Goal: Transaction & Acquisition: Download file/media

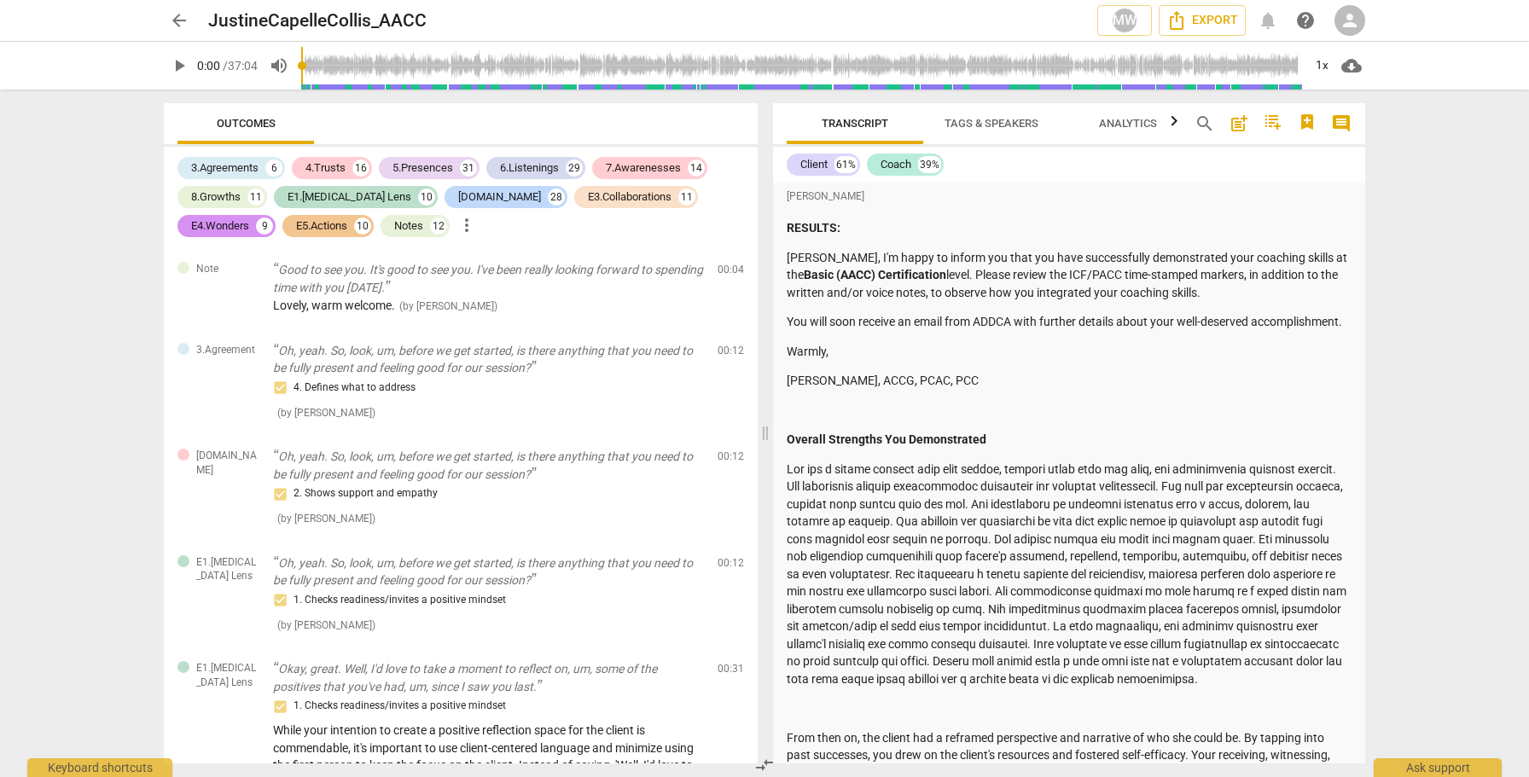
click at [182, 71] on span "play_arrow" at bounding box center [179, 65] width 20 height 20
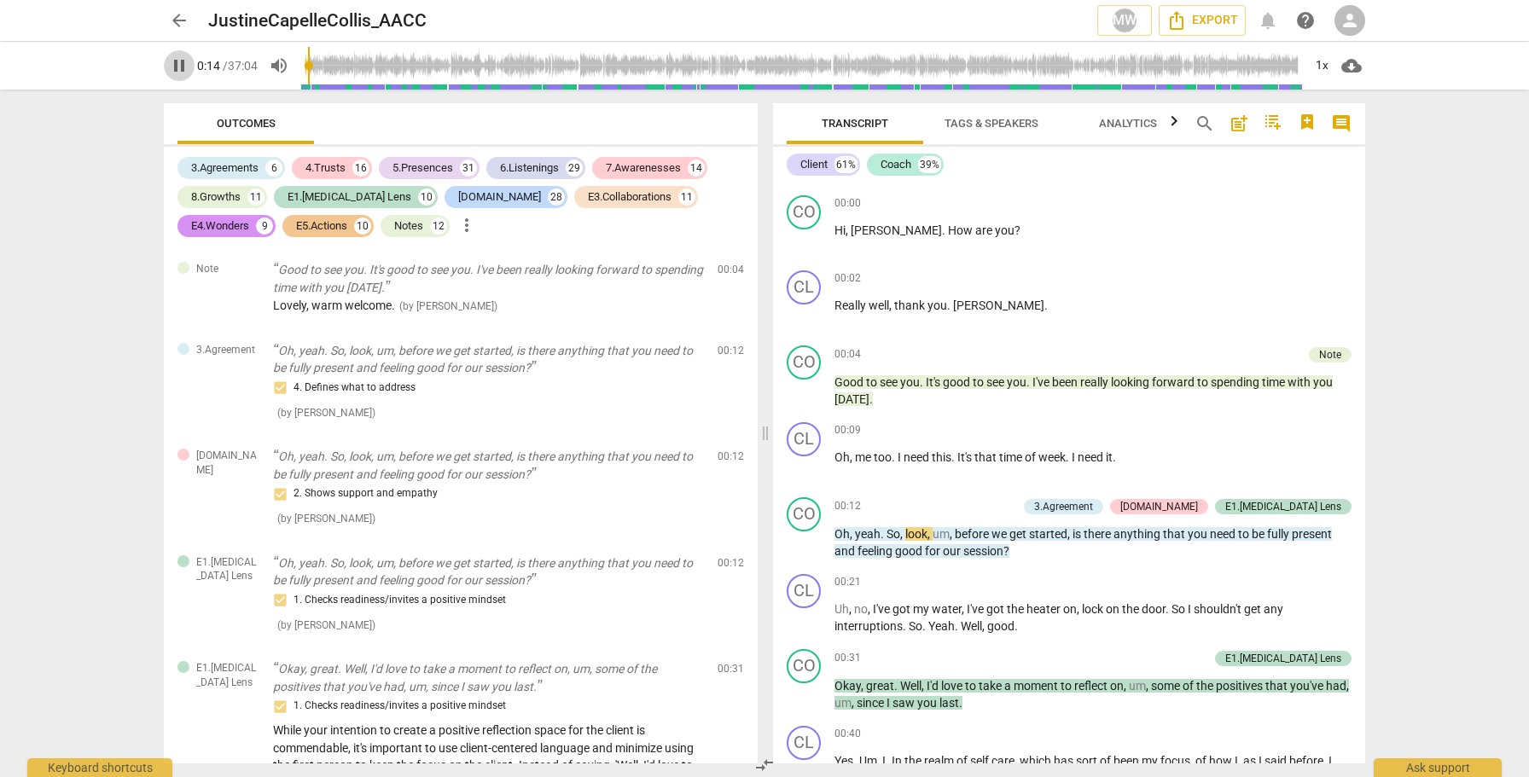
click at [182, 71] on span "pause" at bounding box center [179, 65] width 20 height 20
click at [178, 64] on span "play_arrow" at bounding box center [179, 65] width 20 height 20
click at [178, 64] on span "pause" at bounding box center [179, 65] width 20 height 20
click at [178, 64] on span "play_arrow" at bounding box center [179, 65] width 20 height 20
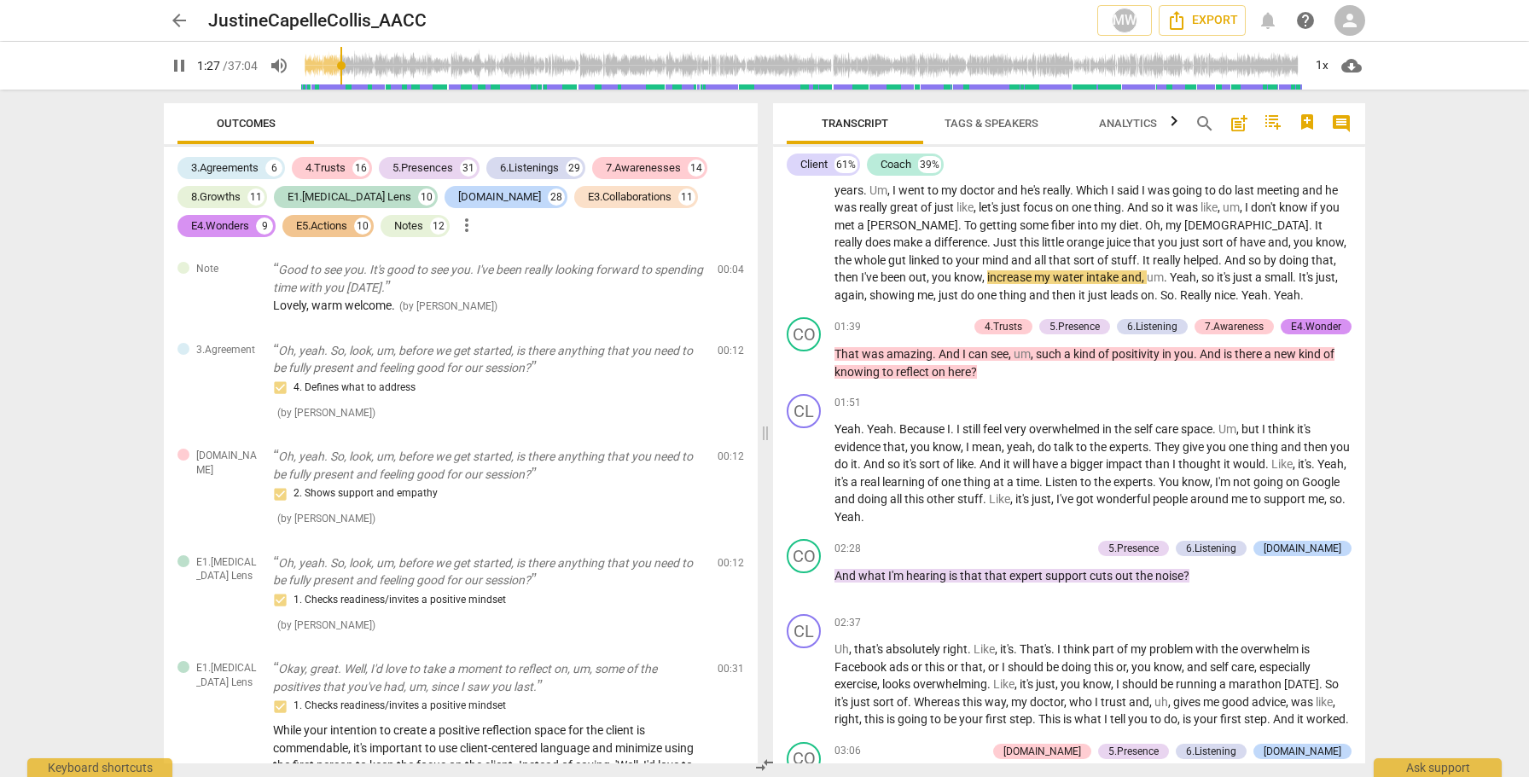
type input "87"
click at [175, 19] on span "arrow_back" at bounding box center [179, 20] width 20 height 20
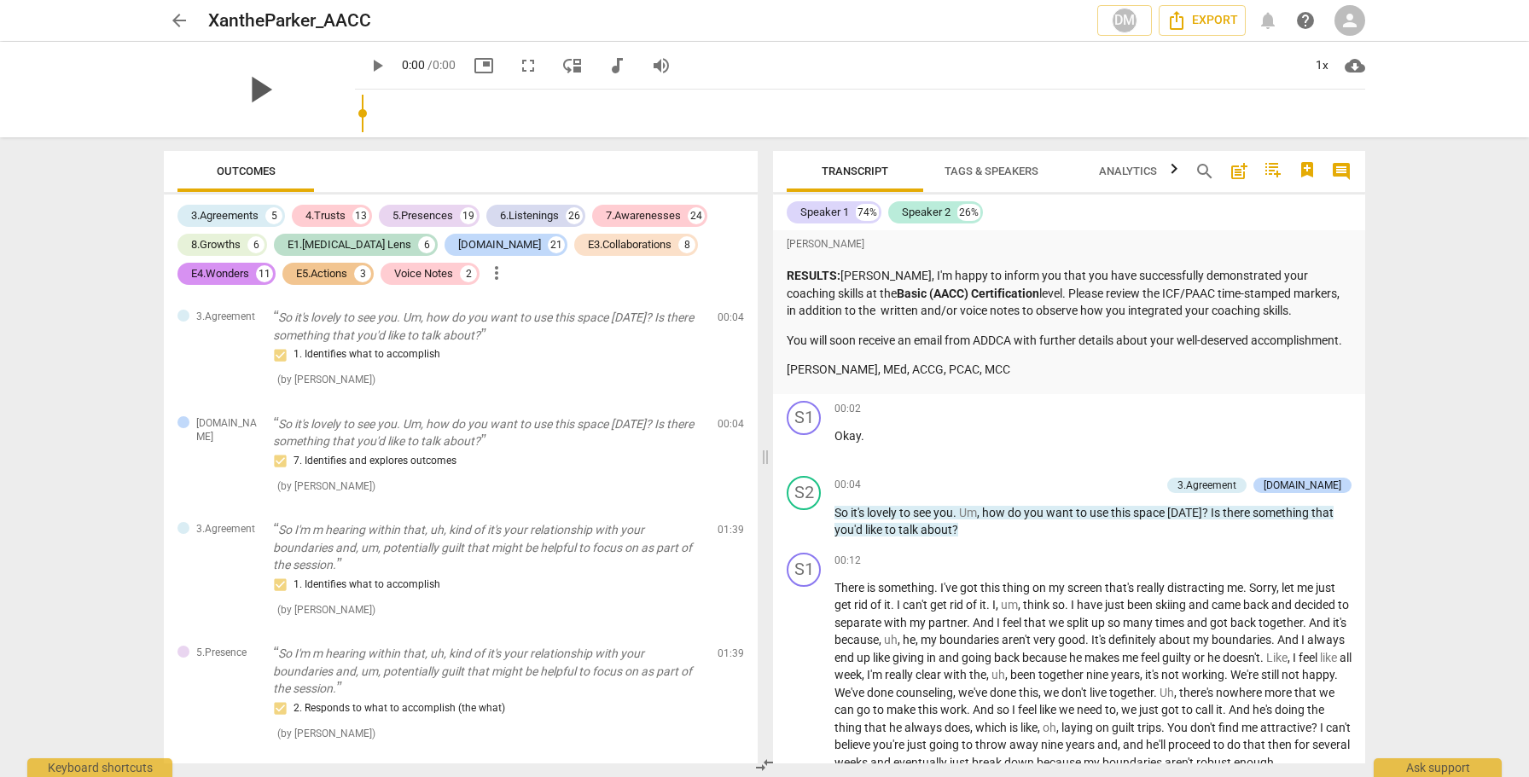
click at [282, 89] on span "play_arrow" at bounding box center [259, 89] width 44 height 44
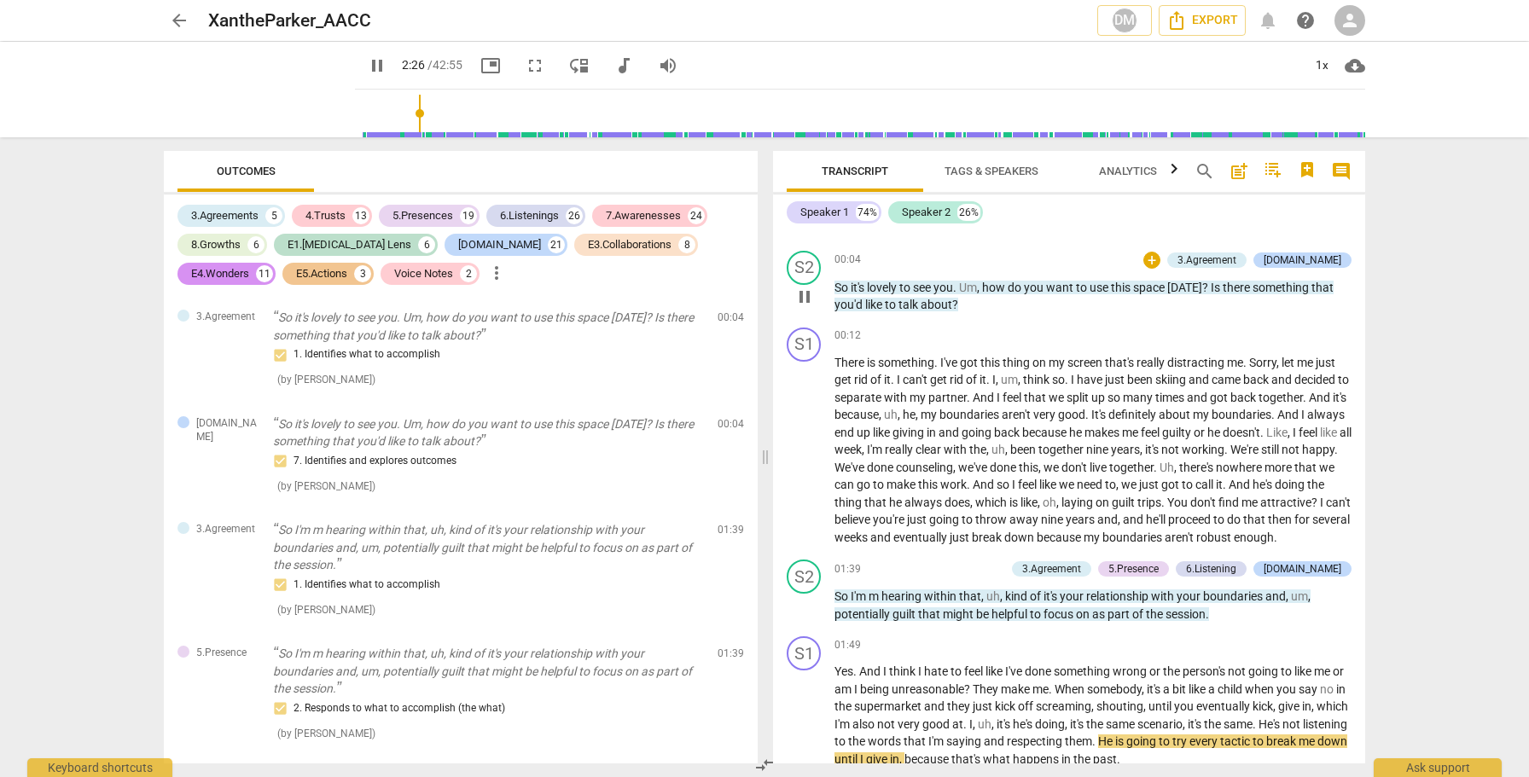
scroll to position [764, 0]
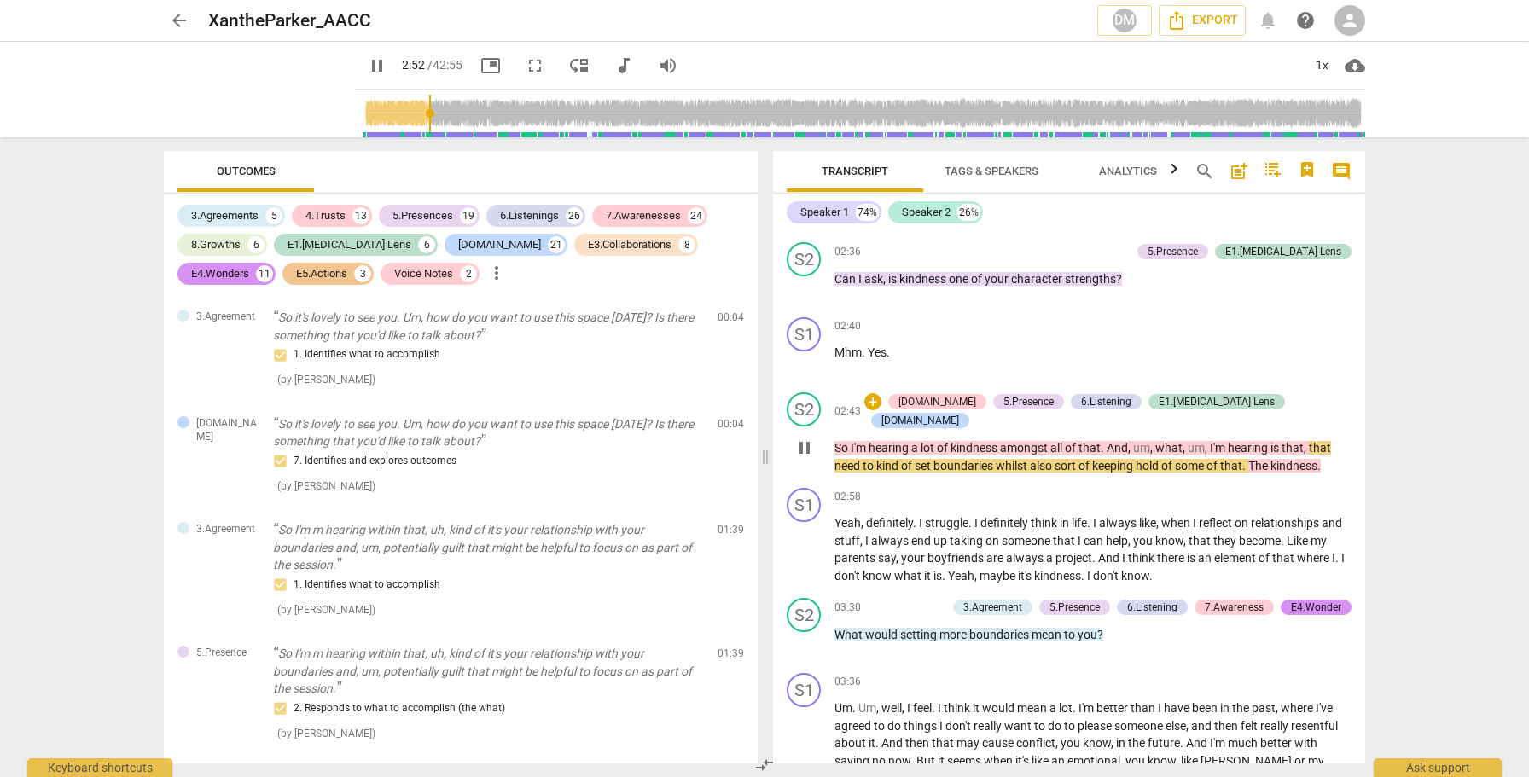
click at [809, 458] on span "pause" at bounding box center [804, 448] width 20 height 20
click at [809, 458] on span "play_arrow" at bounding box center [804, 448] width 20 height 20
click at [809, 458] on span "pause" at bounding box center [804, 448] width 20 height 20
click at [809, 458] on span "play_arrow" at bounding box center [804, 448] width 20 height 20
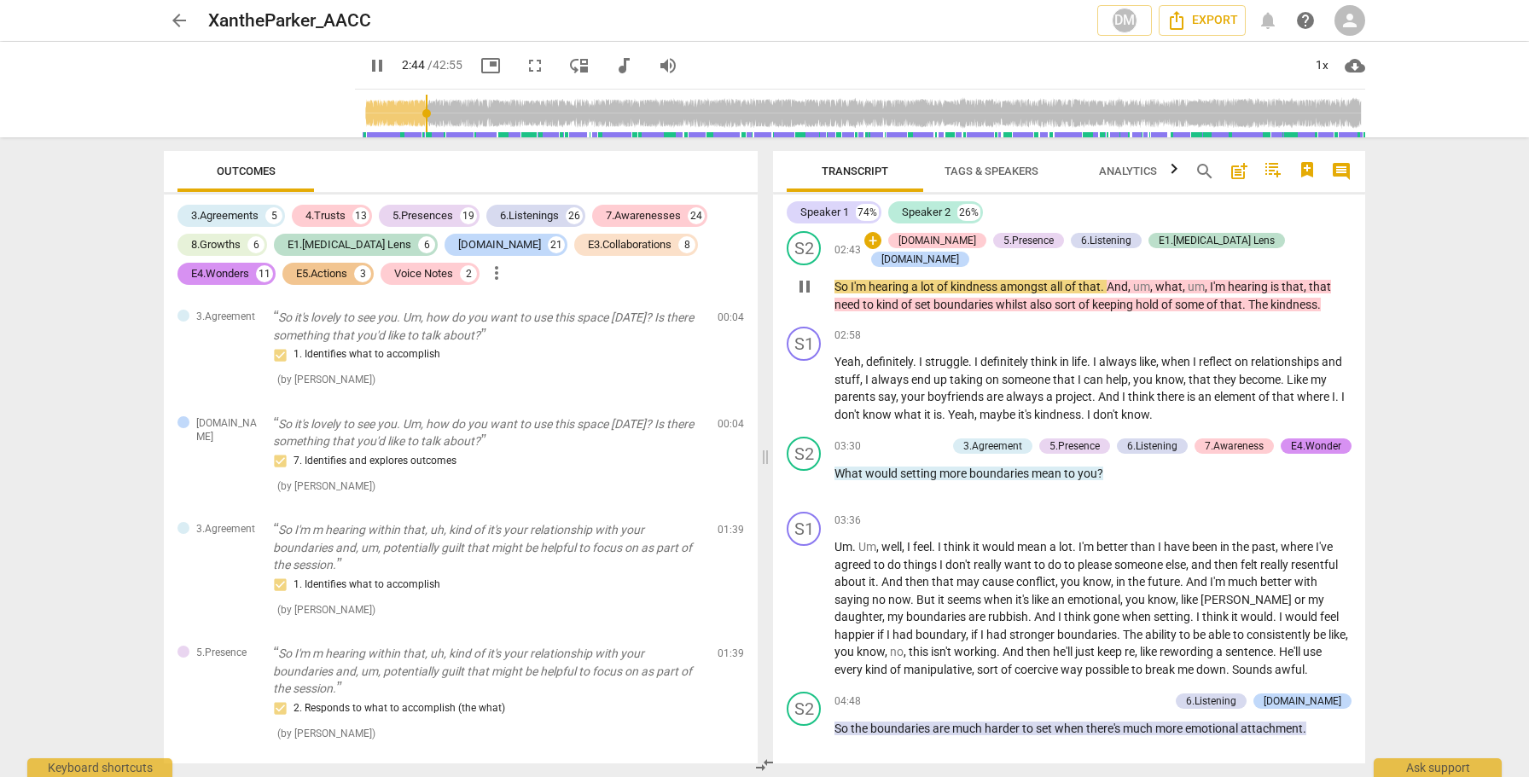
scroll to position [931, 0]
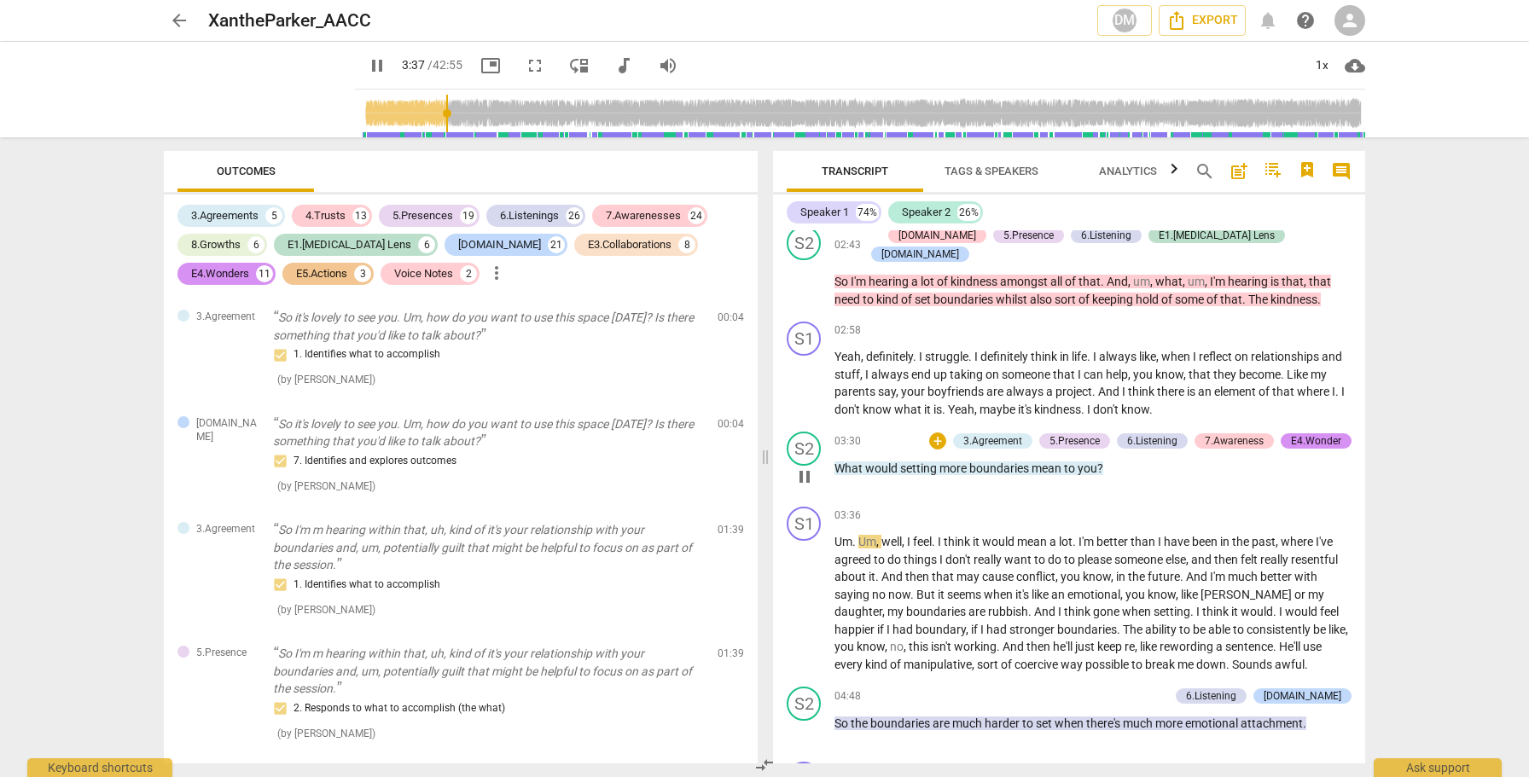
click at [799, 487] on span "pause" at bounding box center [804, 477] width 20 height 20
click at [799, 487] on span "play_arrow" at bounding box center [804, 477] width 20 height 20
click at [801, 619] on button "pause" at bounding box center [804, 604] width 27 height 27
click at [801, 619] on button "play_arrow" at bounding box center [804, 604] width 27 height 27
click at [1318, 64] on div "1x" at bounding box center [1321, 65] width 32 height 27
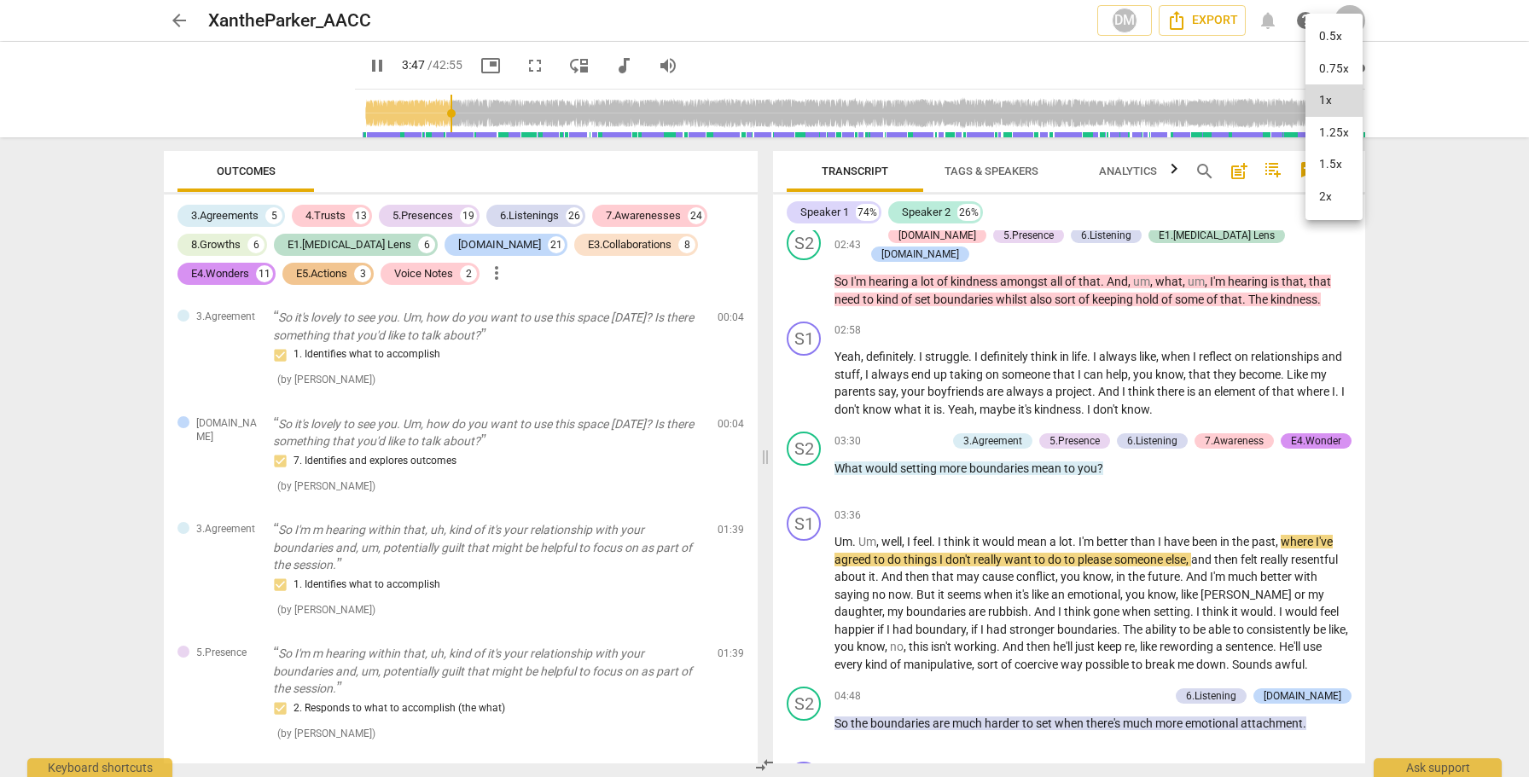
click at [1333, 166] on li "1.5x" at bounding box center [1333, 164] width 57 height 32
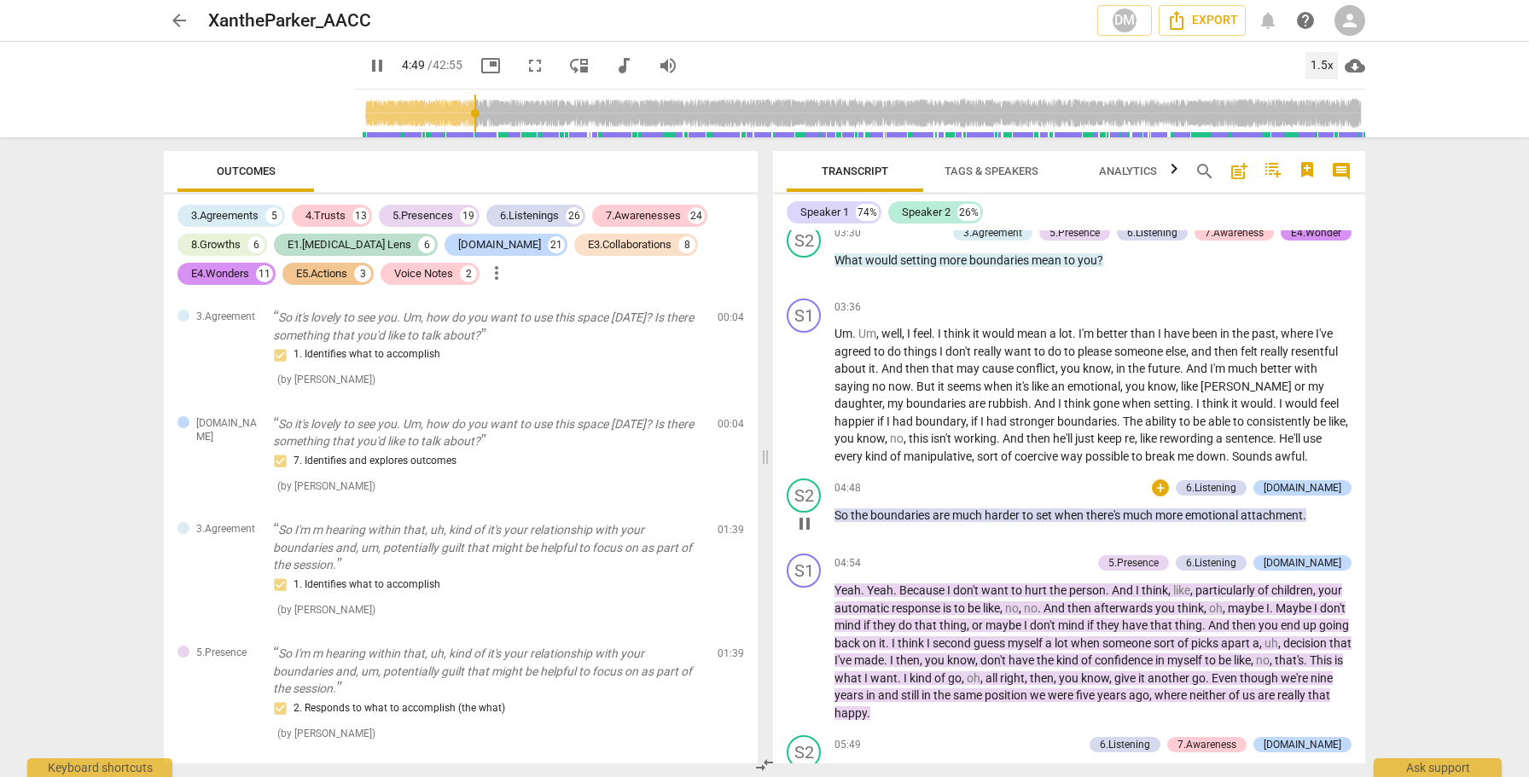
scroll to position [1146, 0]
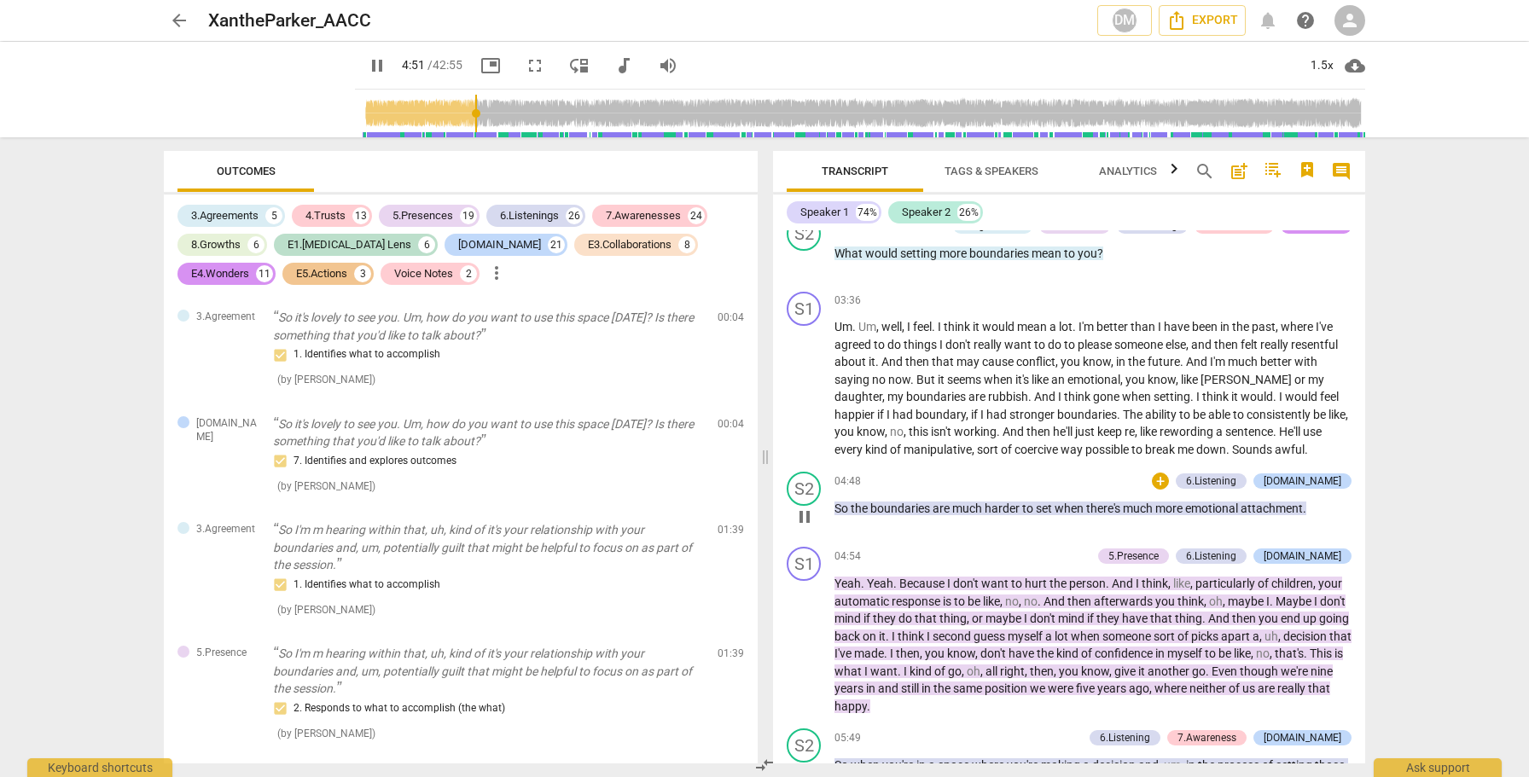
click at [810, 527] on span "pause" at bounding box center [804, 517] width 20 height 20
click at [804, 527] on span "play_arrow" at bounding box center [804, 517] width 20 height 20
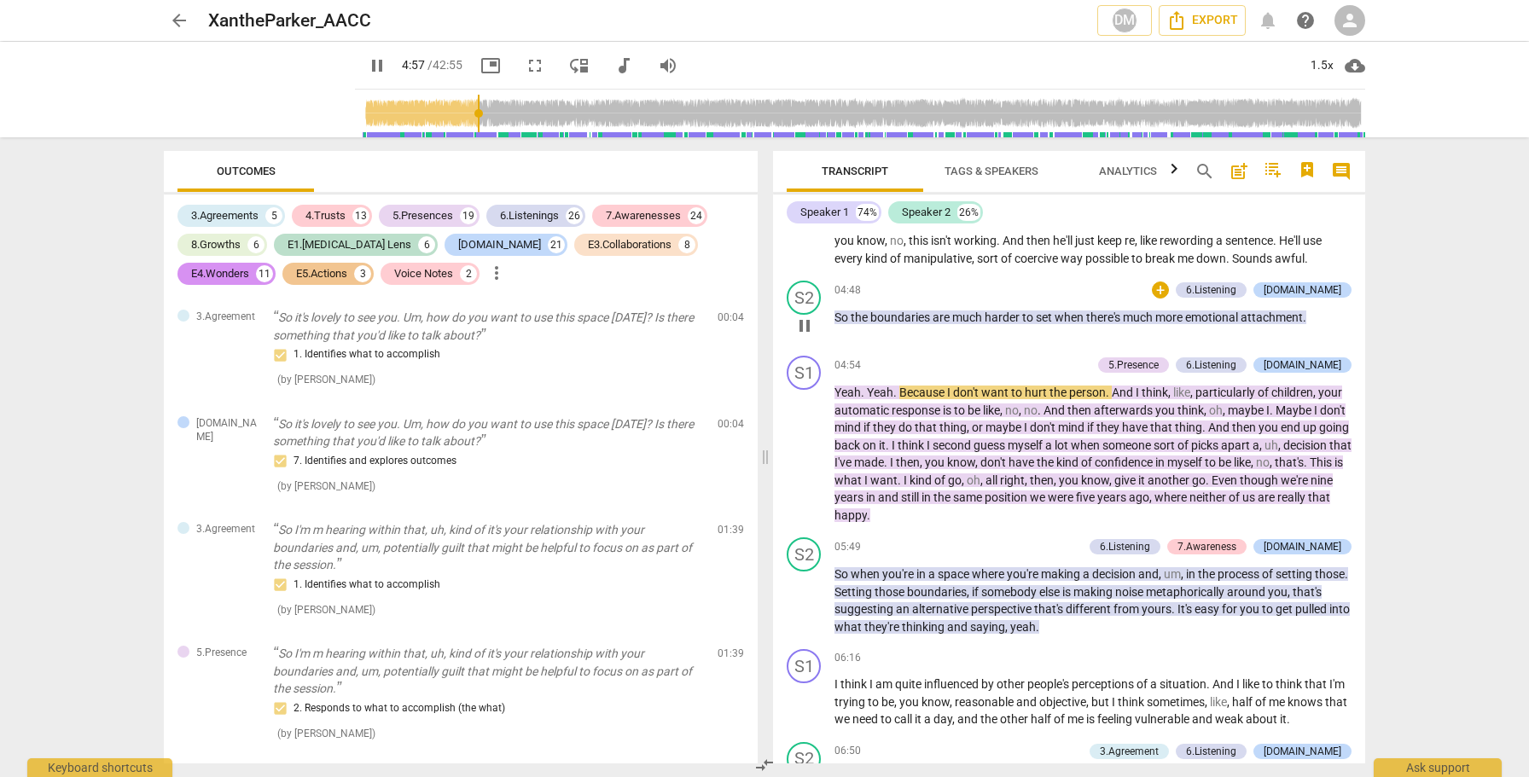
scroll to position [1344, 0]
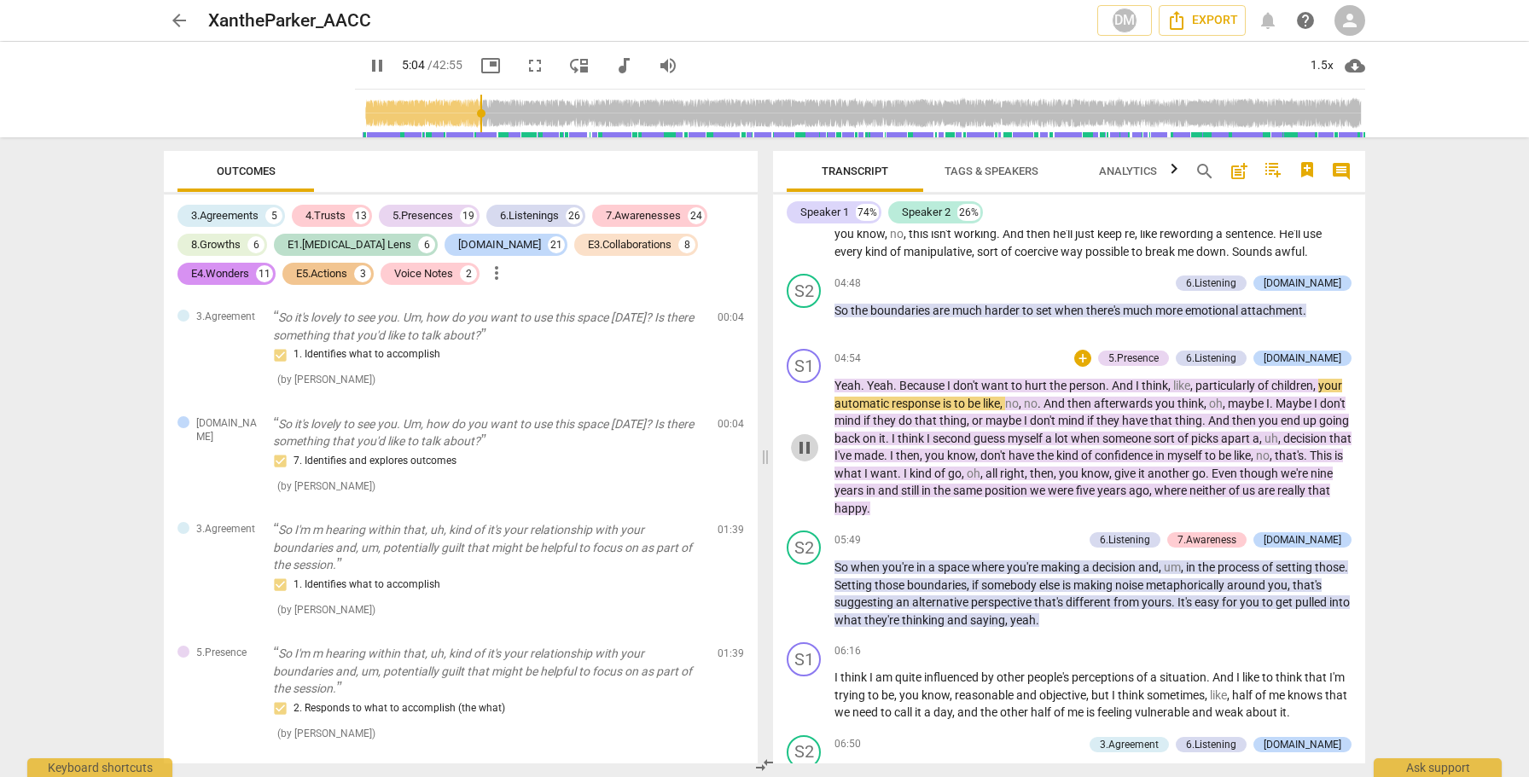
click at [805, 458] on span "pause" at bounding box center [804, 448] width 20 height 20
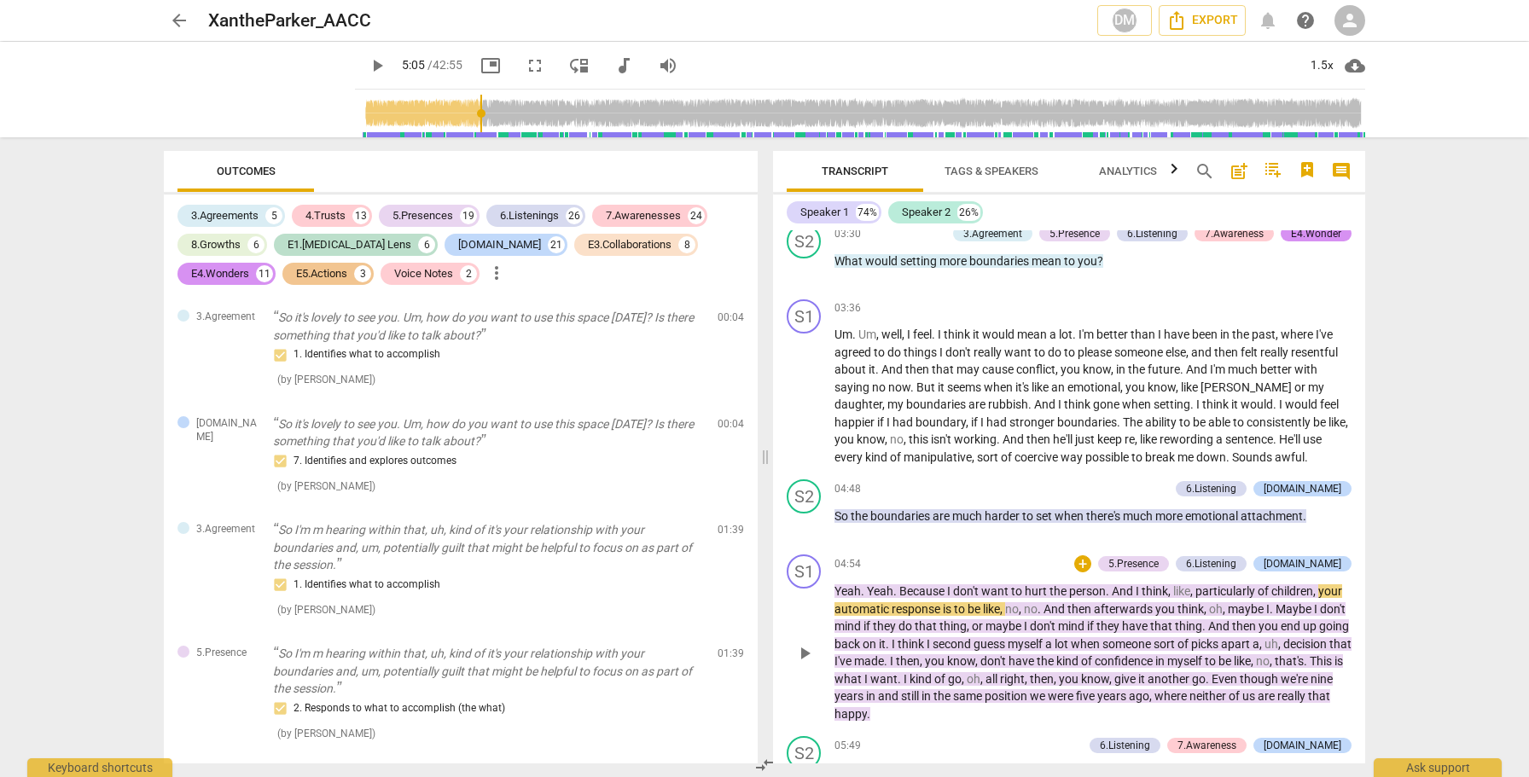
scroll to position [1135, 0]
click at [807, 666] on span "play_arrow" at bounding box center [804, 656] width 20 height 20
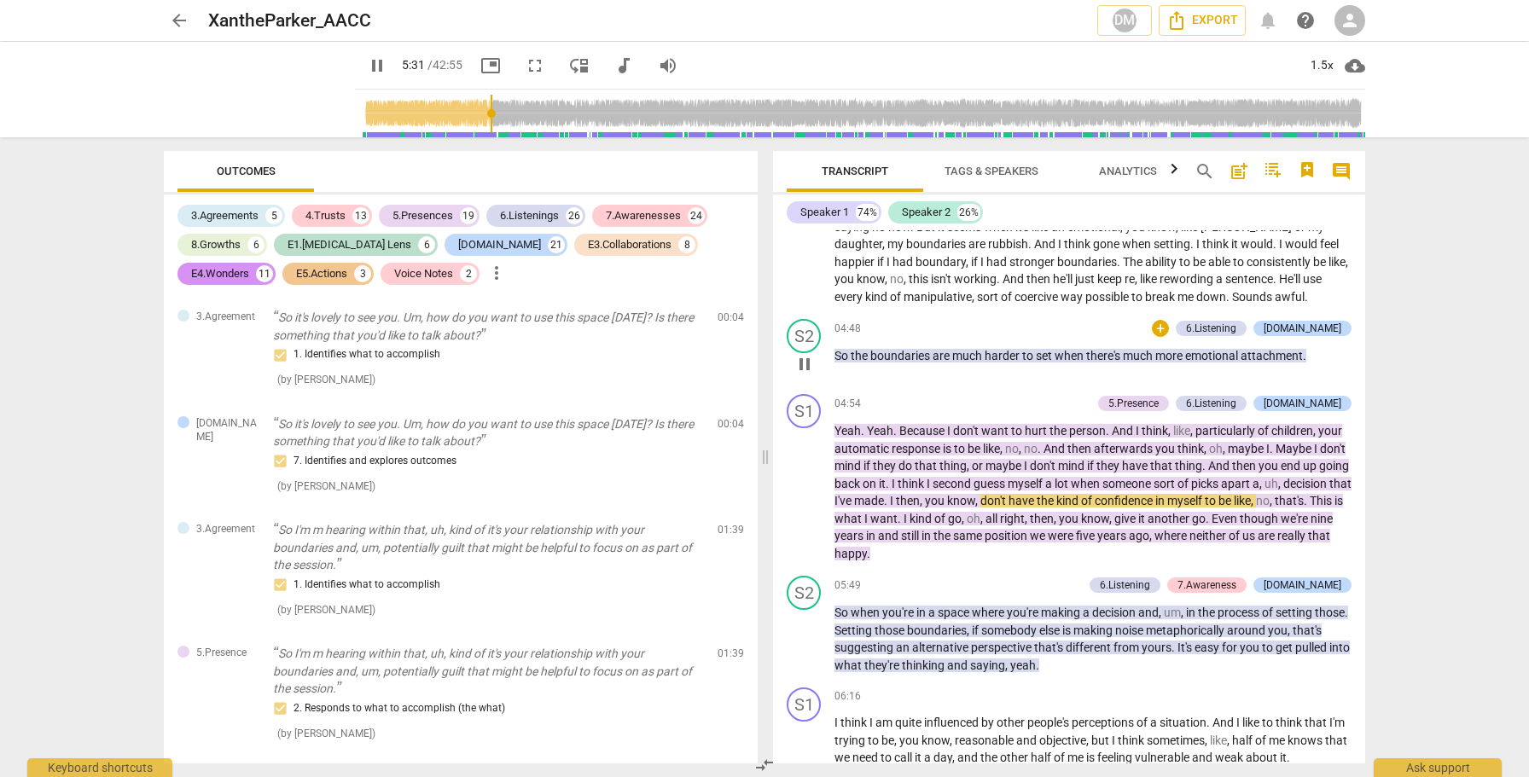
scroll to position [1314, 0]
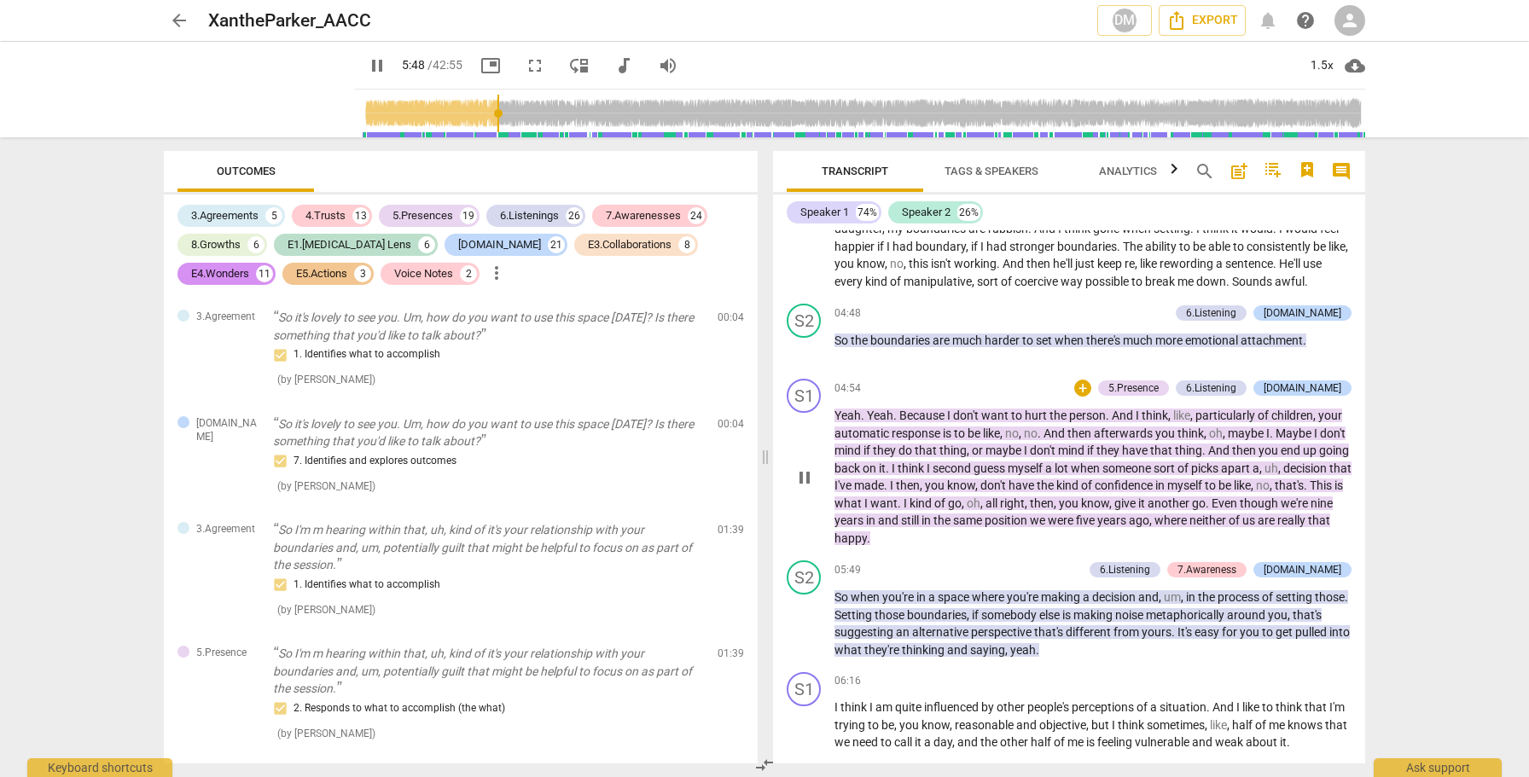
click at [801, 488] on span "pause" at bounding box center [804, 478] width 20 height 20
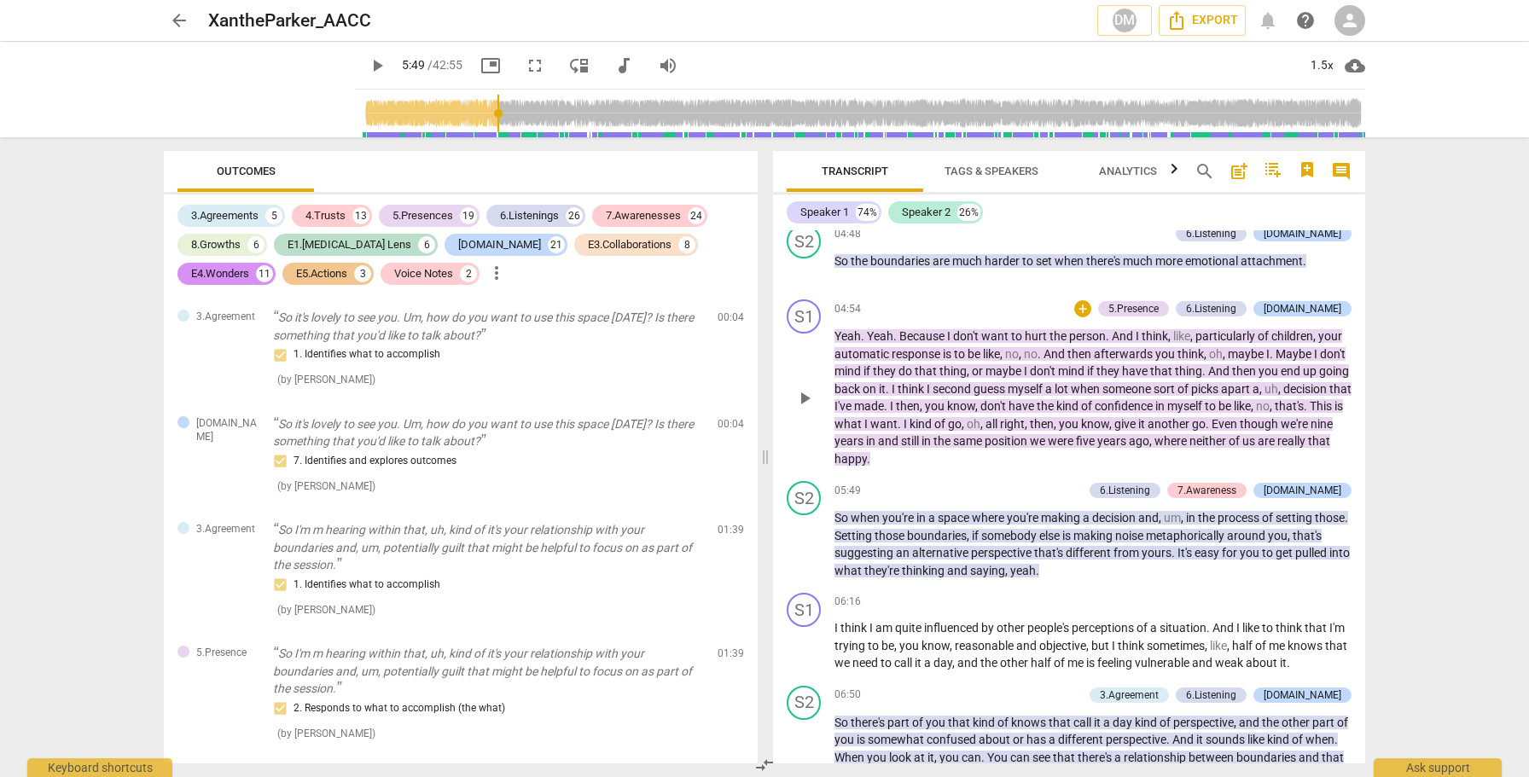
scroll to position [1426, 0]
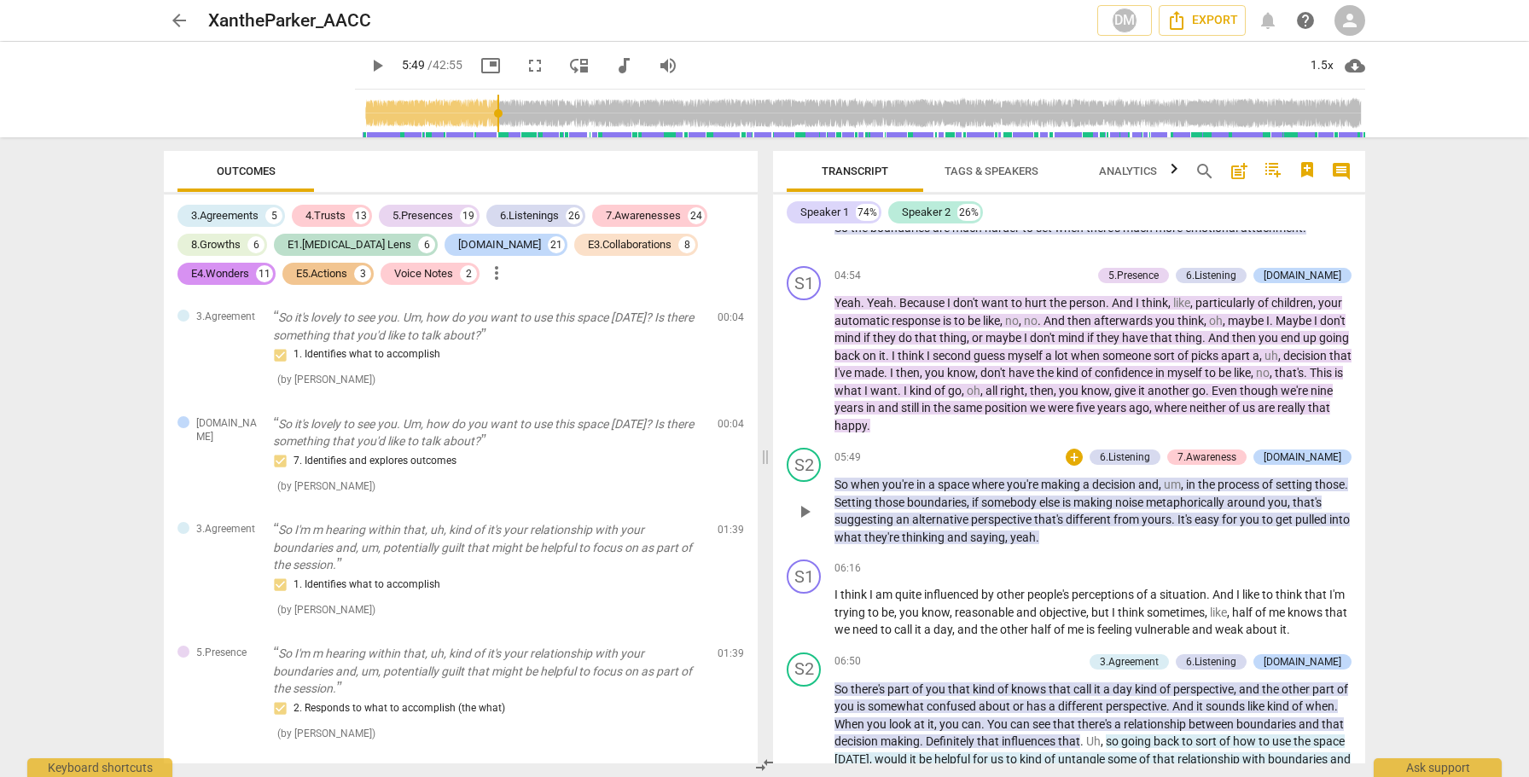
click at [806, 520] on span "play_arrow" at bounding box center [804, 512] width 20 height 20
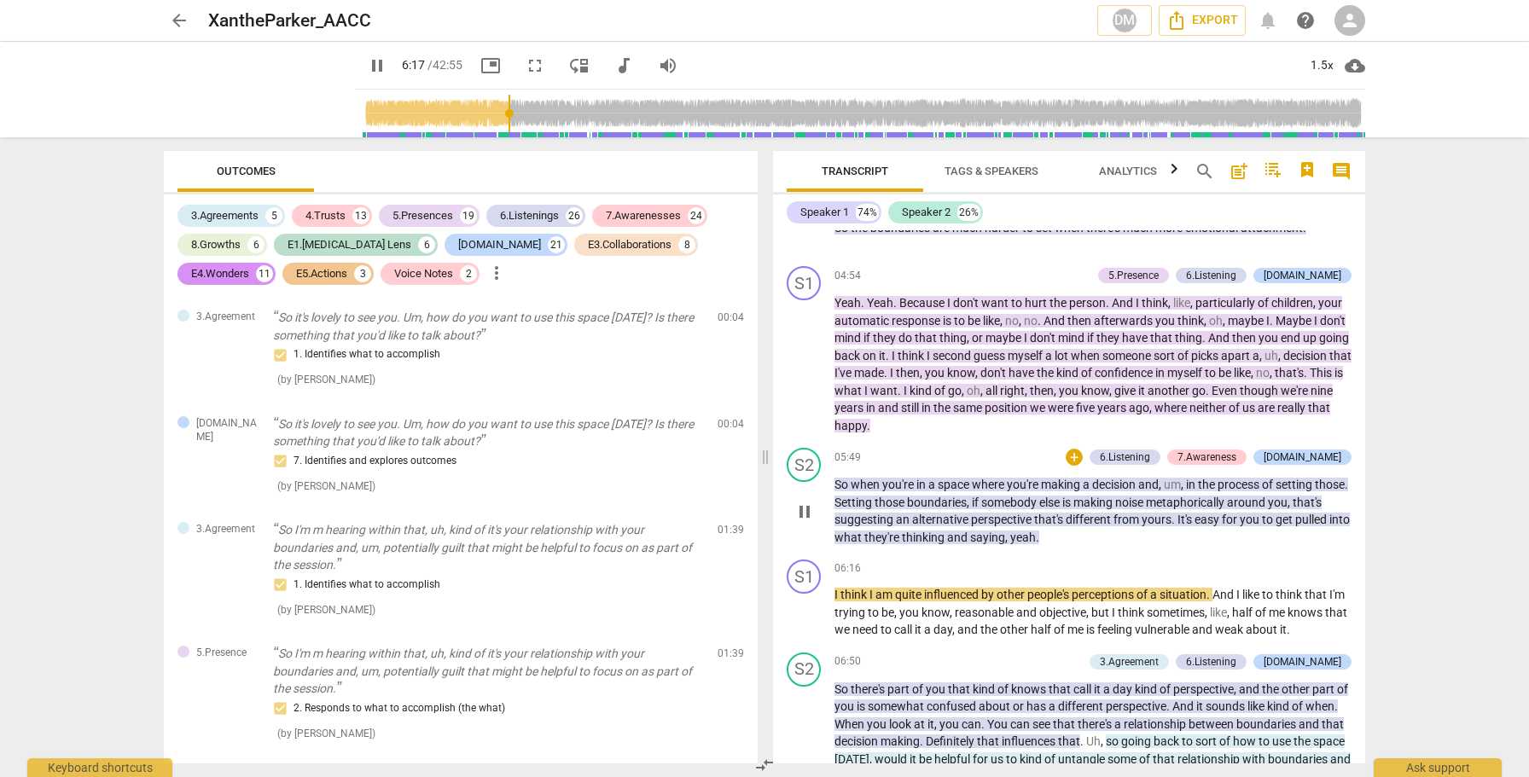
click at [804, 522] on span "pause" at bounding box center [804, 512] width 20 height 20
click at [811, 624] on span "play_arrow" at bounding box center [804, 613] width 20 height 20
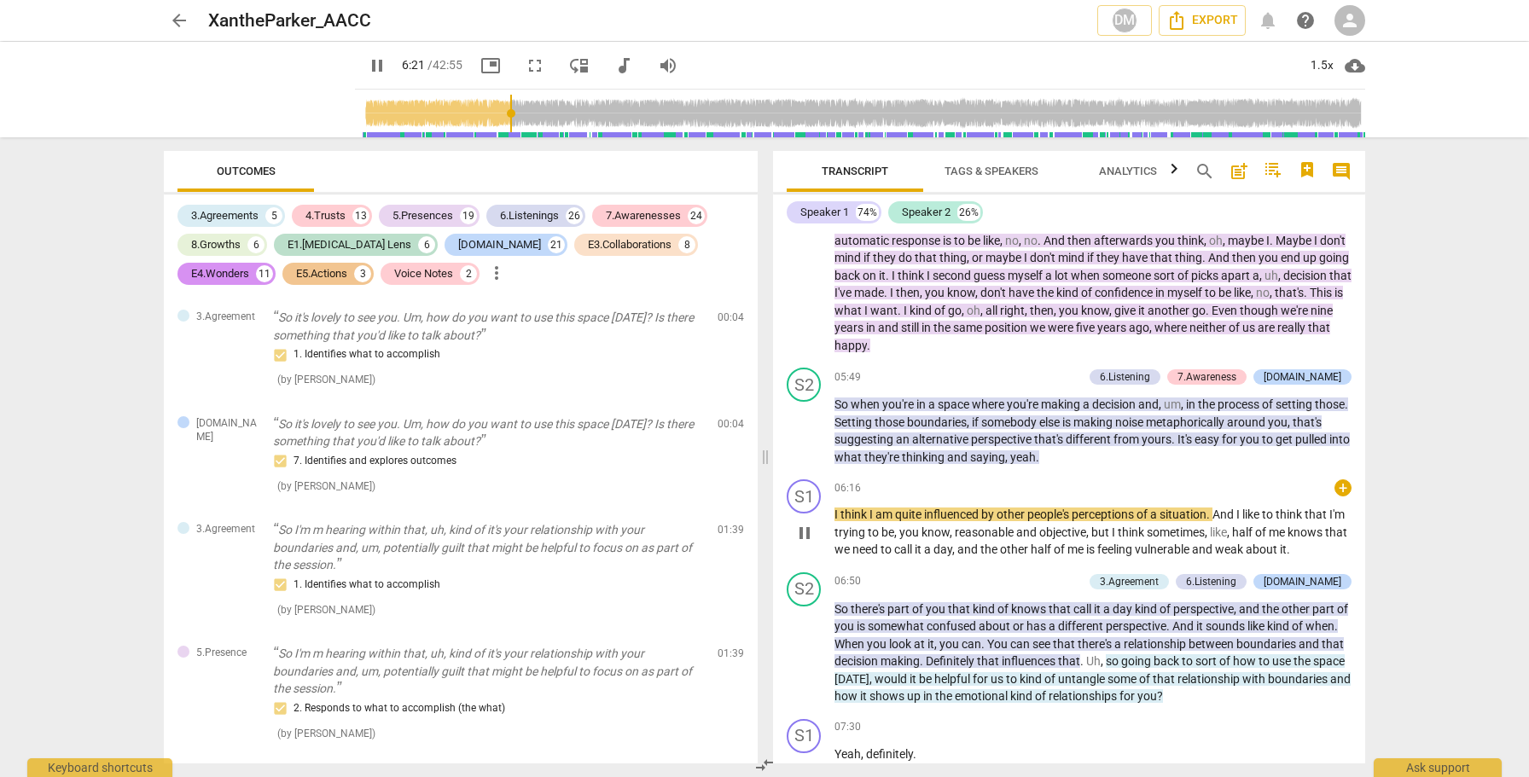
scroll to position [1521, 0]
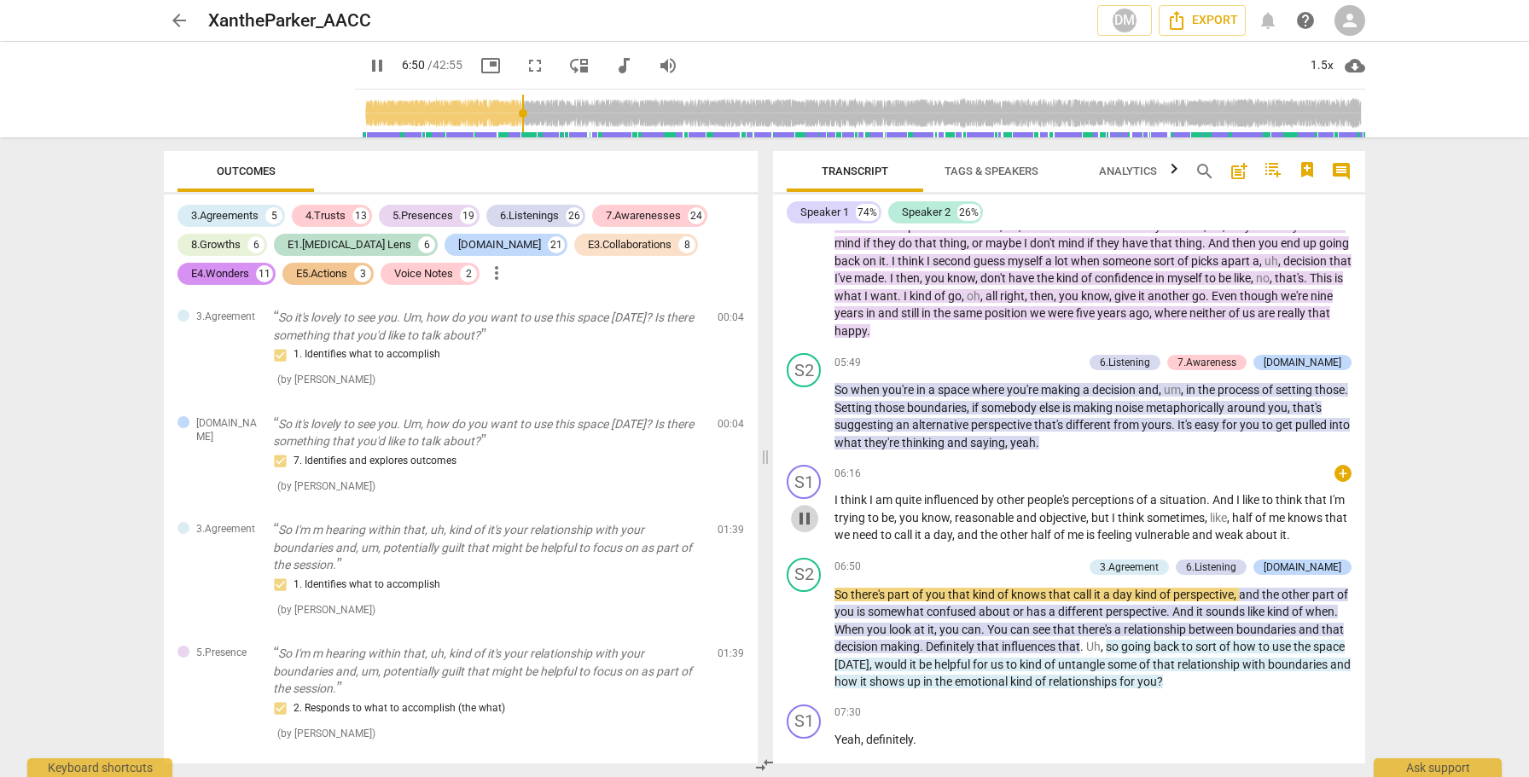
click at [807, 529] on span "pause" at bounding box center [804, 518] width 20 height 20
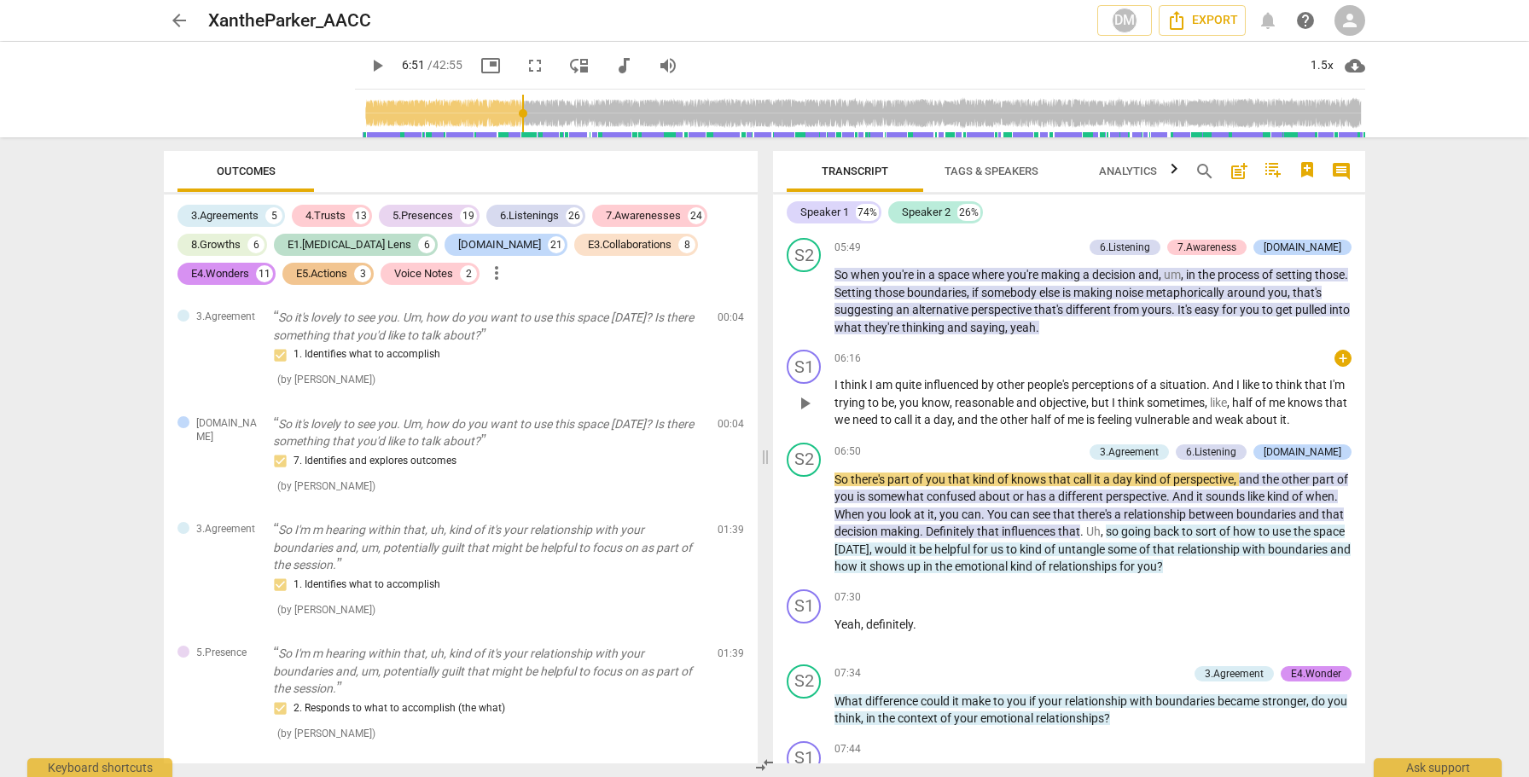
scroll to position [1645, 0]
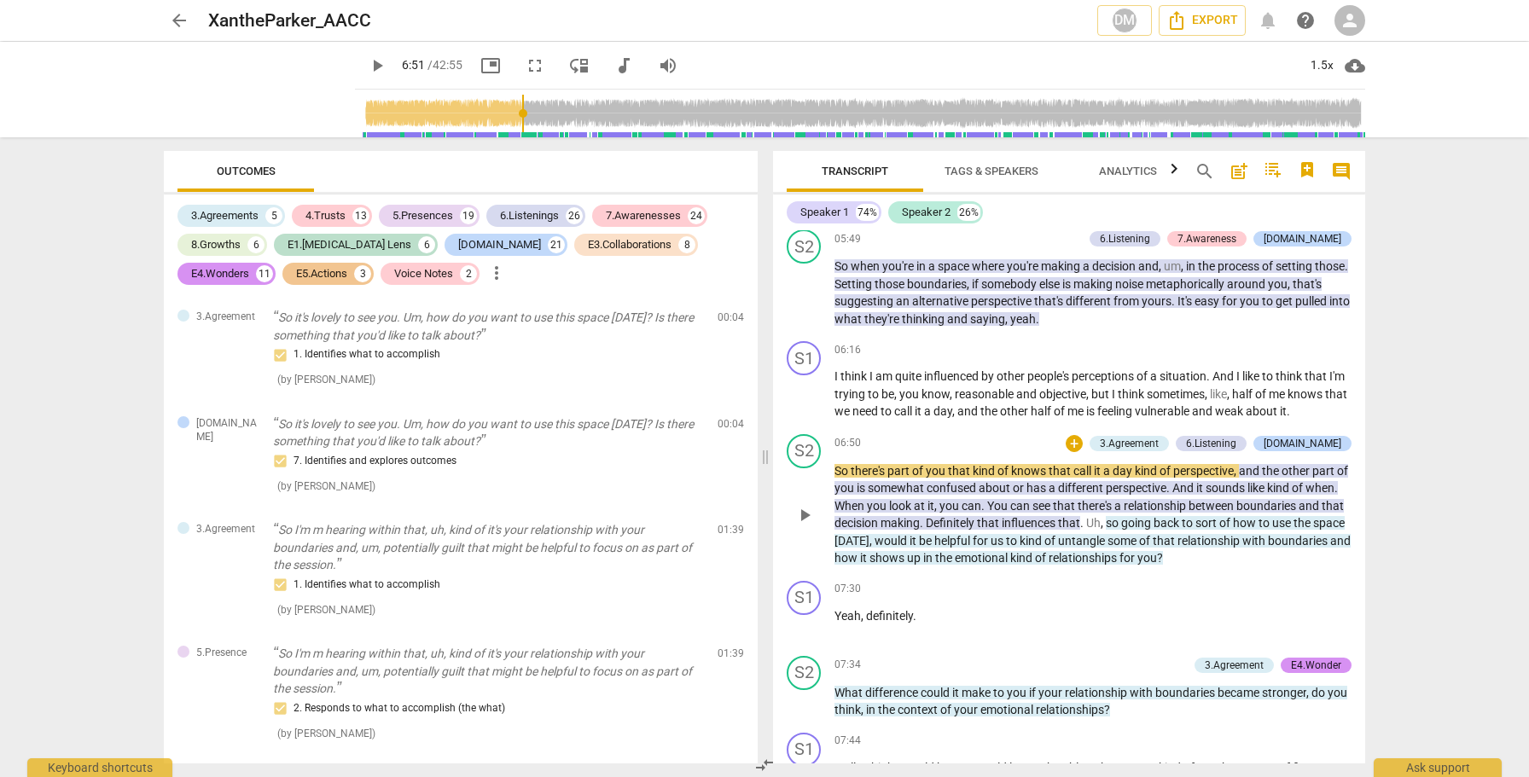
click at [804, 526] on span "play_arrow" at bounding box center [804, 515] width 20 height 20
click at [804, 526] on span "pause" at bounding box center [804, 515] width 20 height 20
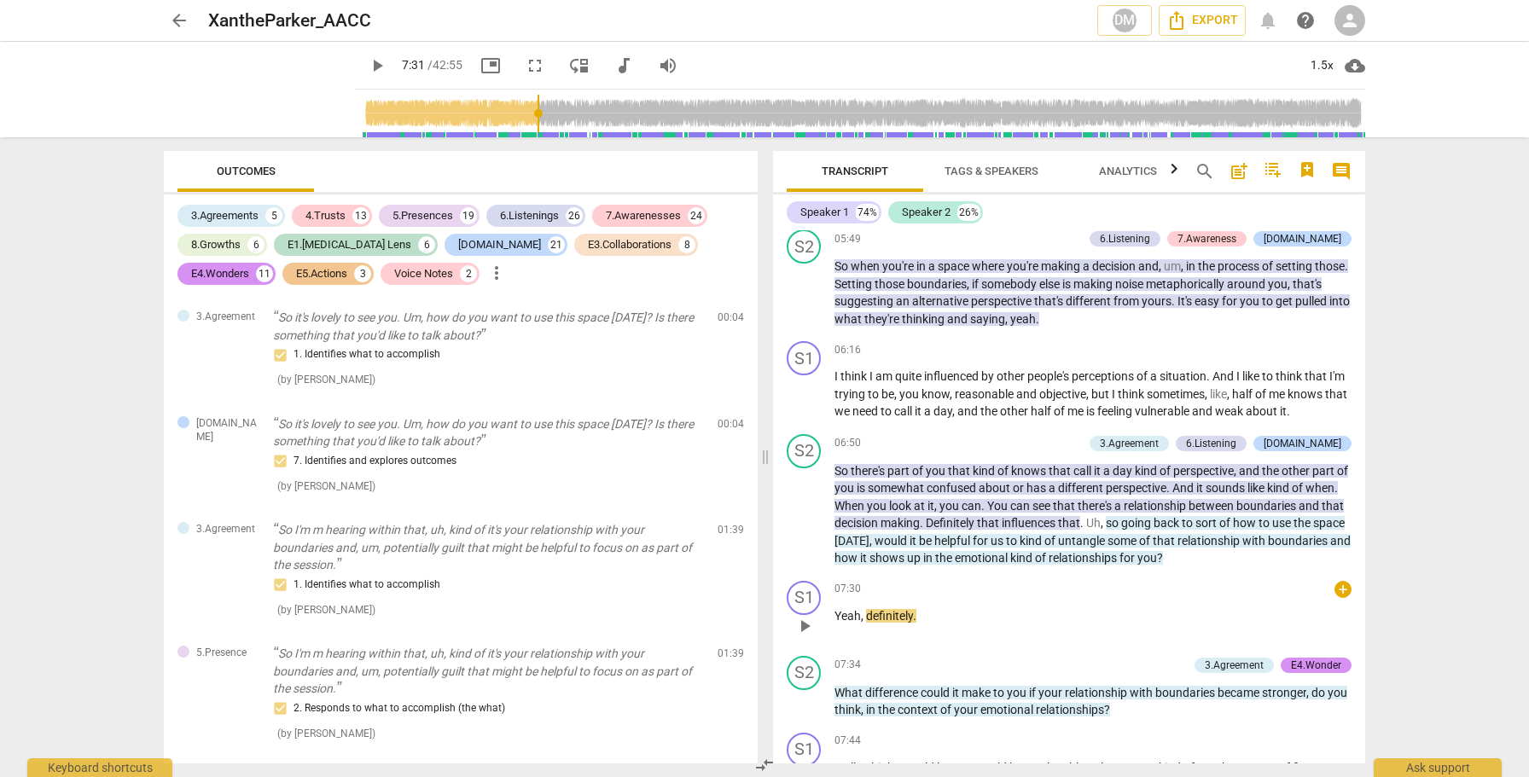
click at [805, 636] on span "play_arrow" at bounding box center [804, 626] width 20 height 20
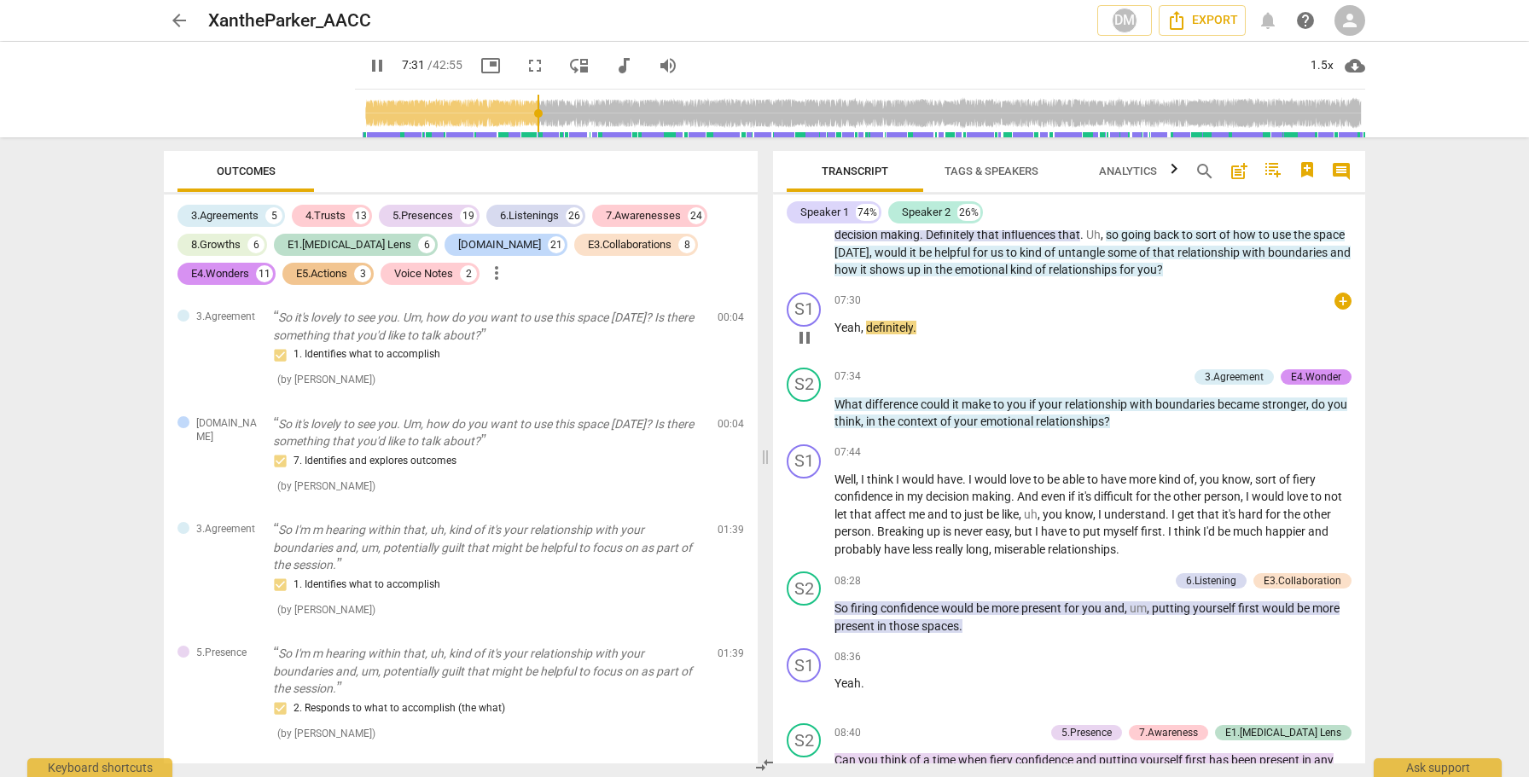
scroll to position [1936, 0]
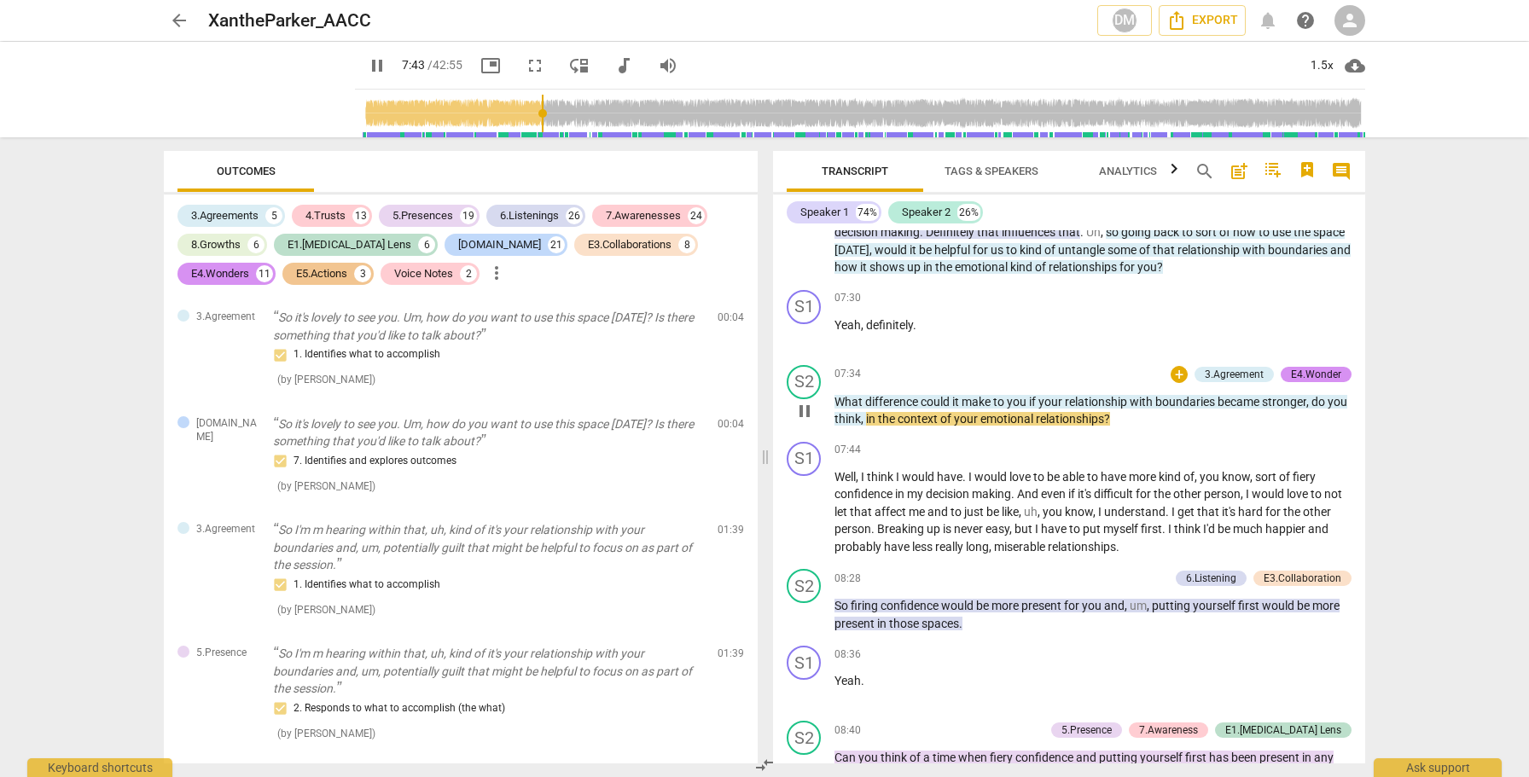
click at [803, 421] on span "pause" at bounding box center [804, 411] width 20 height 20
click at [800, 523] on span "play_arrow" at bounding box center [804, 512] width 20 height 20
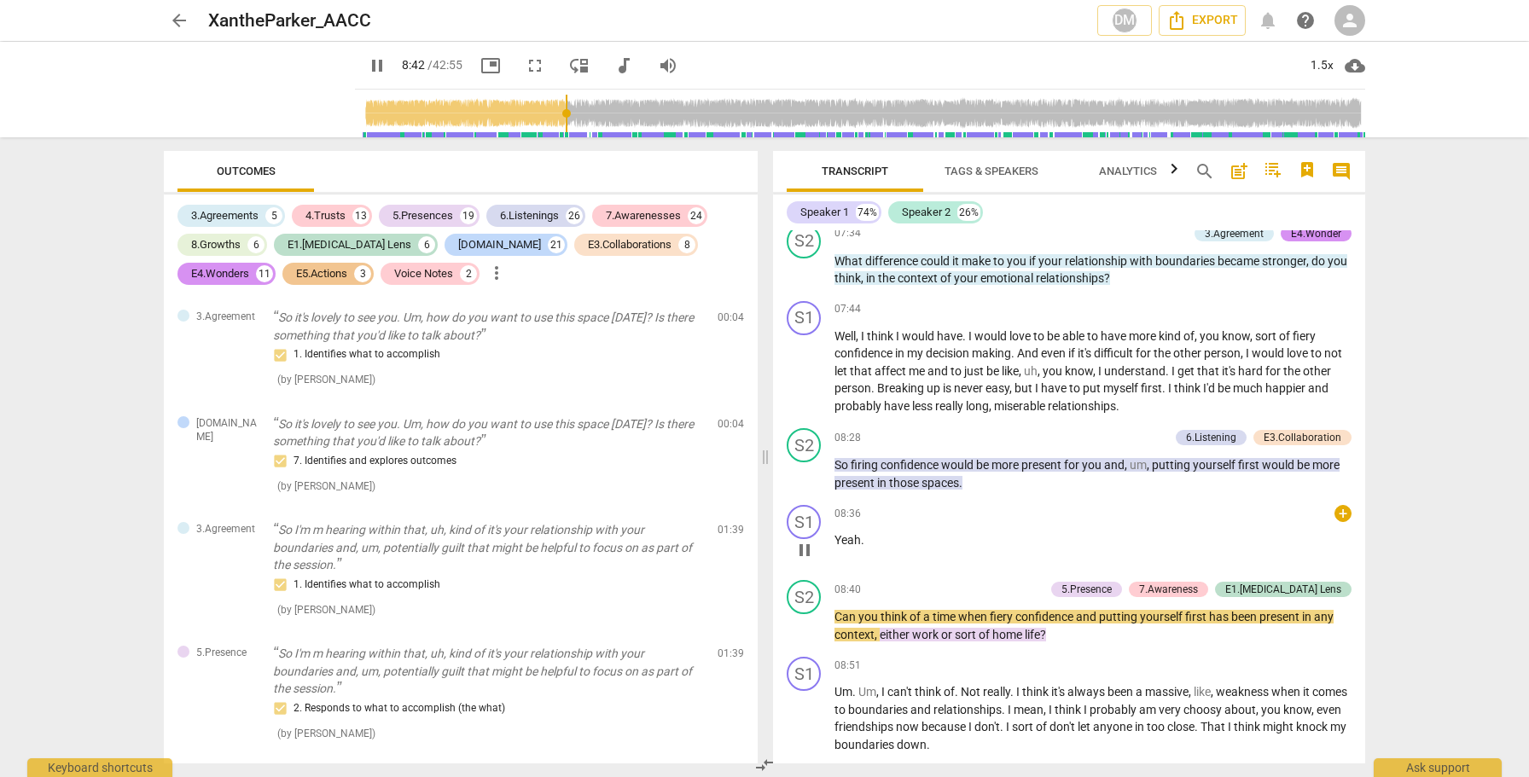
scroll to position [2100, 0]
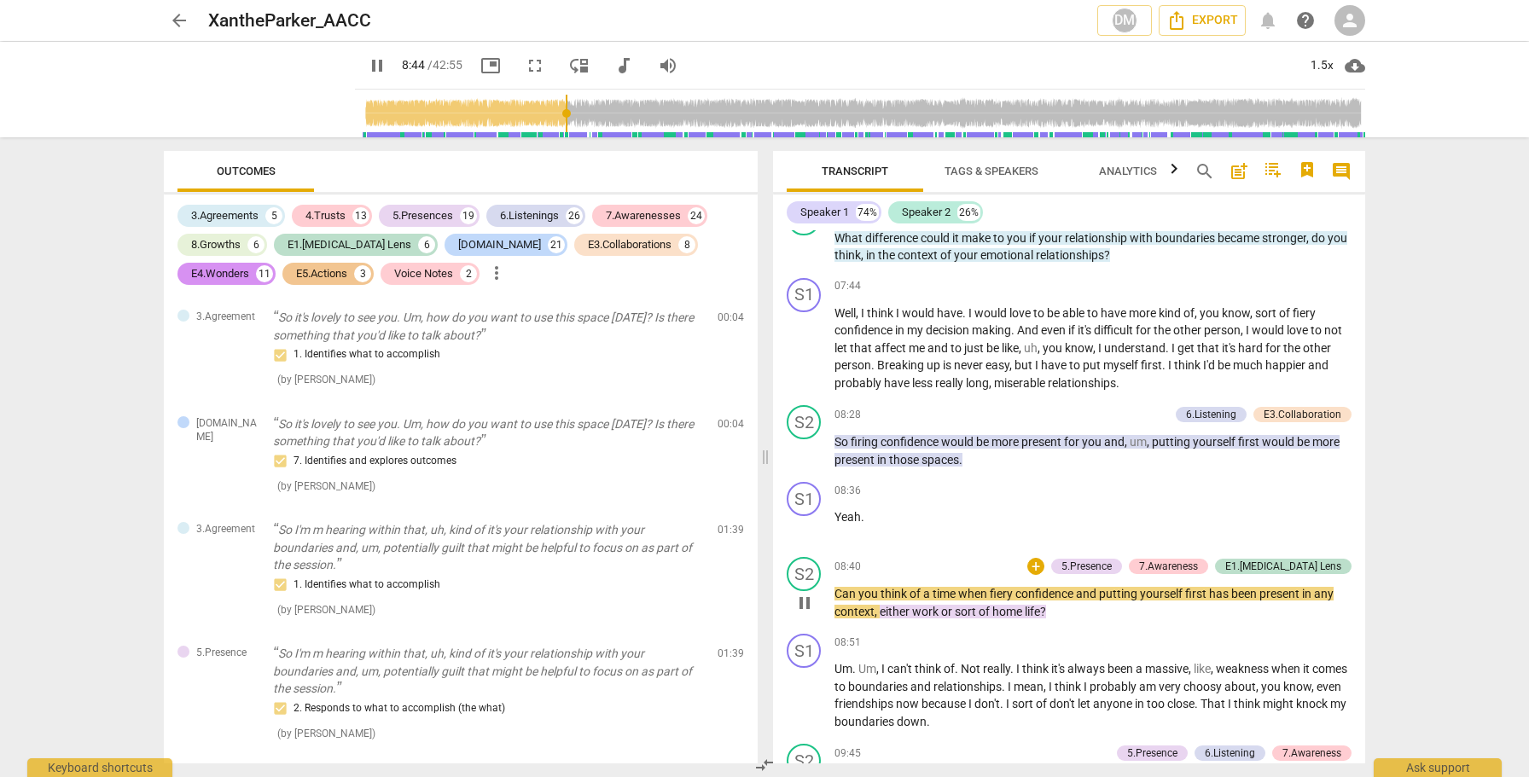
click at [801, 613] on span "pause" at bounding box center [804, 603] width 20 height 20
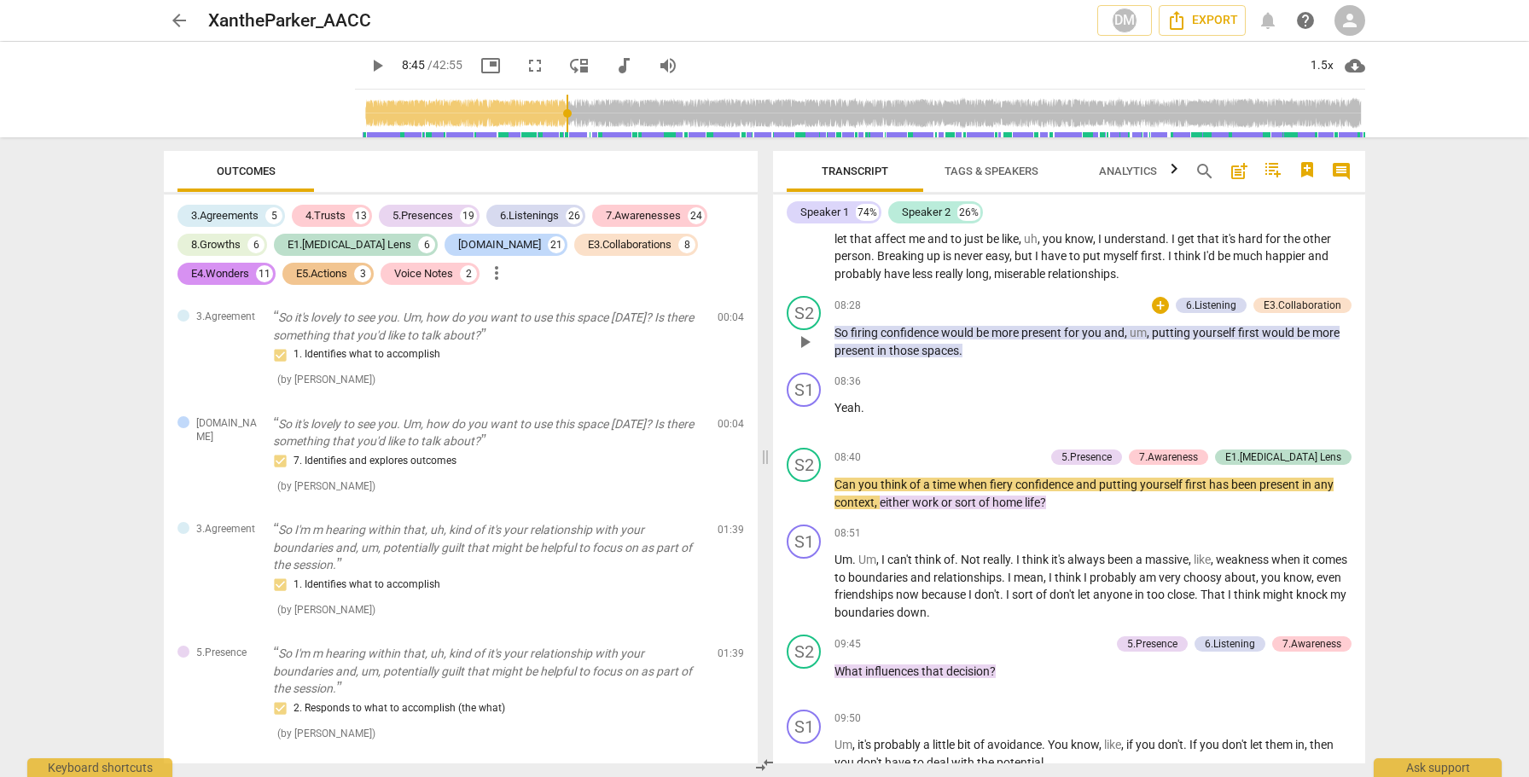
scroll to position [2247, 0]
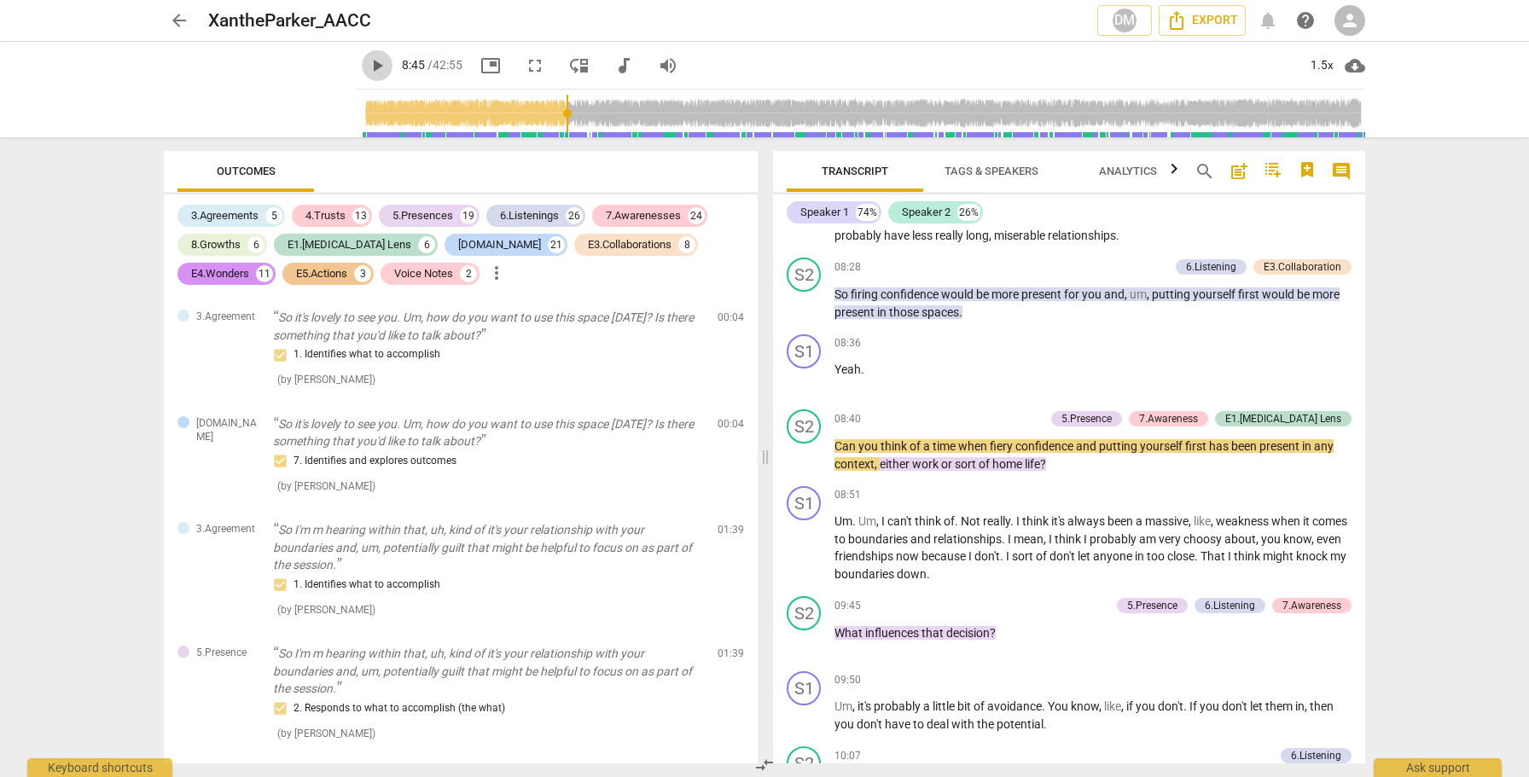
click at [367, 63] on span "play_arrow" at bounding box center [377, 65] width 20 height 20
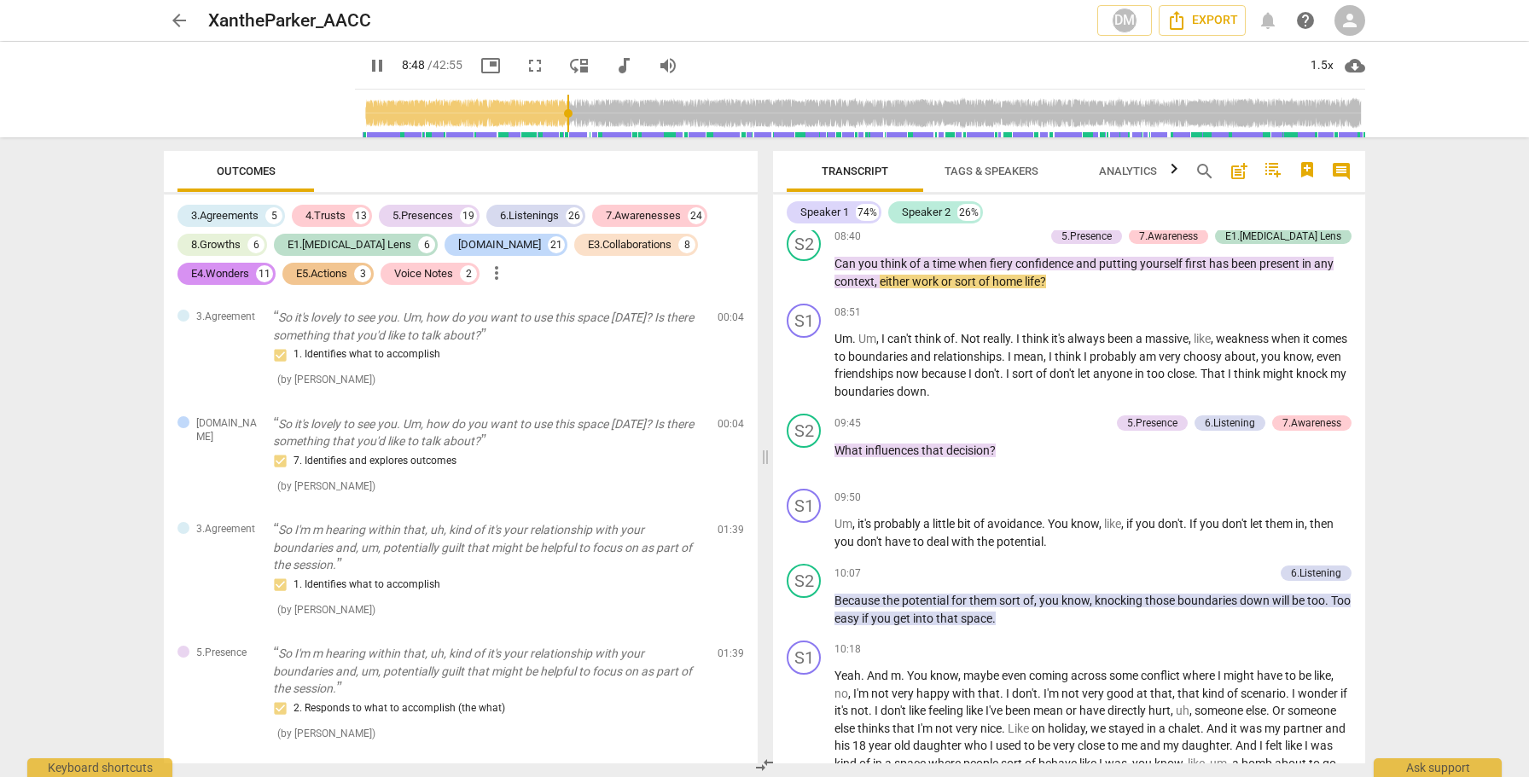
scroll to position [2432, 0]
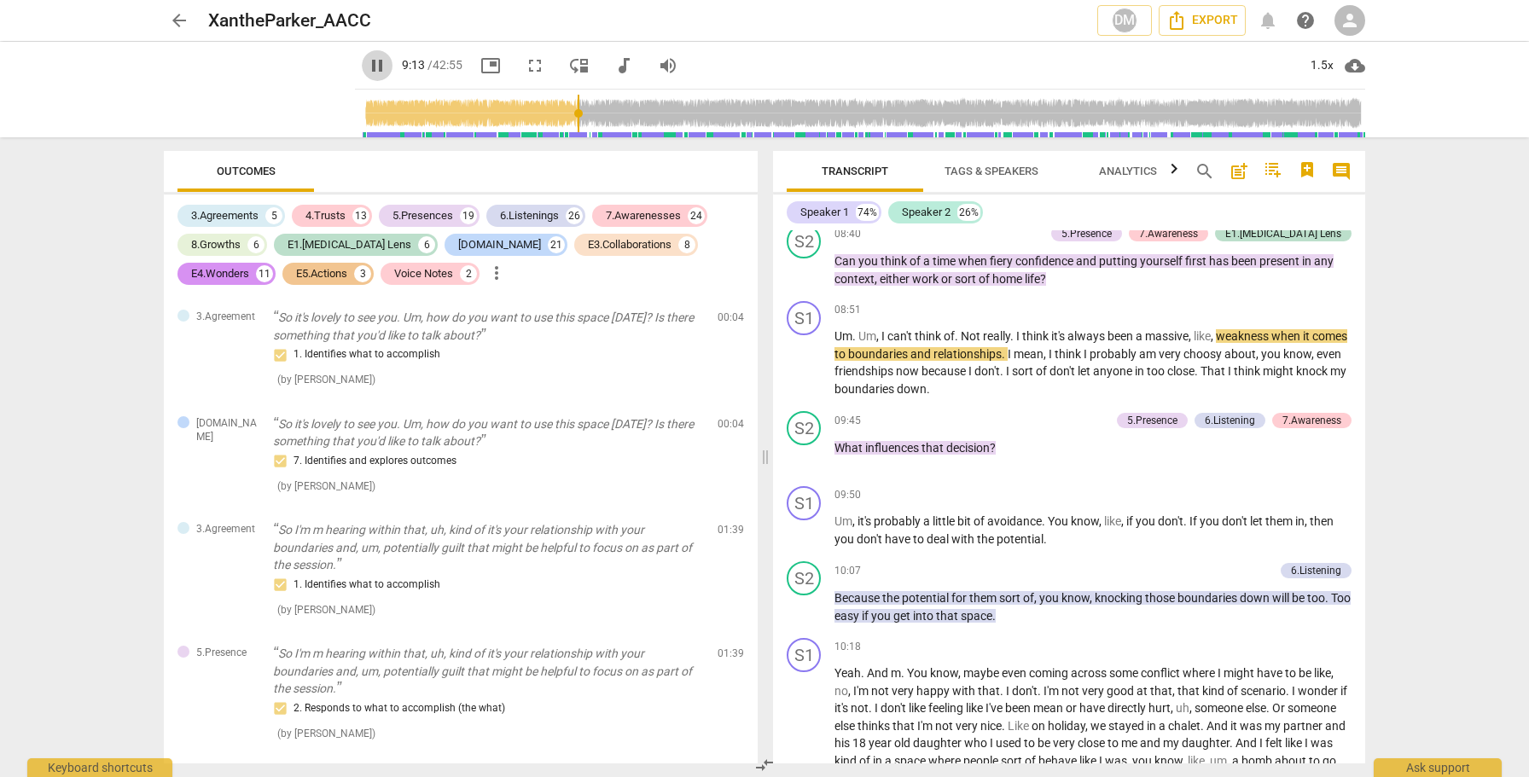
click at [367, 73] on span "pause" at bounding box center [377, 65] width 20 height 20
click at [367, 73] on span "play_arrow" at bounding box center [377, 65] width 20 height 20
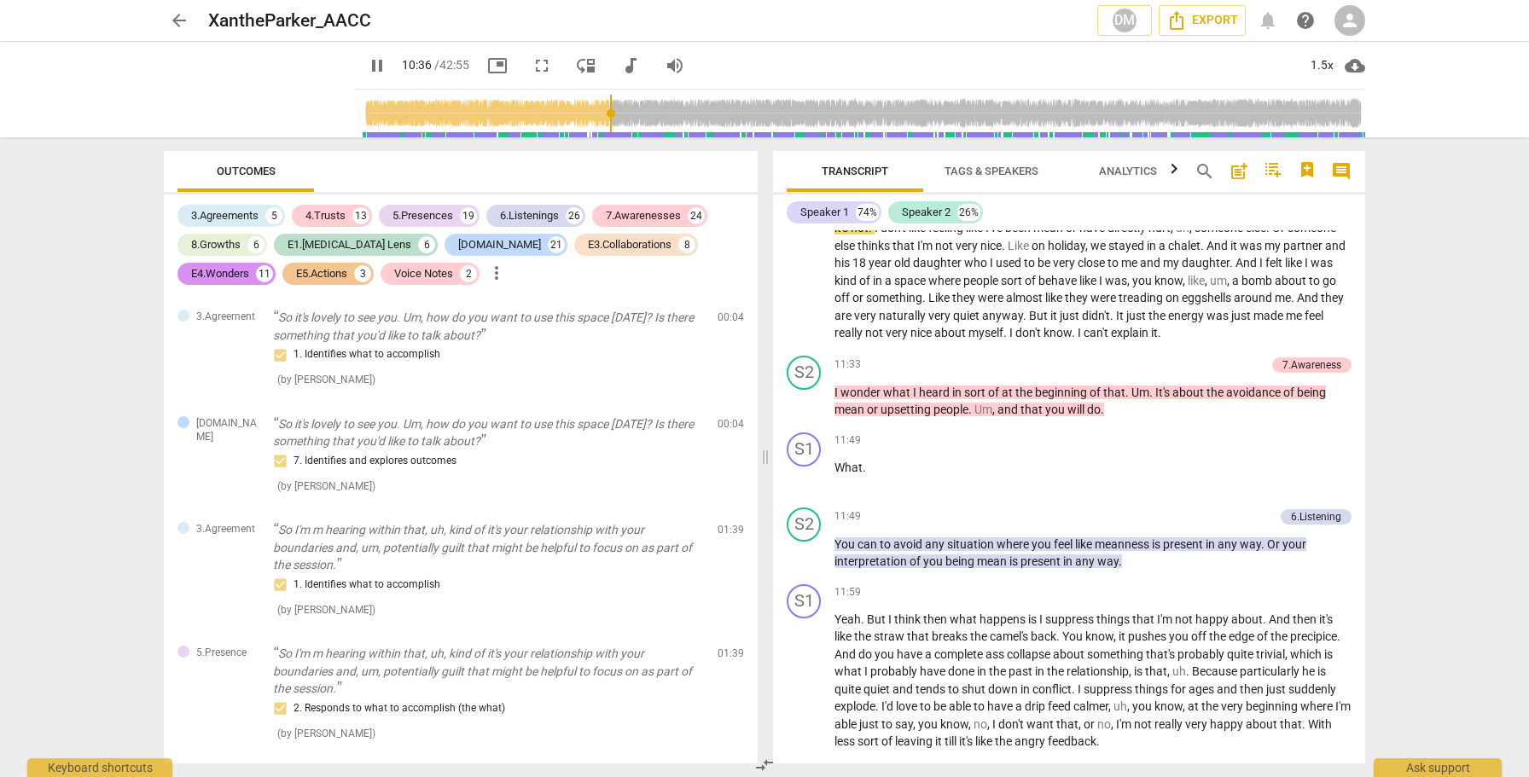
scroll to position [2930, 0]
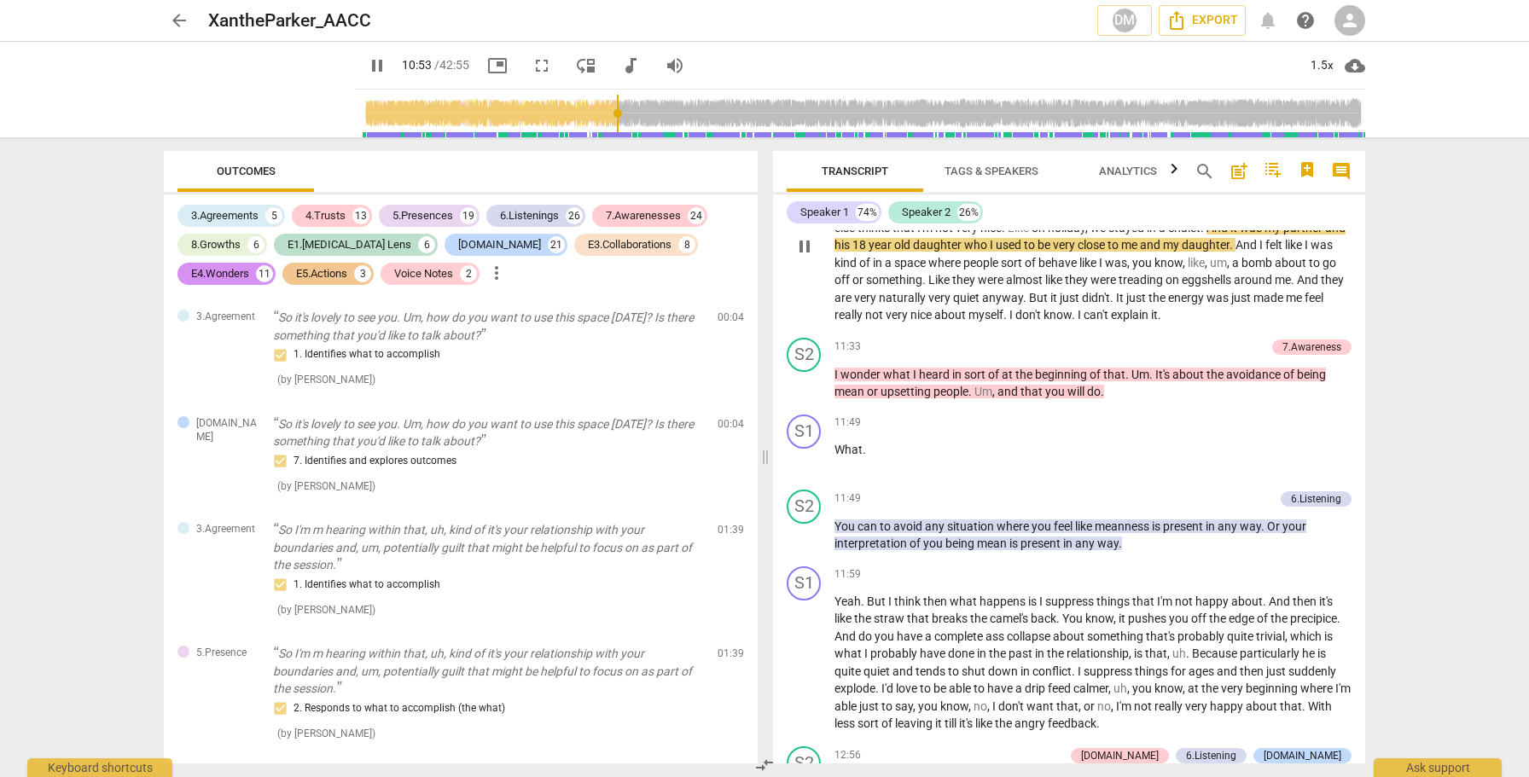
click at [806, 257] on span "pause" at bounding box center [804, 246] width 20 height 20
click at [367, 72] on span "play_arrow" at bounding box center [377, 65] width 20 height 20
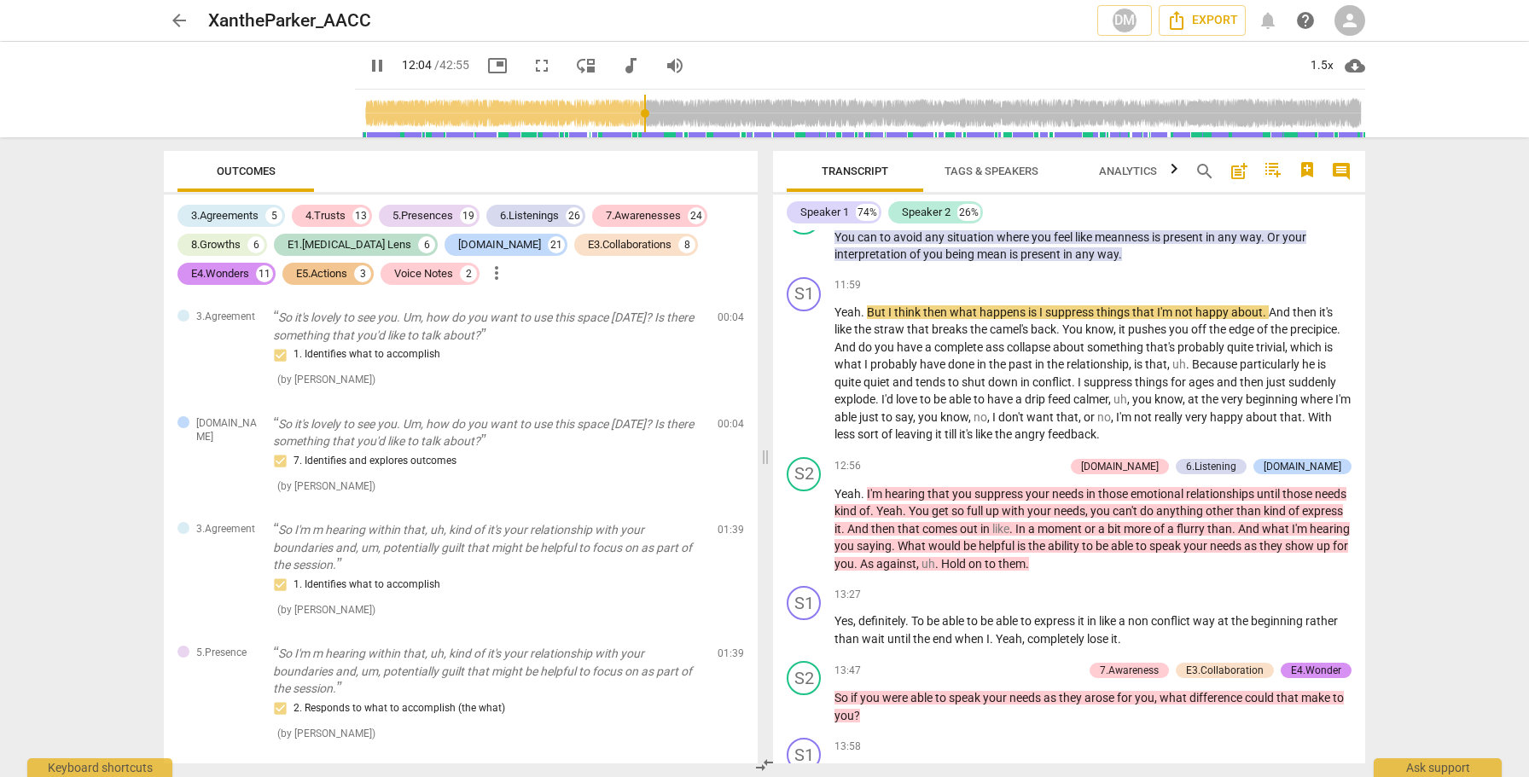
scroll to position [3219, 0]
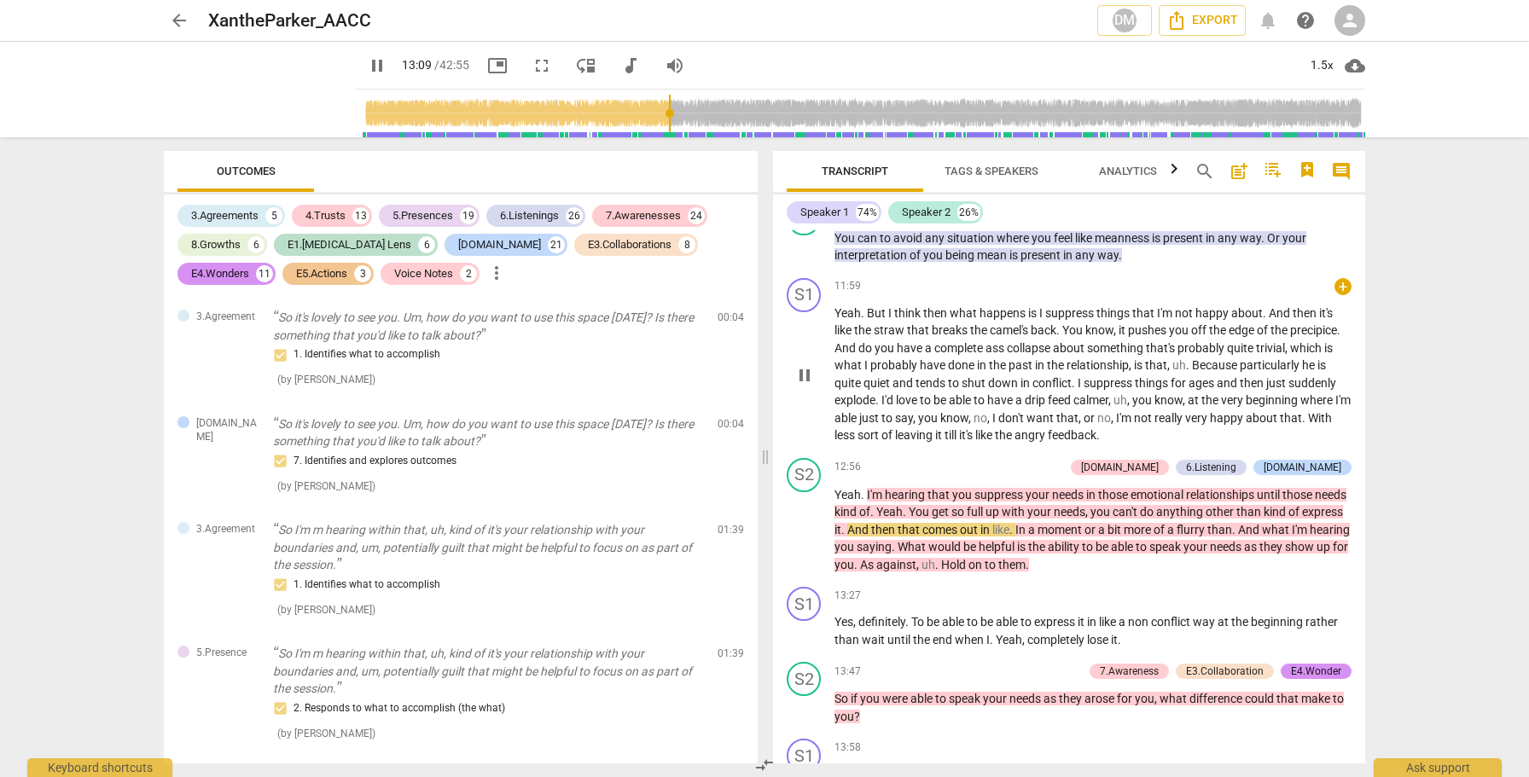
click at [807, 386] on span "pause" at bounding box center [804, 375] width 20 height 20
click at [805, 386] on span "play_arrow" at bounding box center [804, 375] width 20 height 20
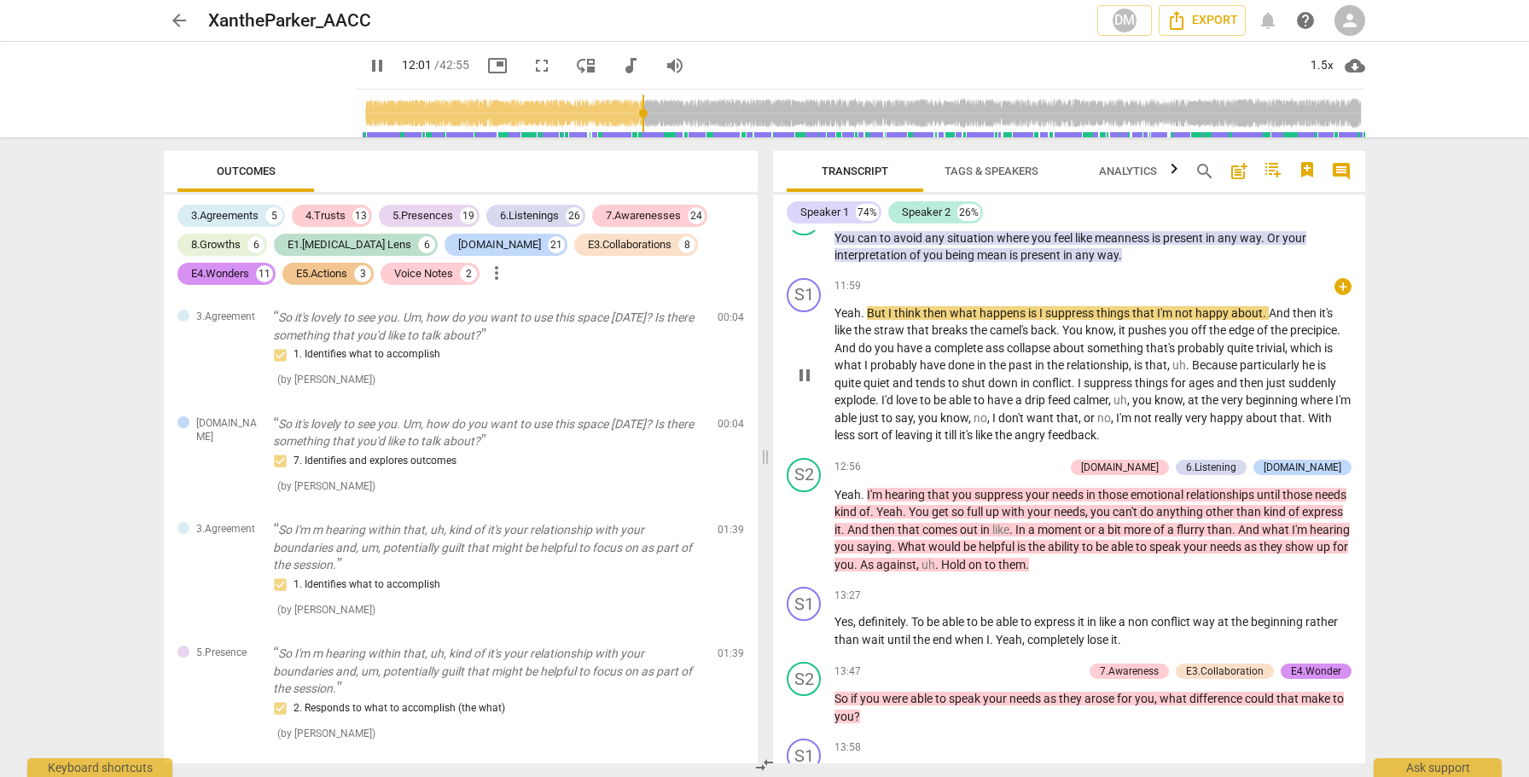
click at [805, 386] on span "pause" at bounding box center [804, 375] width 20 height 20
click at [804, 540] on span "play_arrow" at bounding box center [804, 530] width 20 height 20
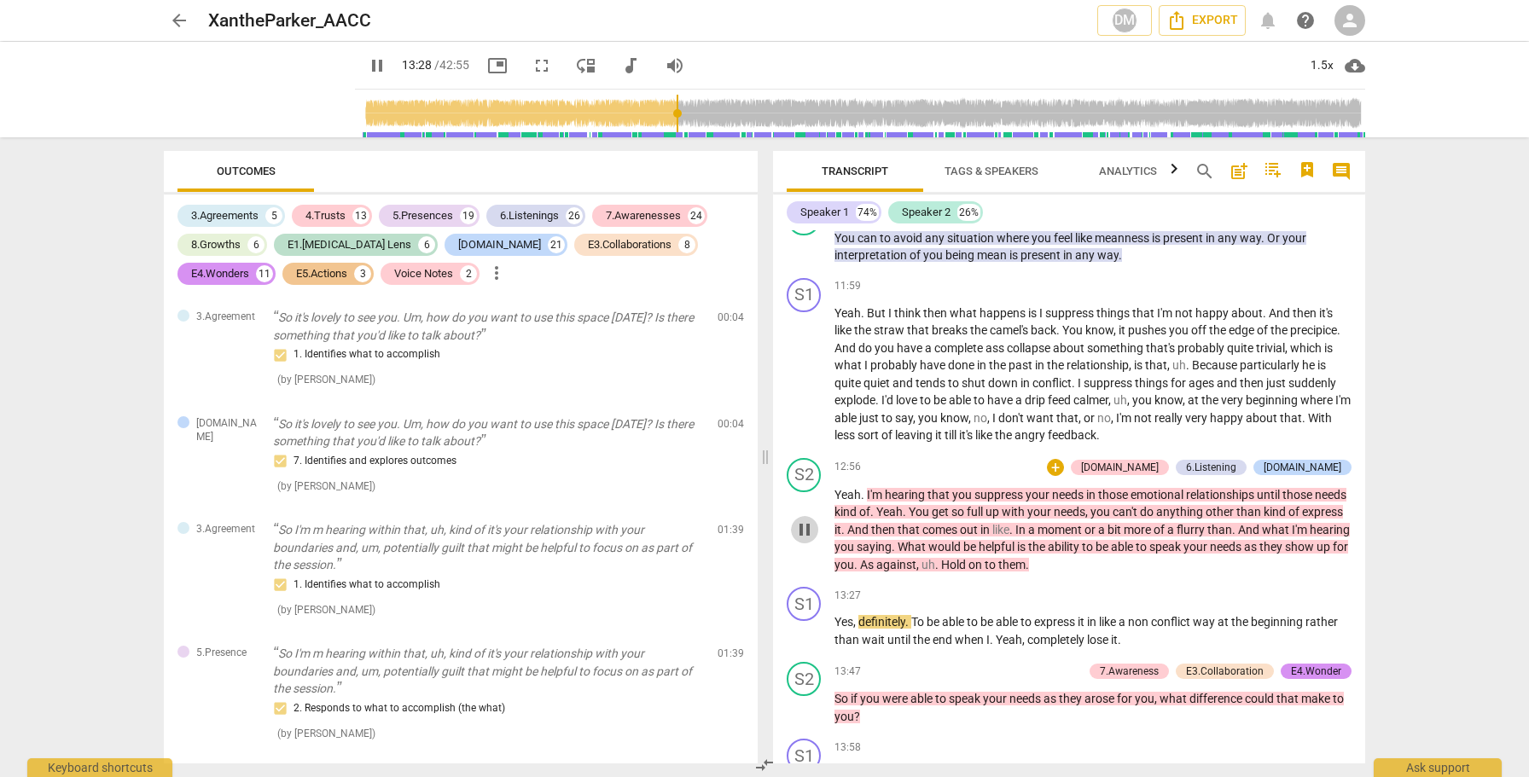
click at [804, 540] on span "pause" at bounding box center [804, 530] width 20 height 20
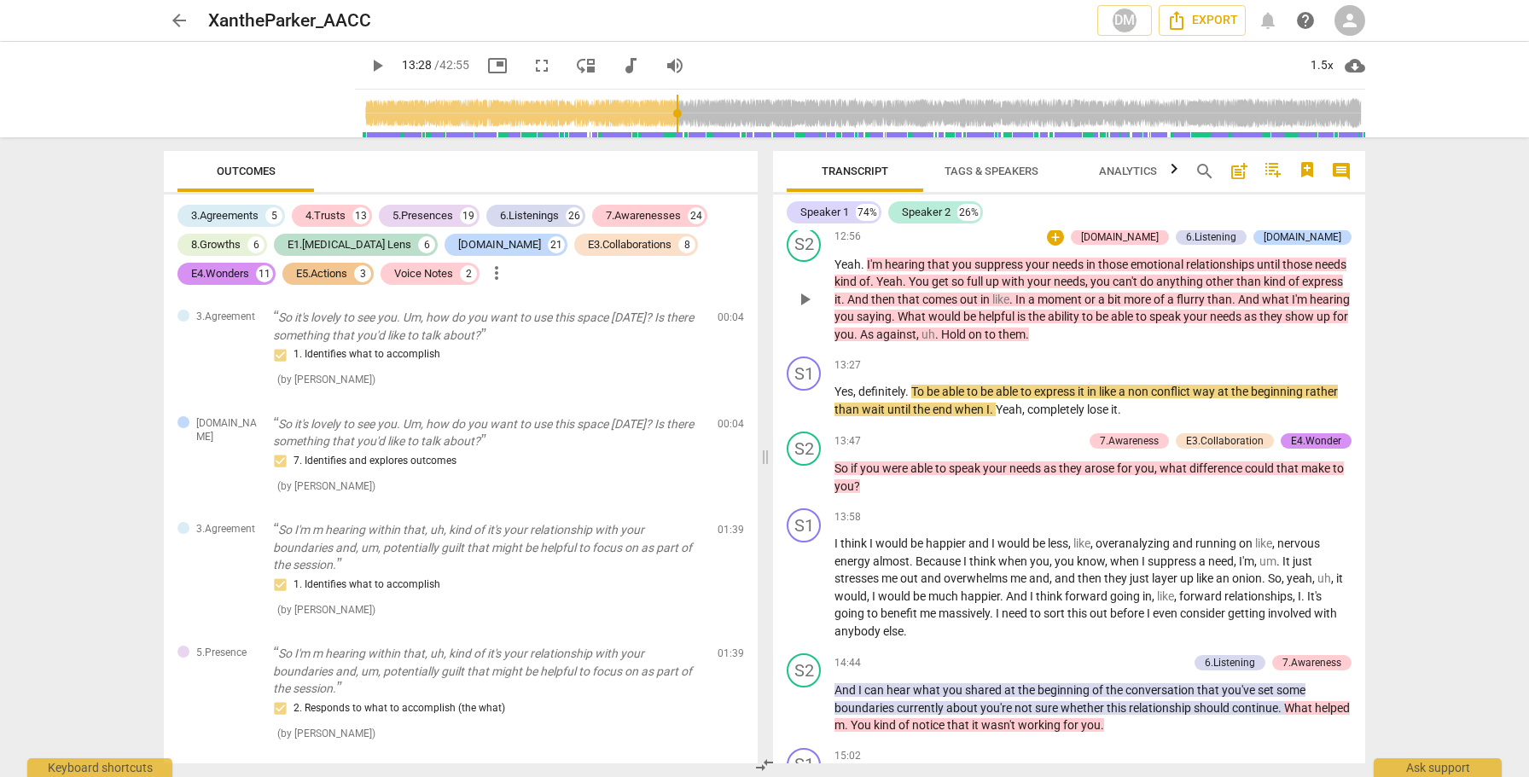
scroll to position [3458, 0]
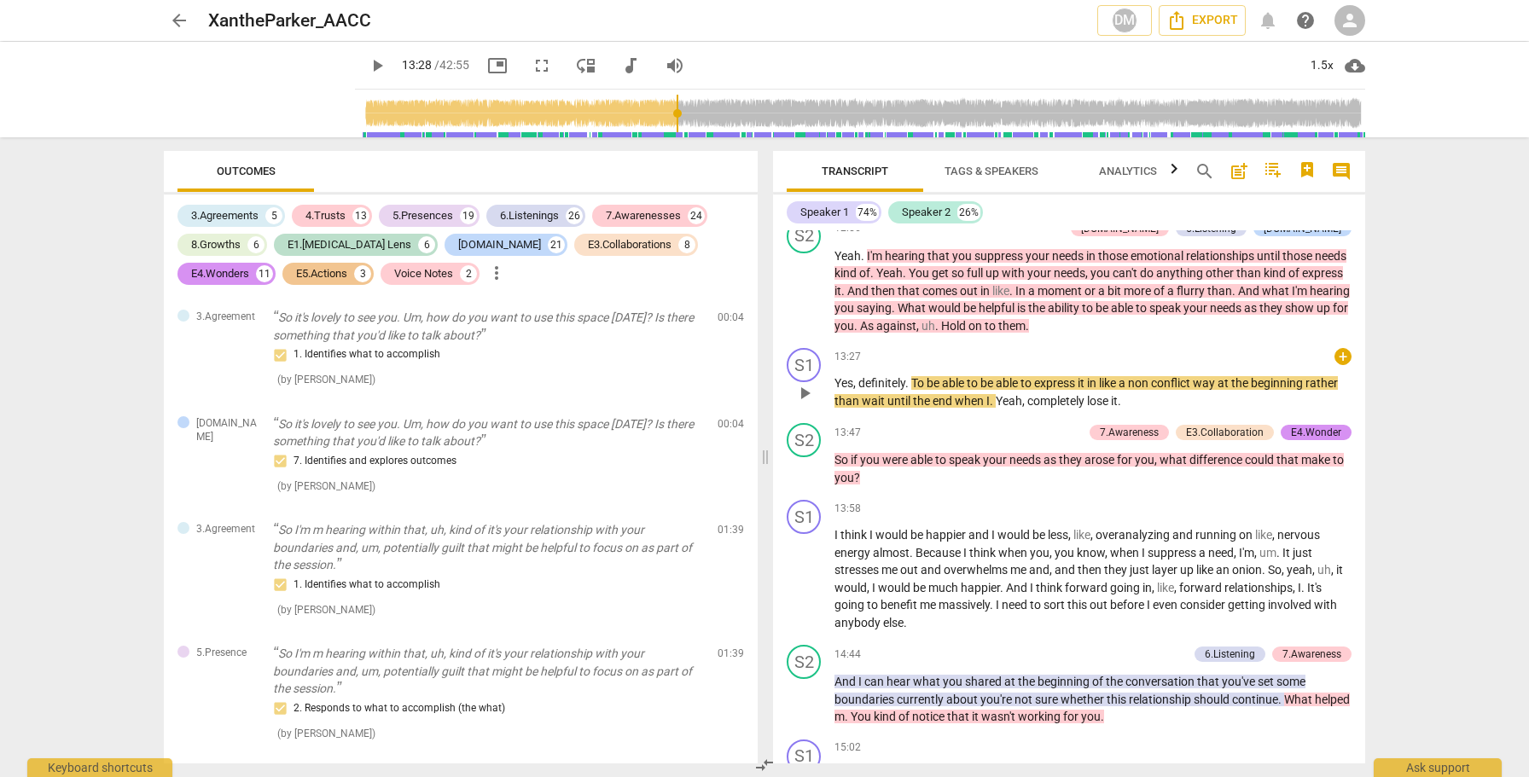
click at [811, 404] on span "play_arrow" at bounding box center [804, 393] width 20 height 20
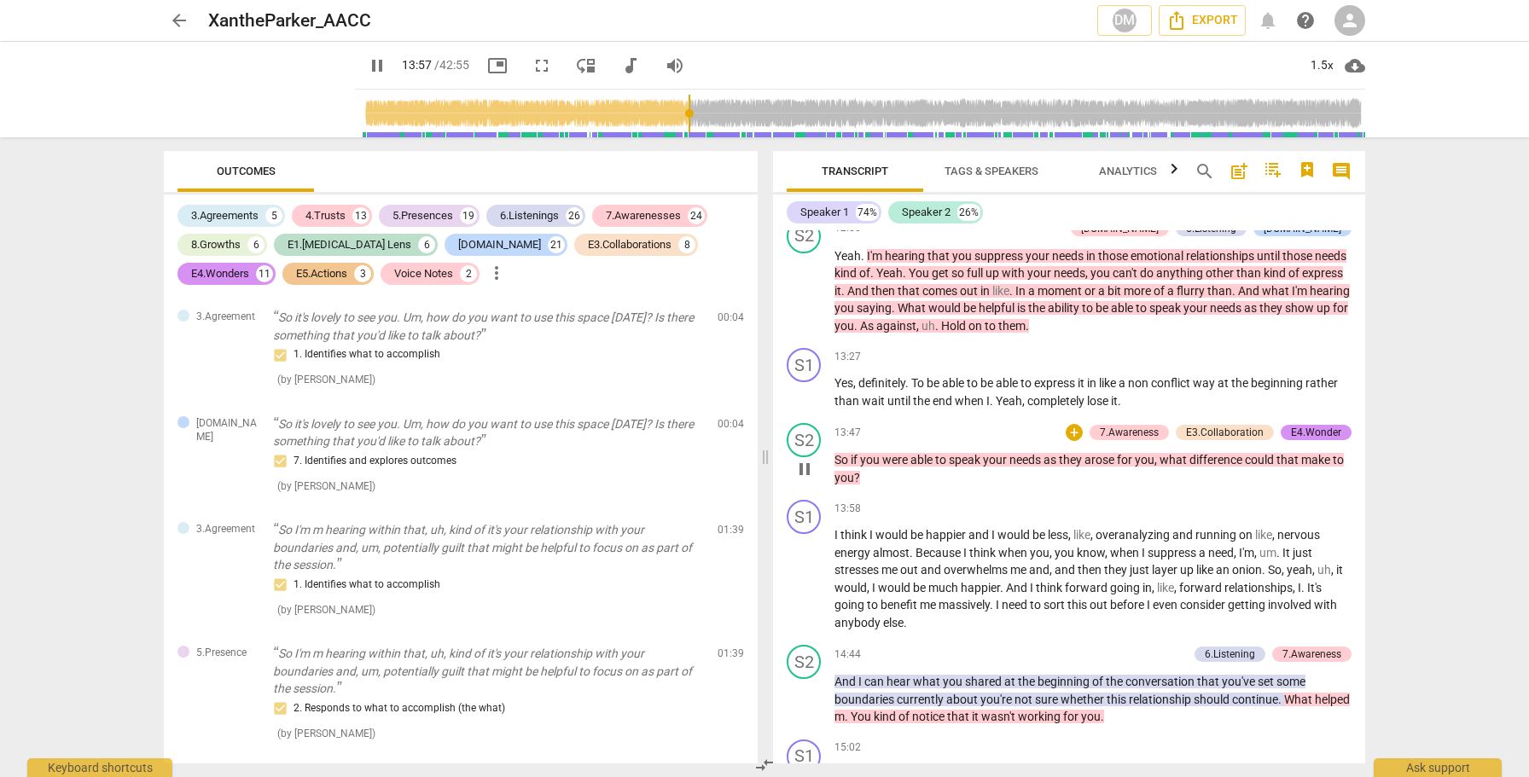
click at [803, 479] on span "pause" at bounding box center [804, 469] width 20 height 20
click at [807, 590] on span "play_arrow" at bounding box center [804, 580] width 20 height 20
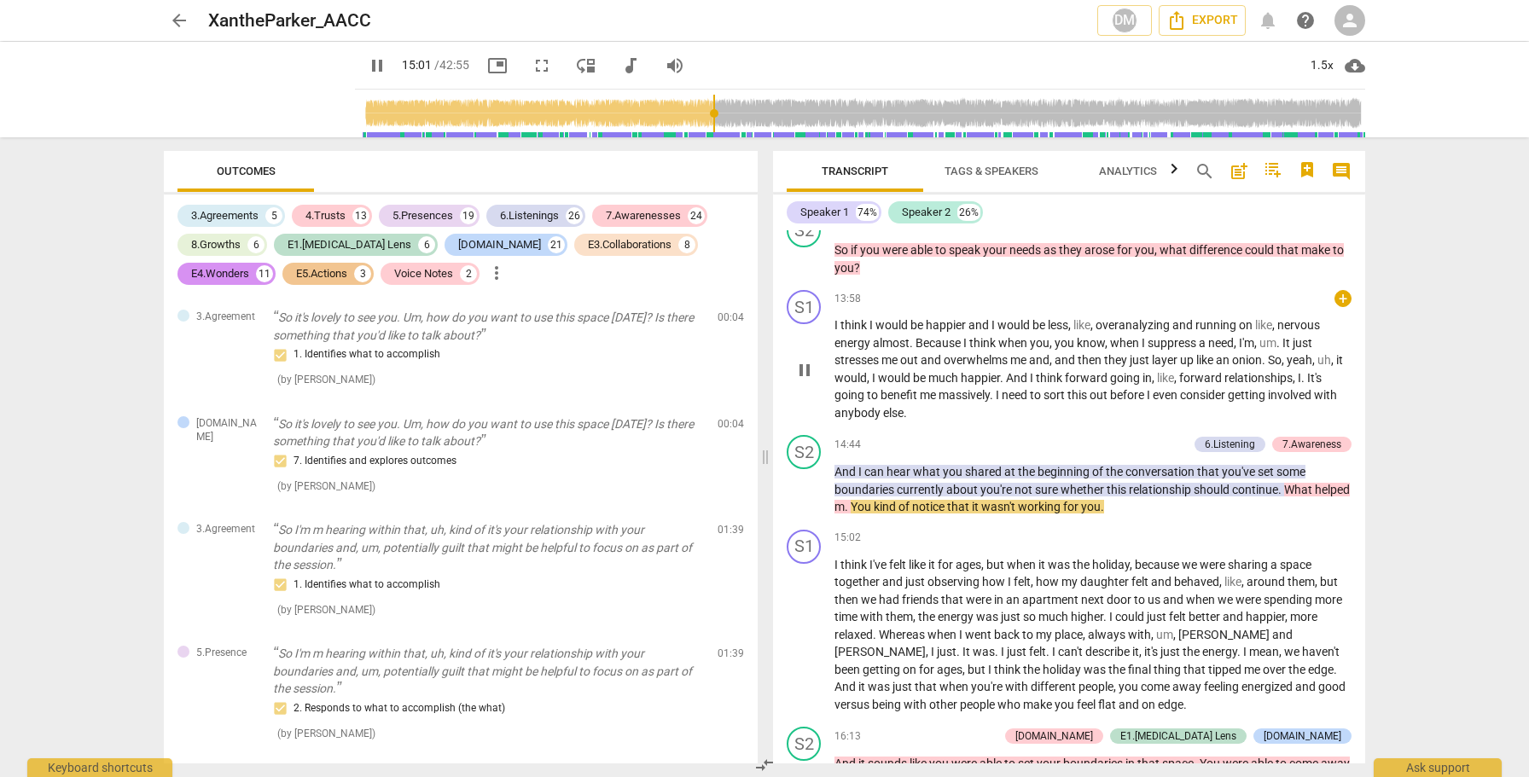
scroll to position [3675, 0]
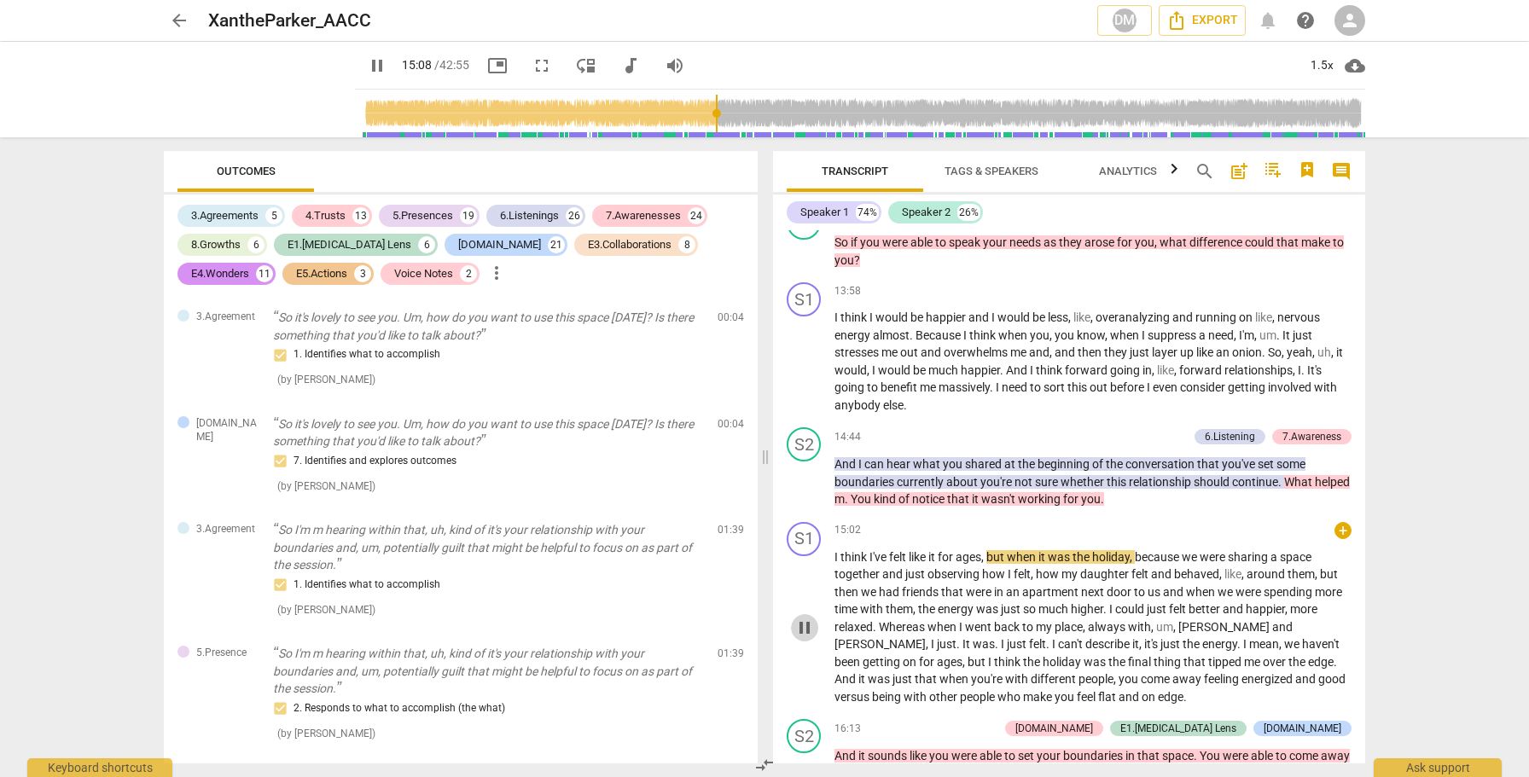
click at [806, 638] on span "pause" at bounding box center [804, 628] width 20 height 20
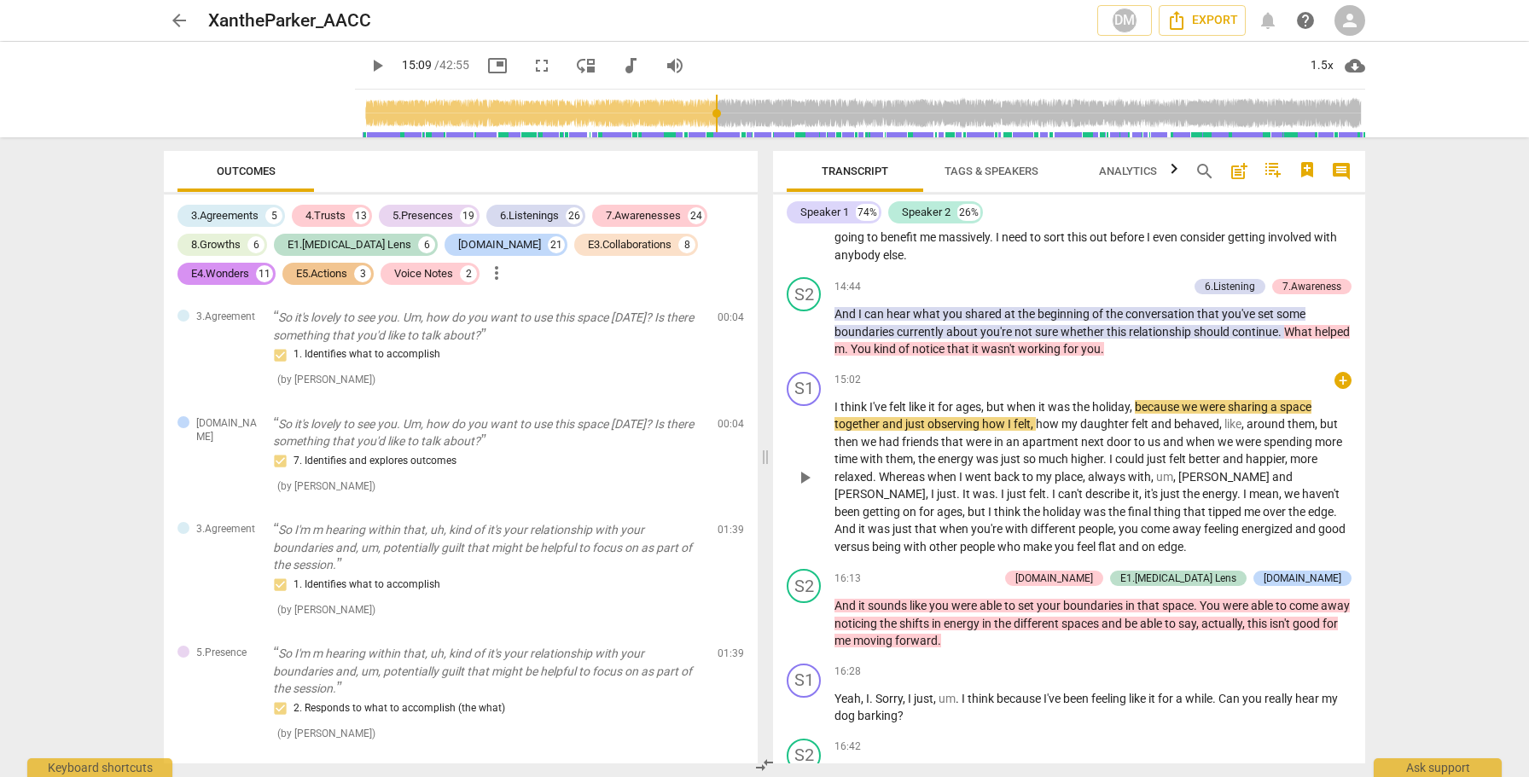
scroll to position [3827, 0]
click at [808, 486] on span "play_arrow" at bounding box center [804, 476] width 20 height 20
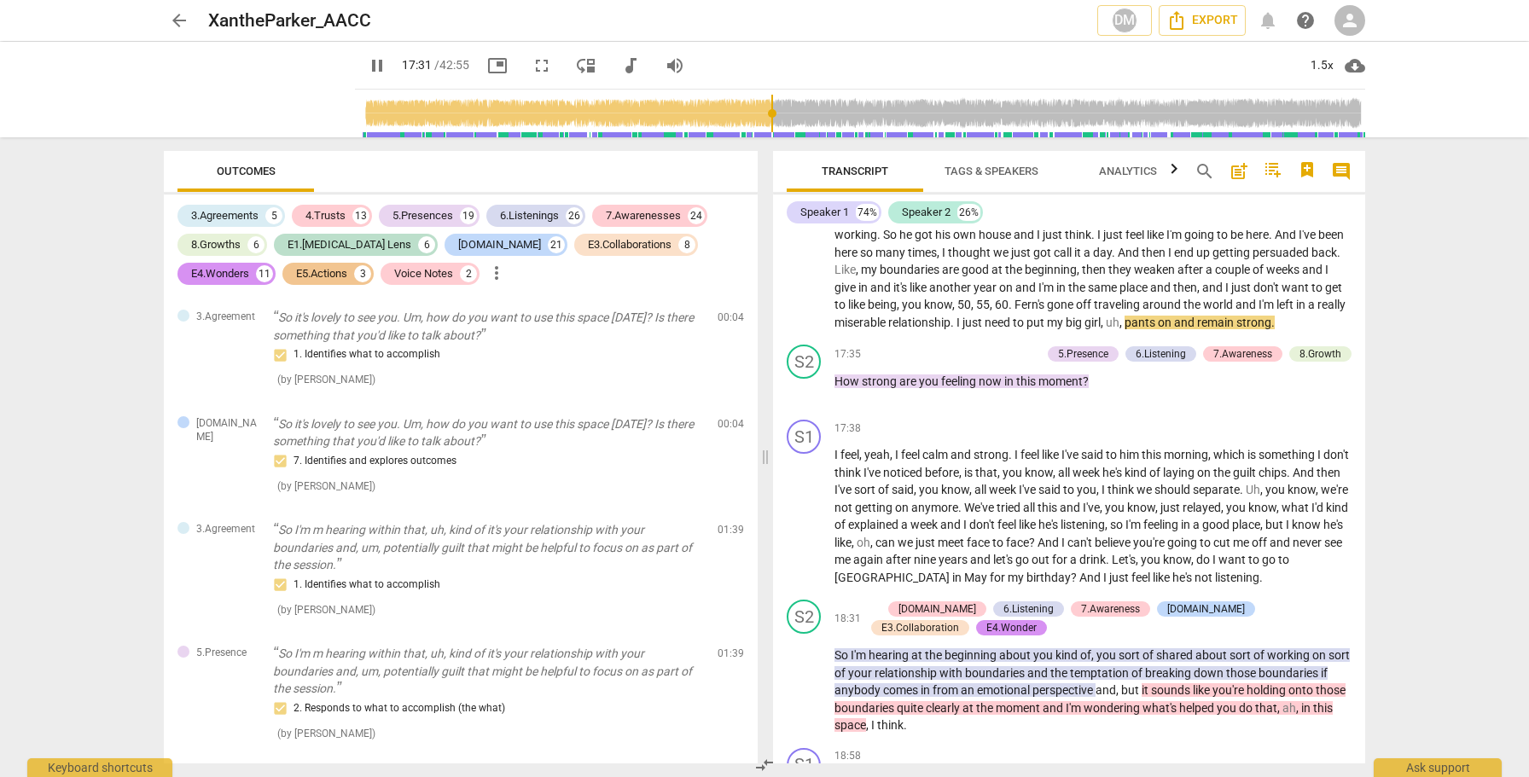
scroll to position [4463, 0]
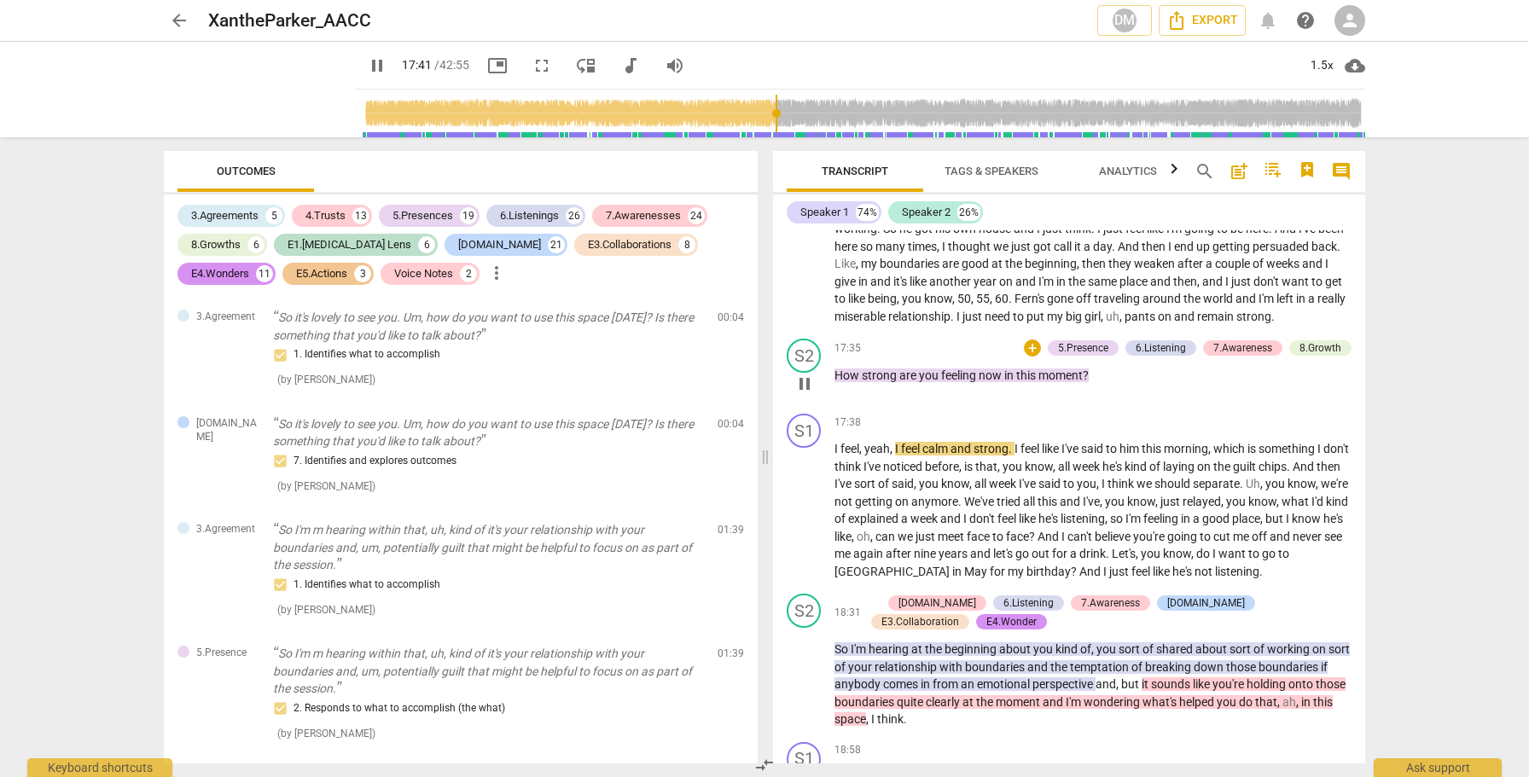
click at [804, 394] on span "pause" at bounding box center [804, 384] width 20 height 20
click at [801, 522] on span "play_arrow" at bounding box center [804, 512] width 20 height 20
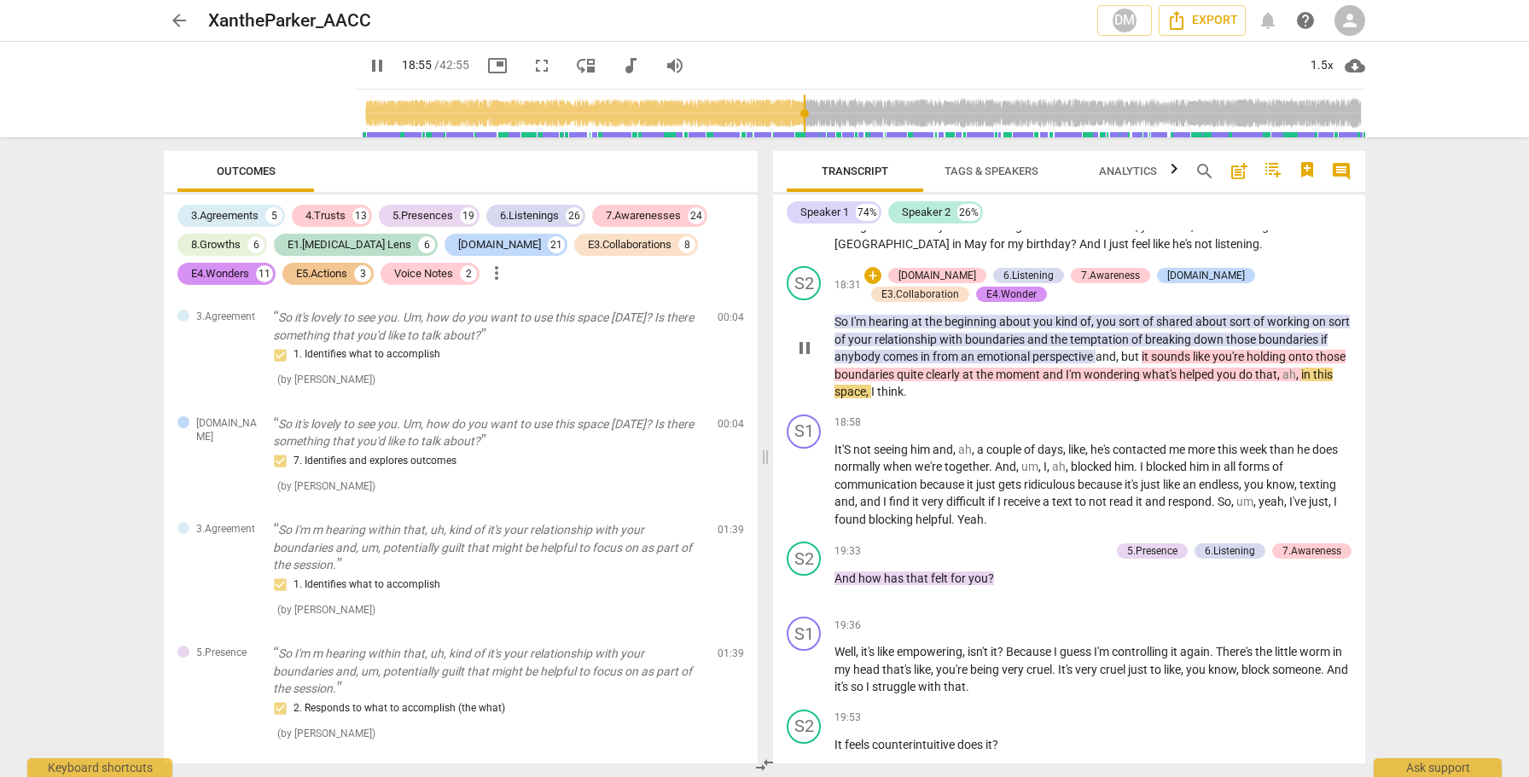
scroll to position [4793, 0]
click at [806, 356] on span "pause" at bounding box center [804, 345] width 20 height 20
click at [811, 493] on span "play_arrow" at bounding box center [804, 483] width 20 height 20
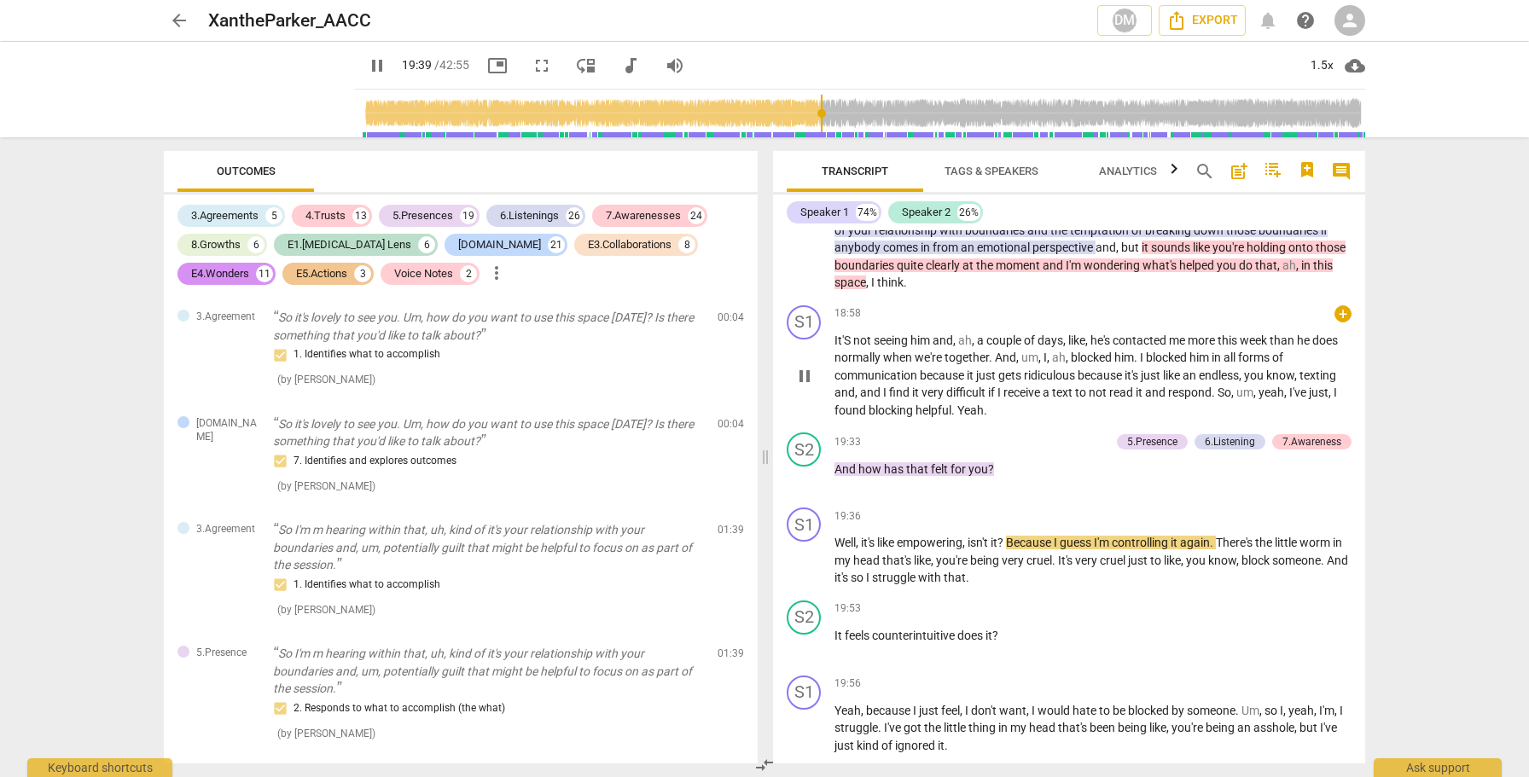
scroll to position [4918, 0]
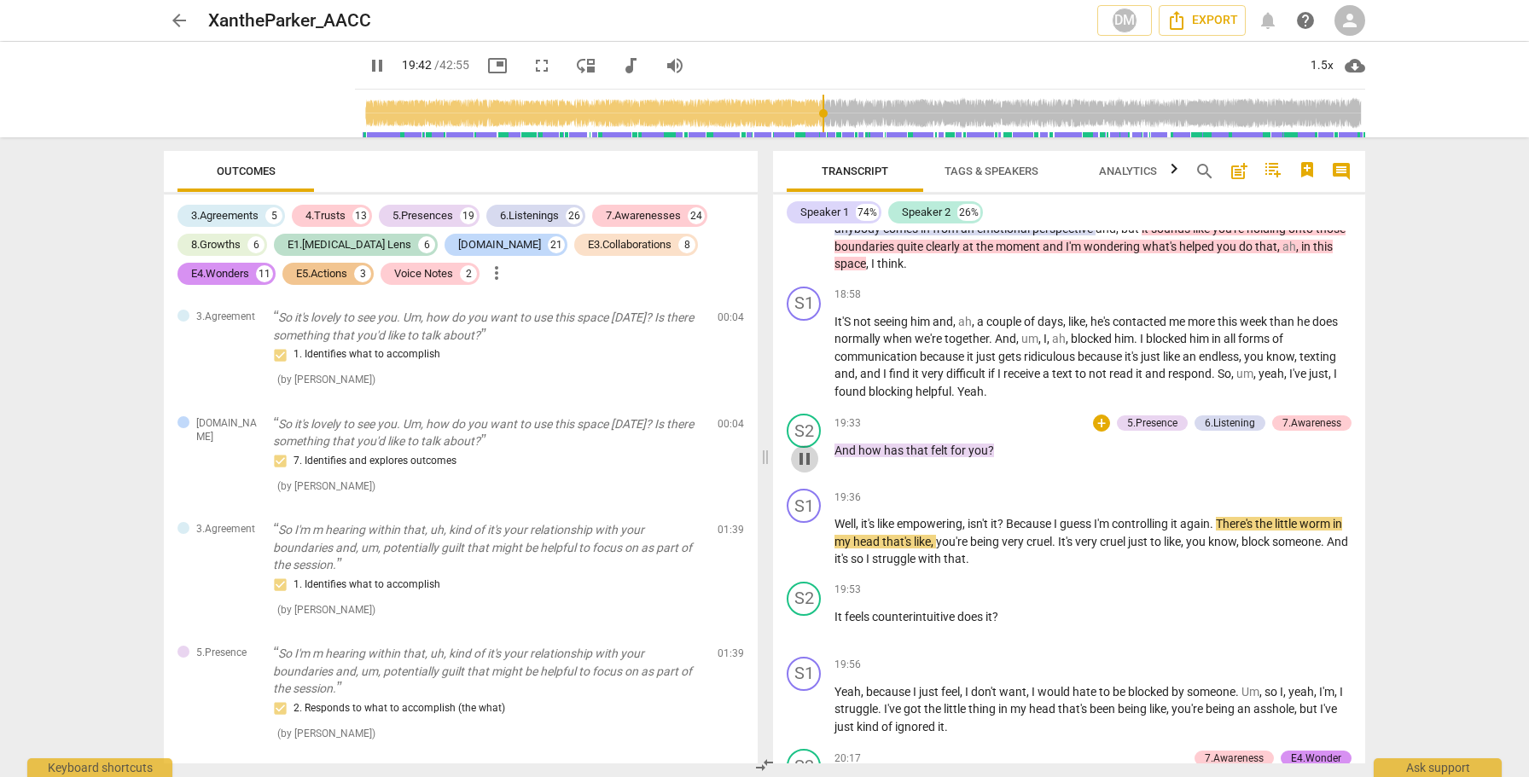
click at [801, 469] on span "pause" at bounding box center [804, 459] width 20 height 20
click at [802, 469] on span "play_arrow" at bounding box center [804, 459] width 20 height 20
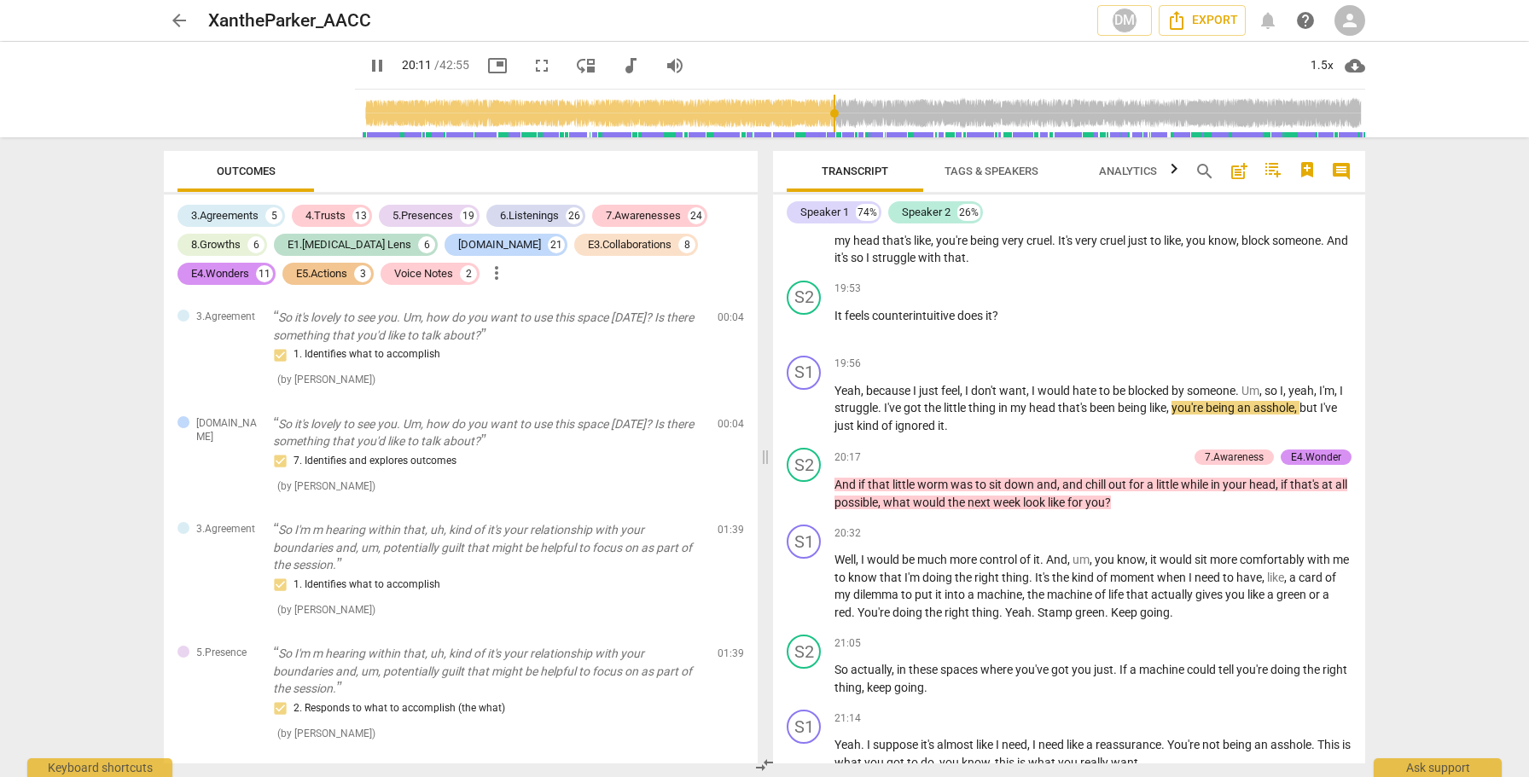
scroll to position [5224, 0]
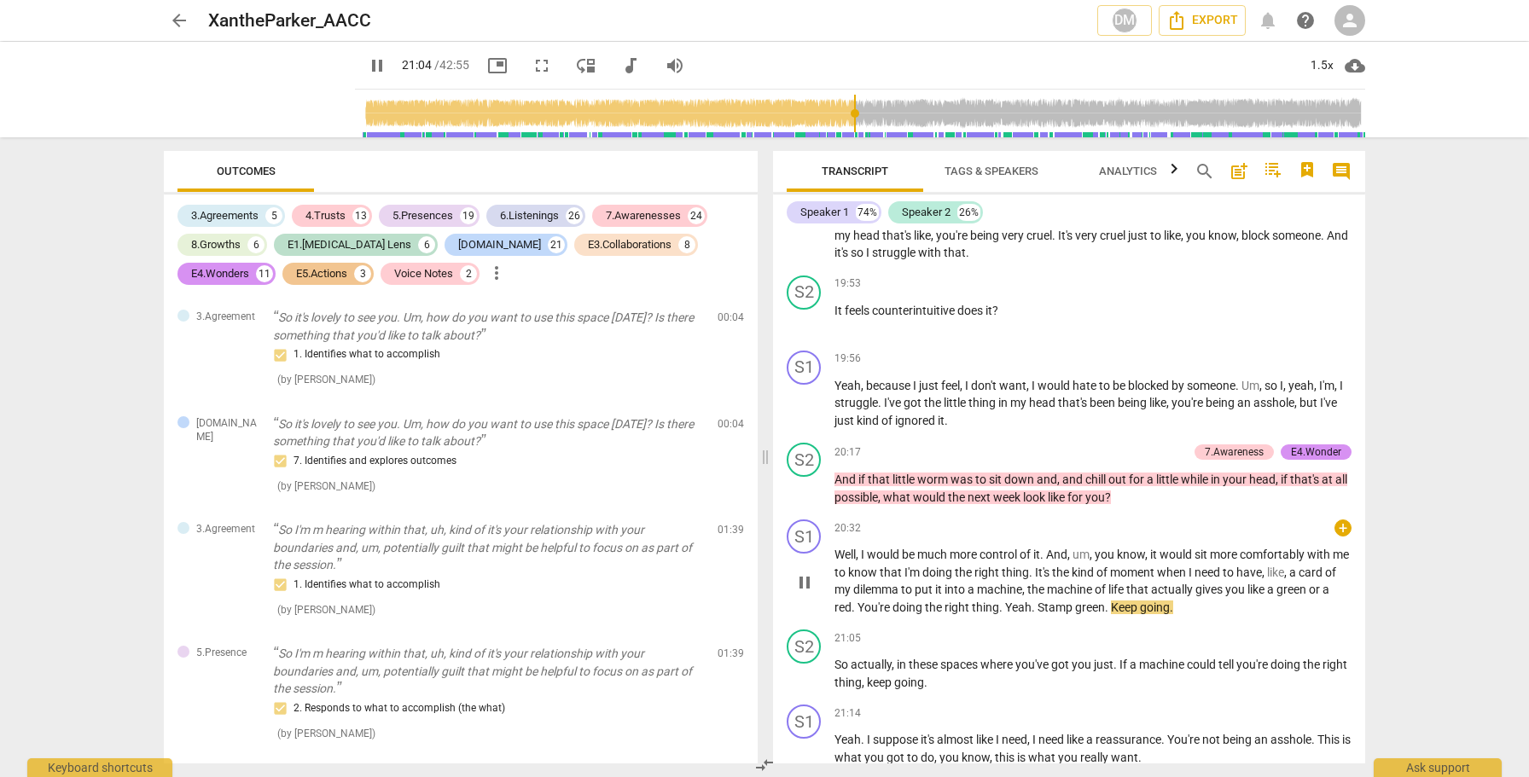
click at [804, 593] on span "pause" at bounding box center [804, 582] width 20 height 20
click at [804, 593] on span "play_arrow" at bounding box center [804, 582] width 20 height 20
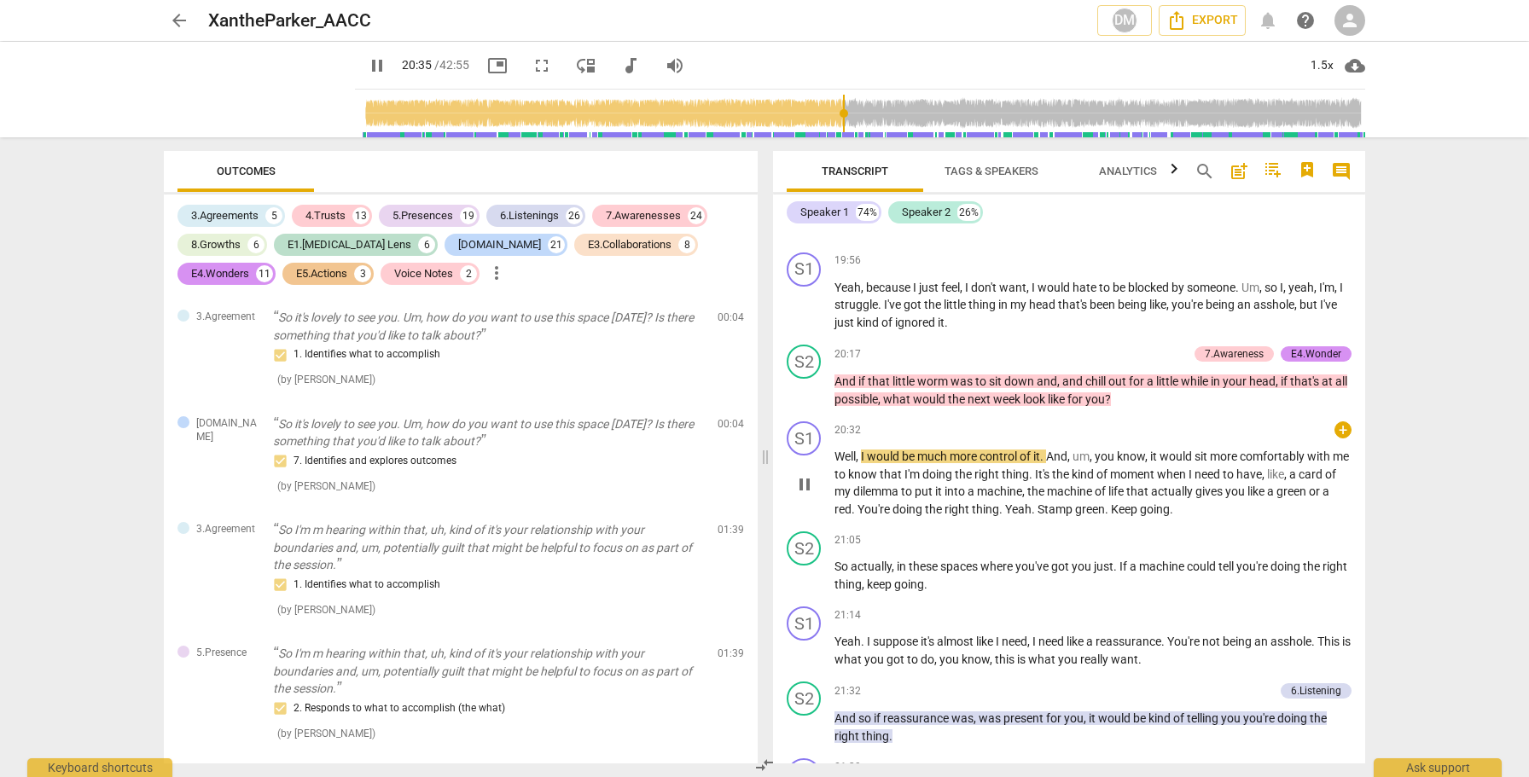
scroll to position [5323, 0]
click at [803, 586] on span "pause" at bounding box center [804, 576] width 20 height 20
click at [803, 586] on span "play_arrow" at bounding box center [804, 576] width 20 height 20
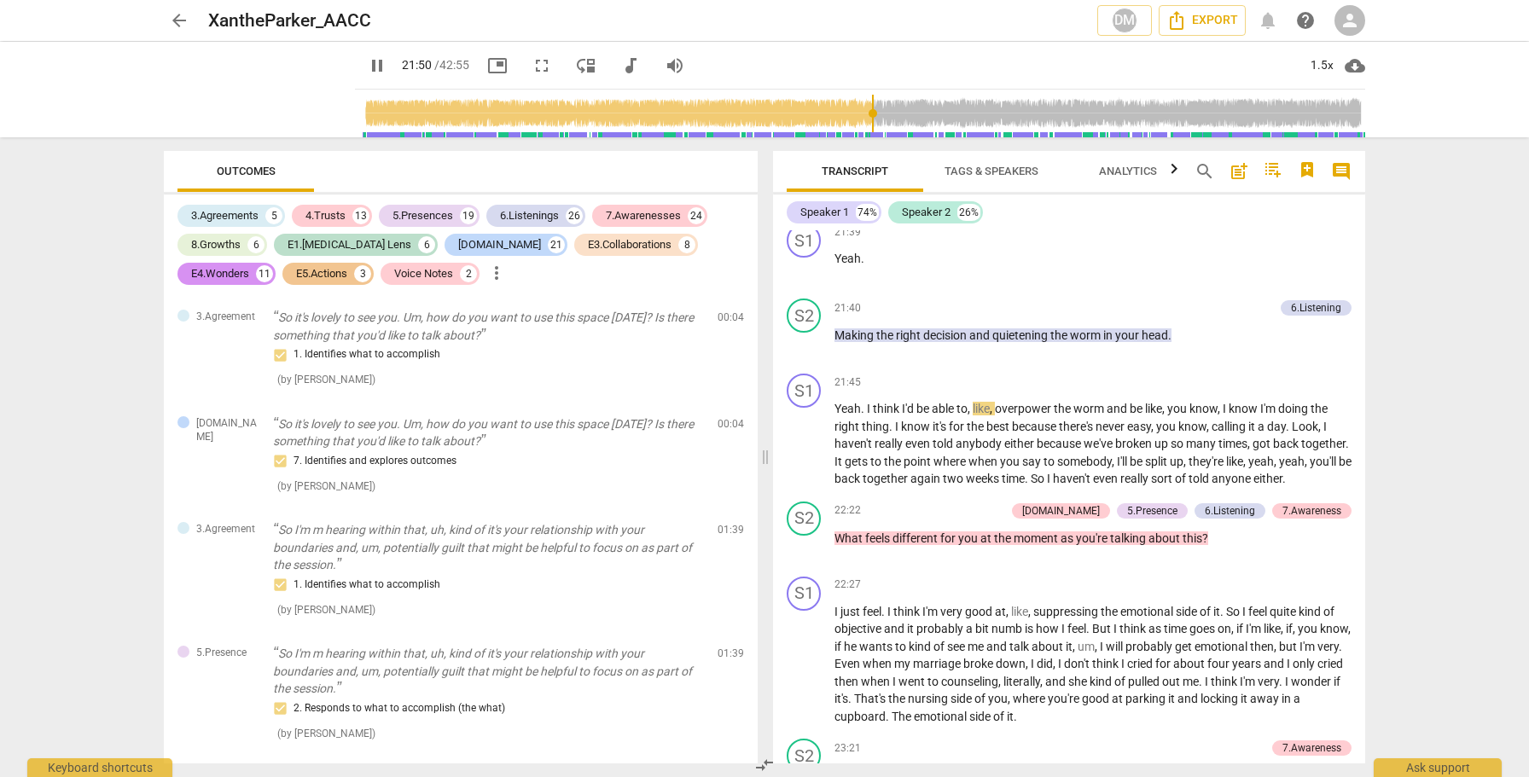
scroll to position [5857, 0]
click at [798, 558] on span "pause" at bounding box center [804, 547] width 20 height 20
click at [798, 558] on span "play_arrow" at bounding box center [804, 547] width 20 height 20
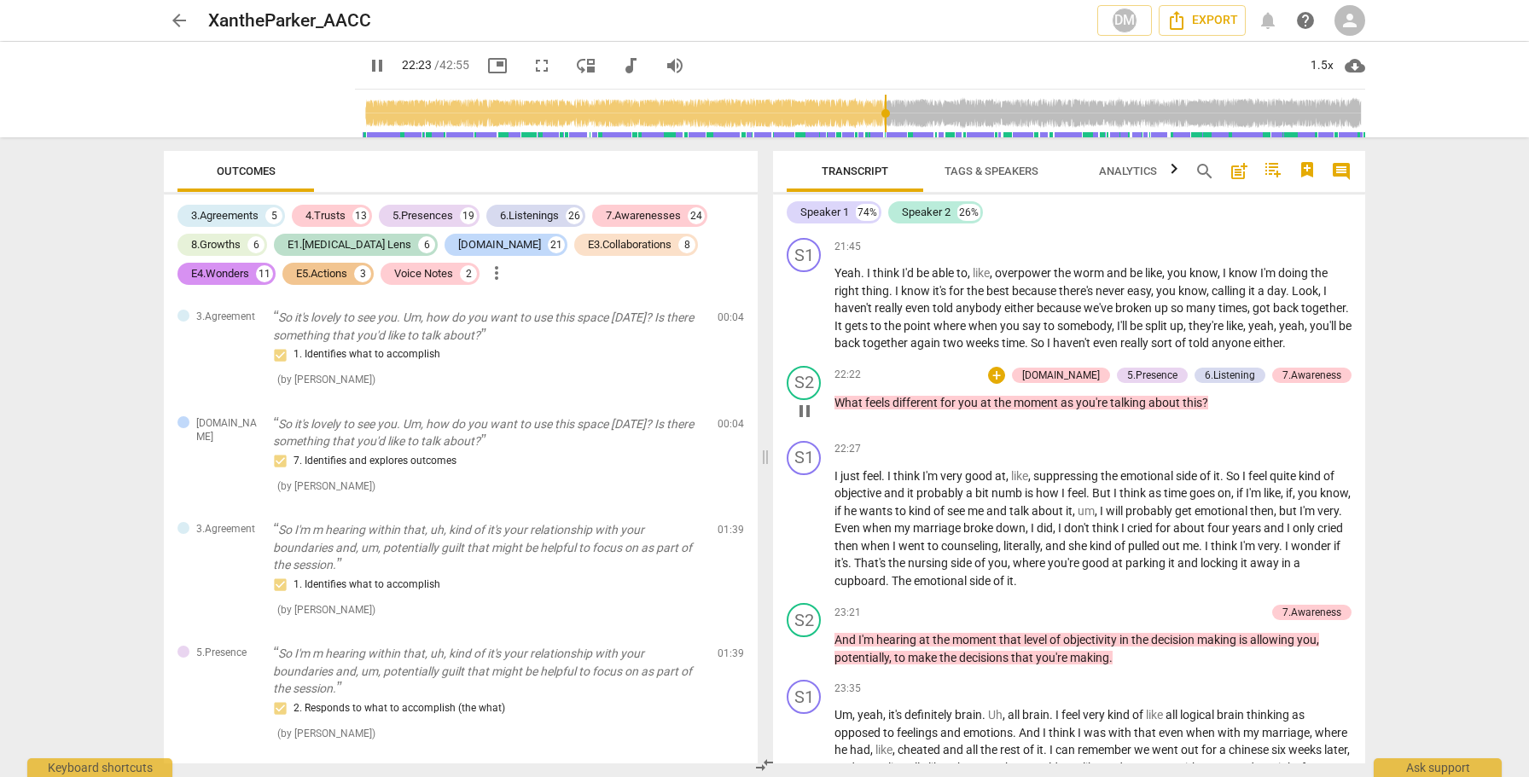
scroll to position [6032, 0]
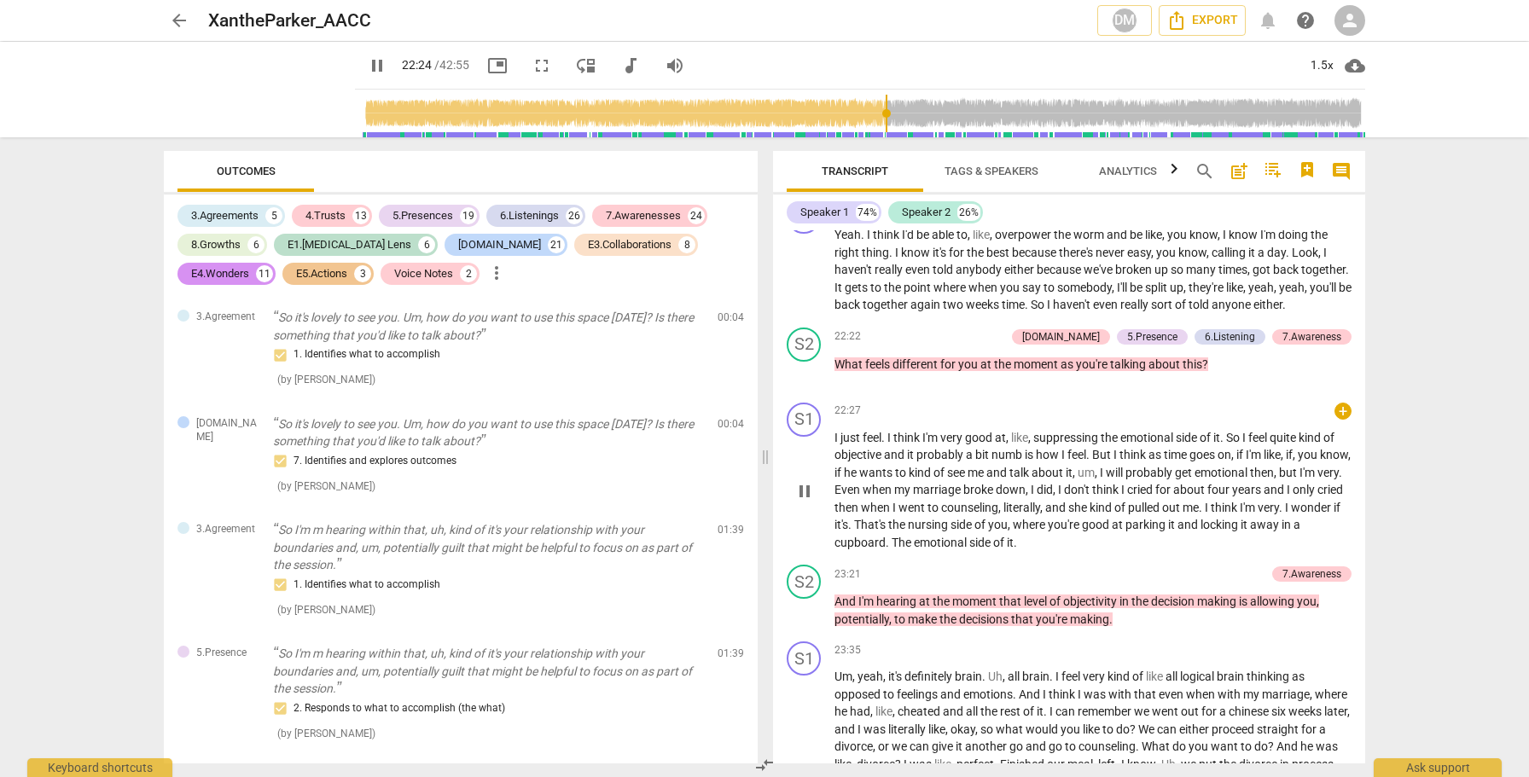
click at [806, 502] on span "pause" at bounding box center [804, 491] width 20 height 20
click at [806, 502] on span "play_arrow" at bounding box center [804, 491] width 20 height 20
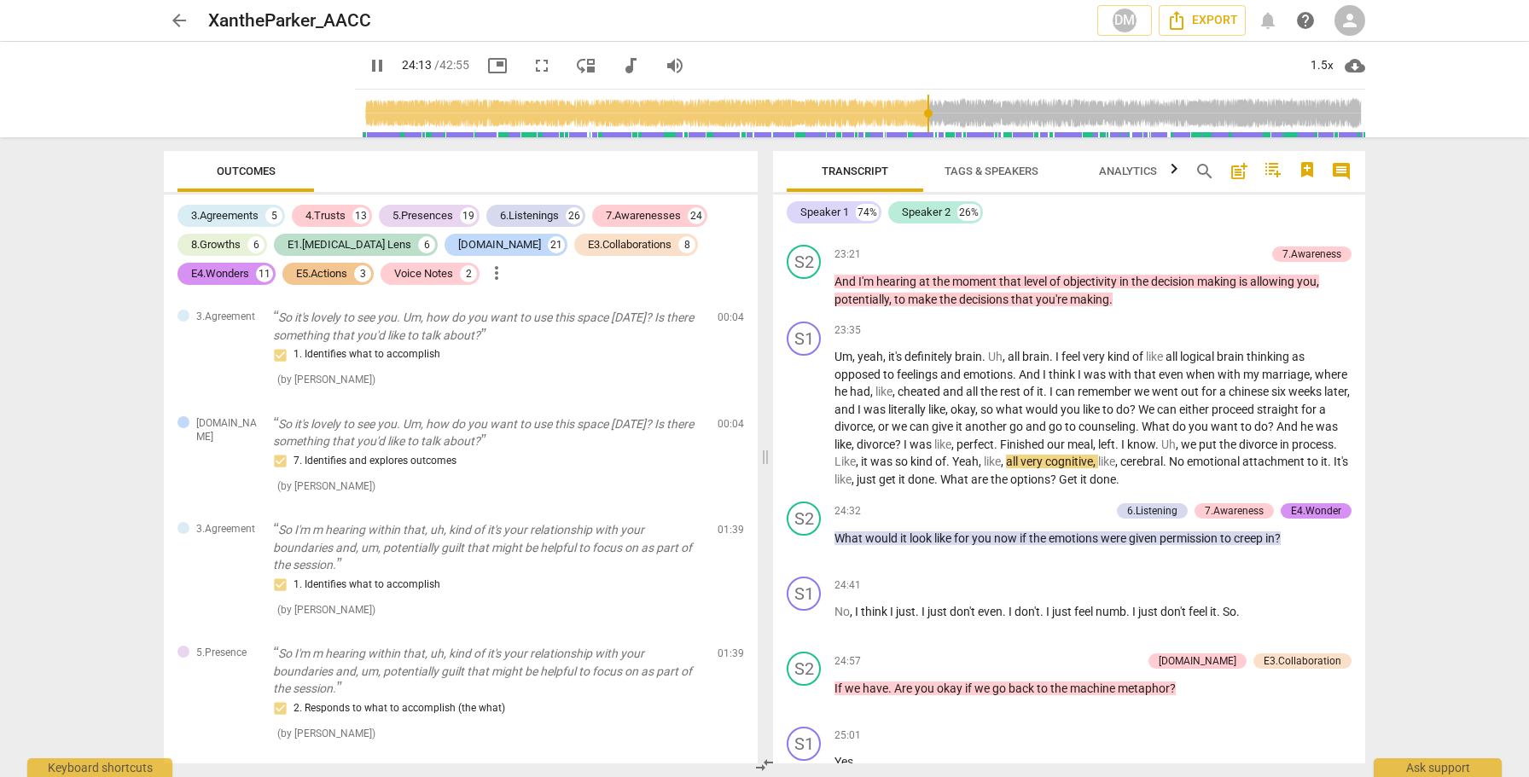
scroll to position [6364, 0]
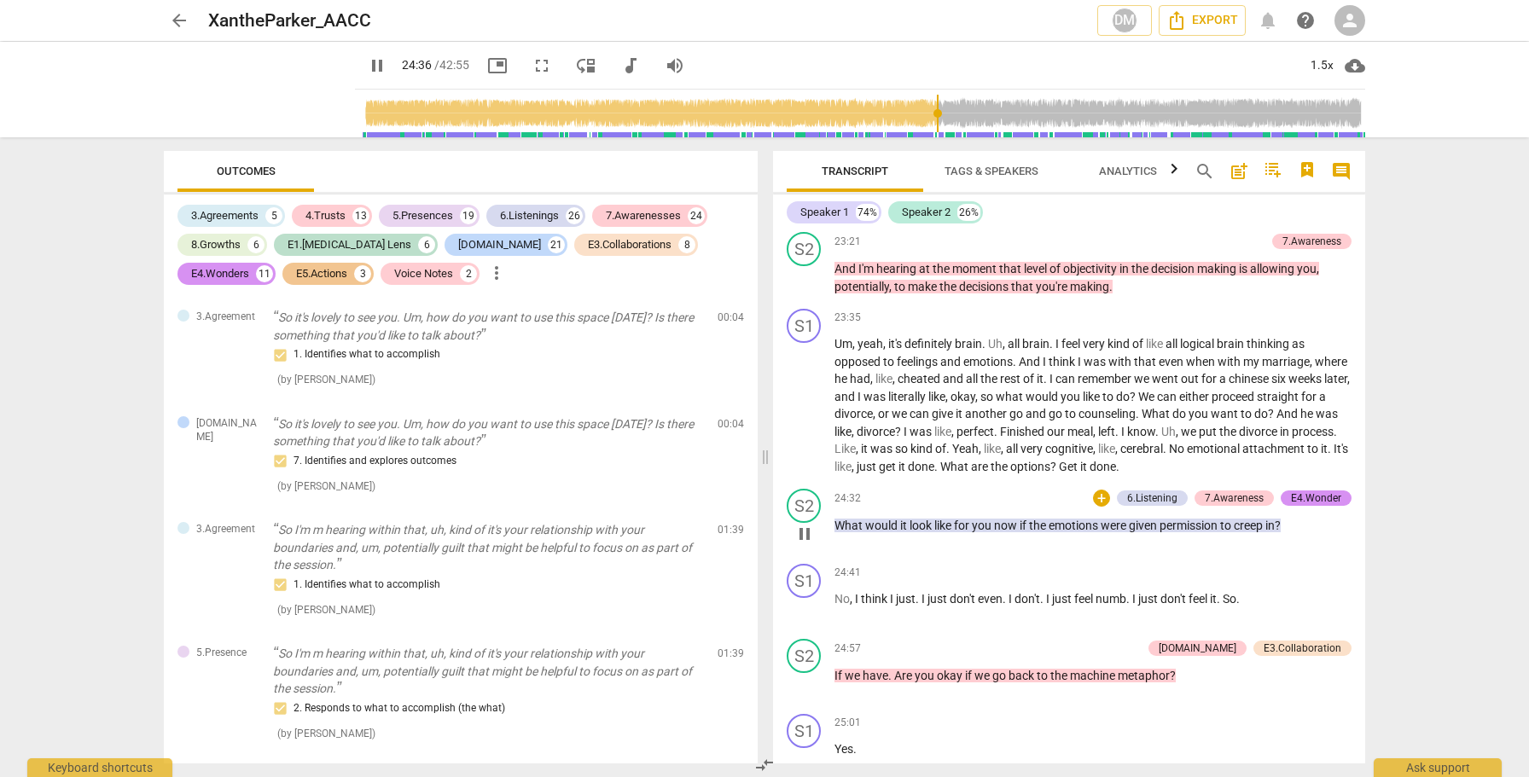
click at [804, 544] on span "pause" at bounding box center [804, 534] width 20 height 20
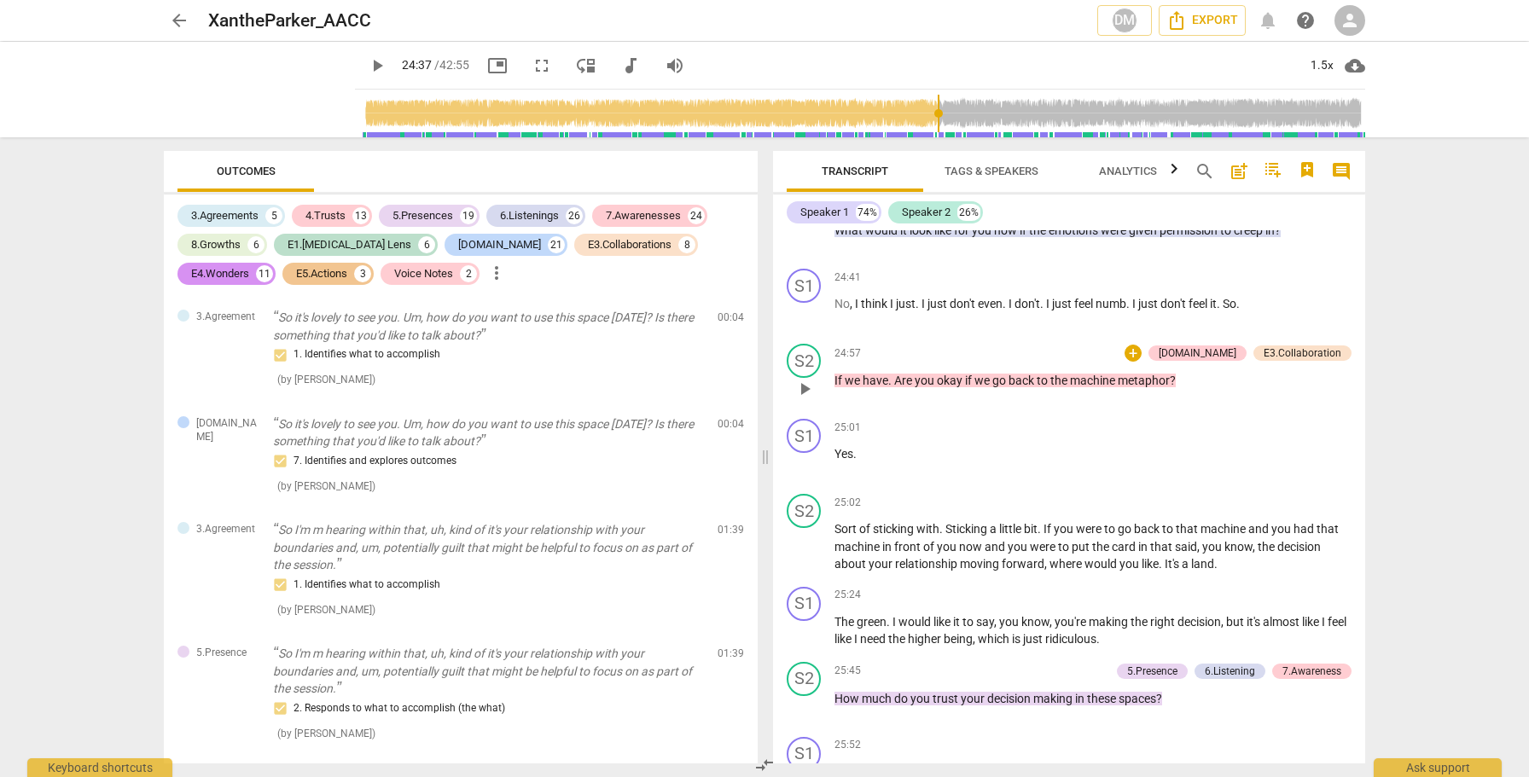
scroll to position [6661, 0]
click at [804, 322] on span "play_arrow" at bounding box center [804, 312] width 20 height 20
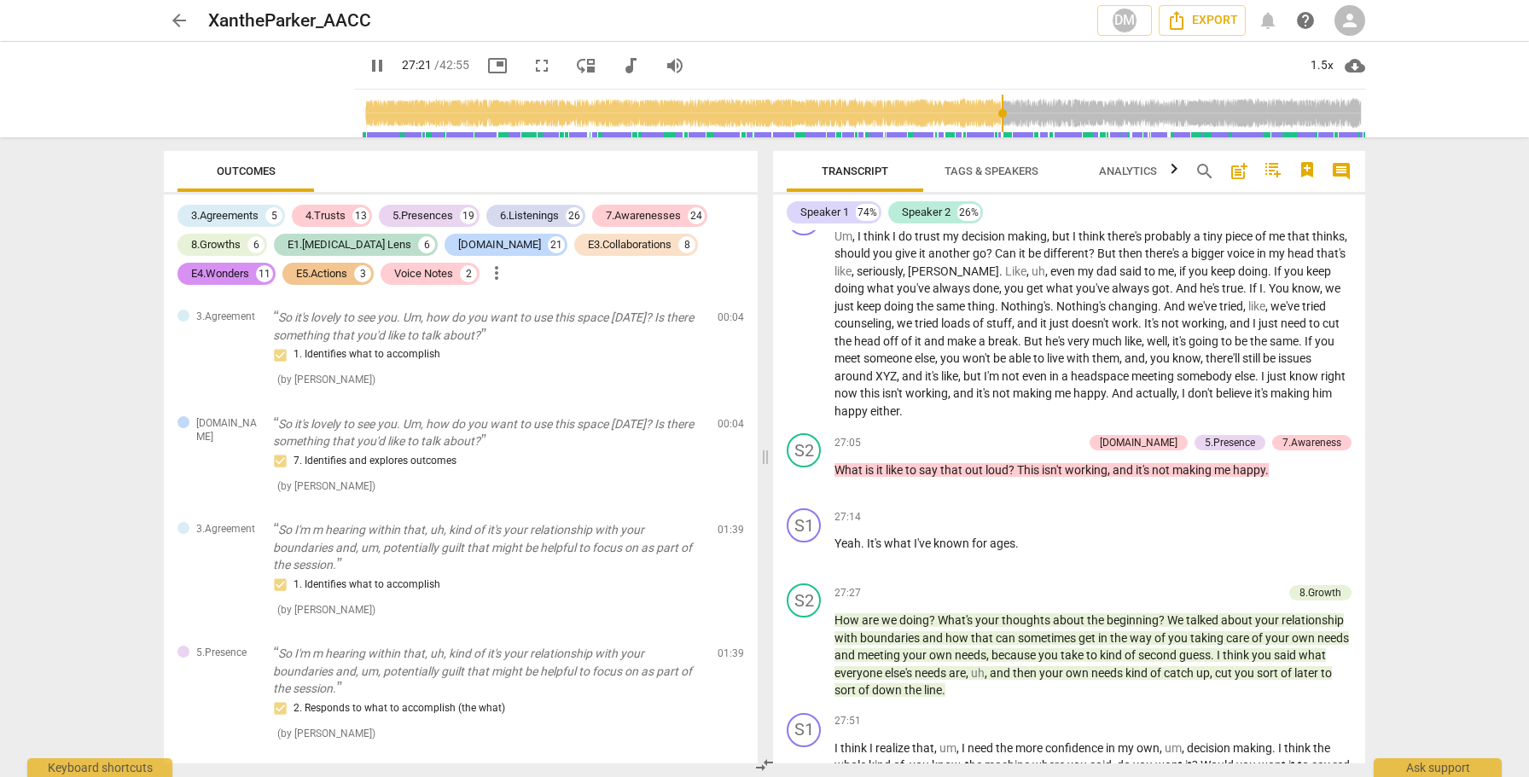
scroll to position [7226, 0]
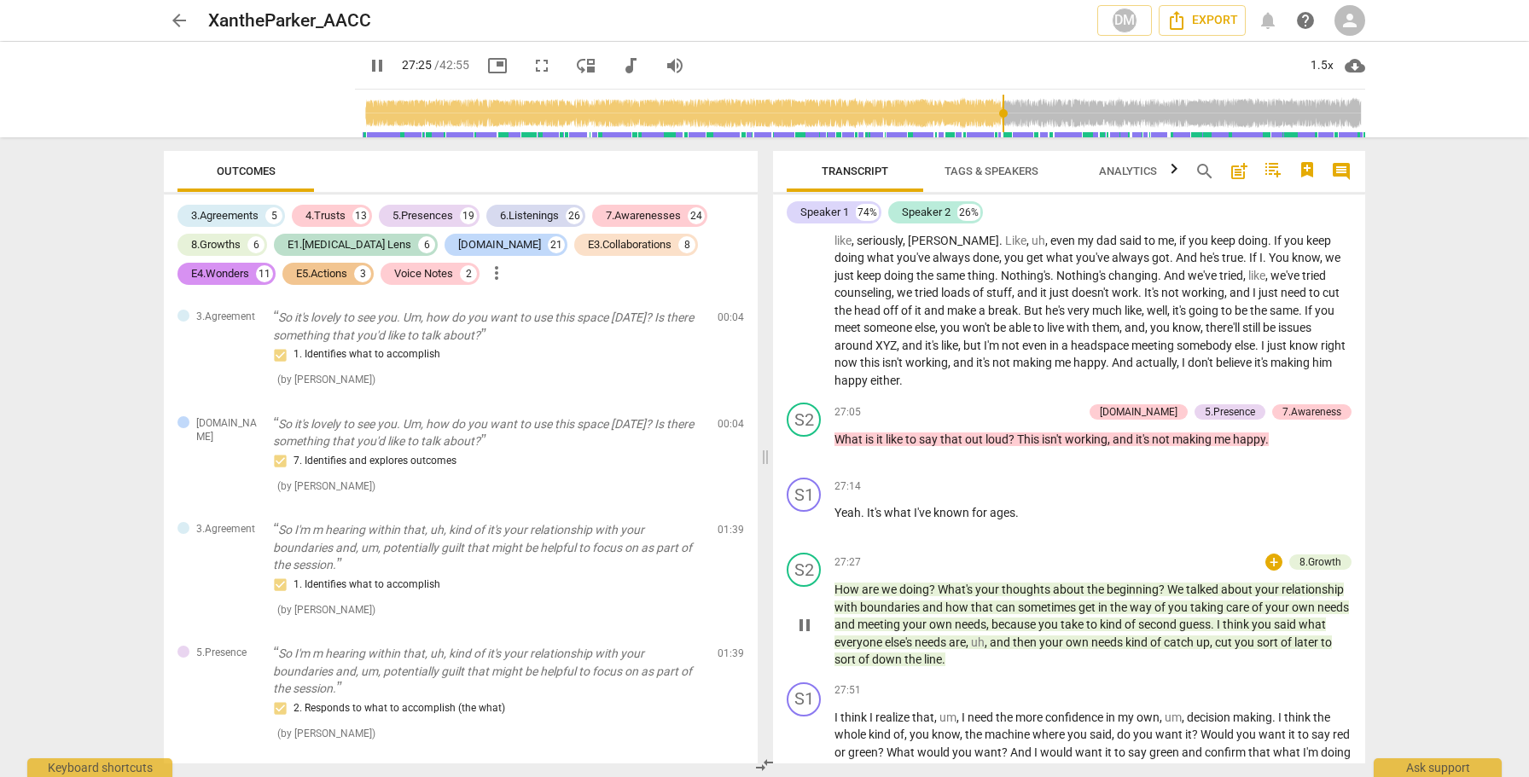
click at [807, 636] on span "pause" at bounding box center [804, 625] width 20 height 20
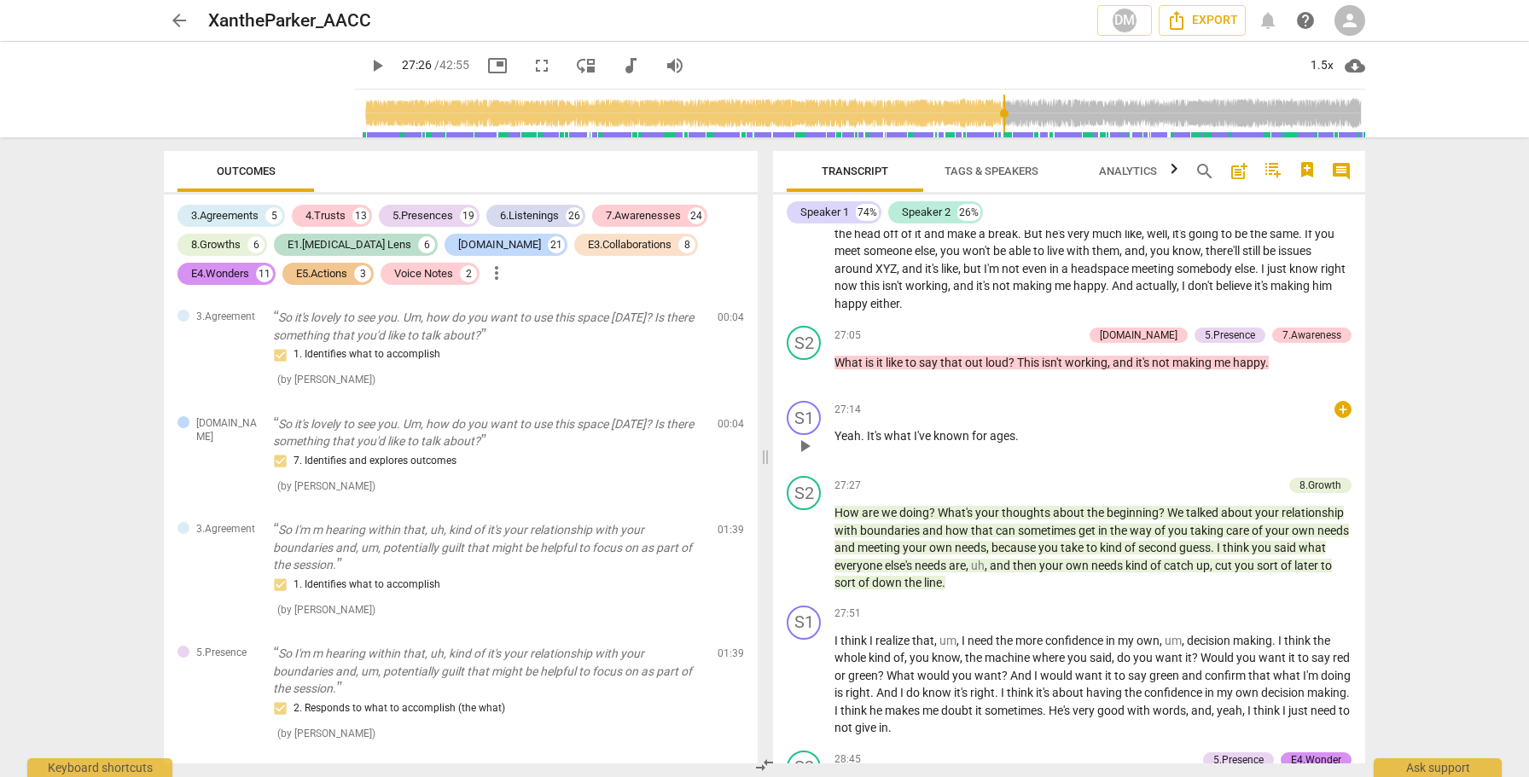
scroll to position [7350, 0]
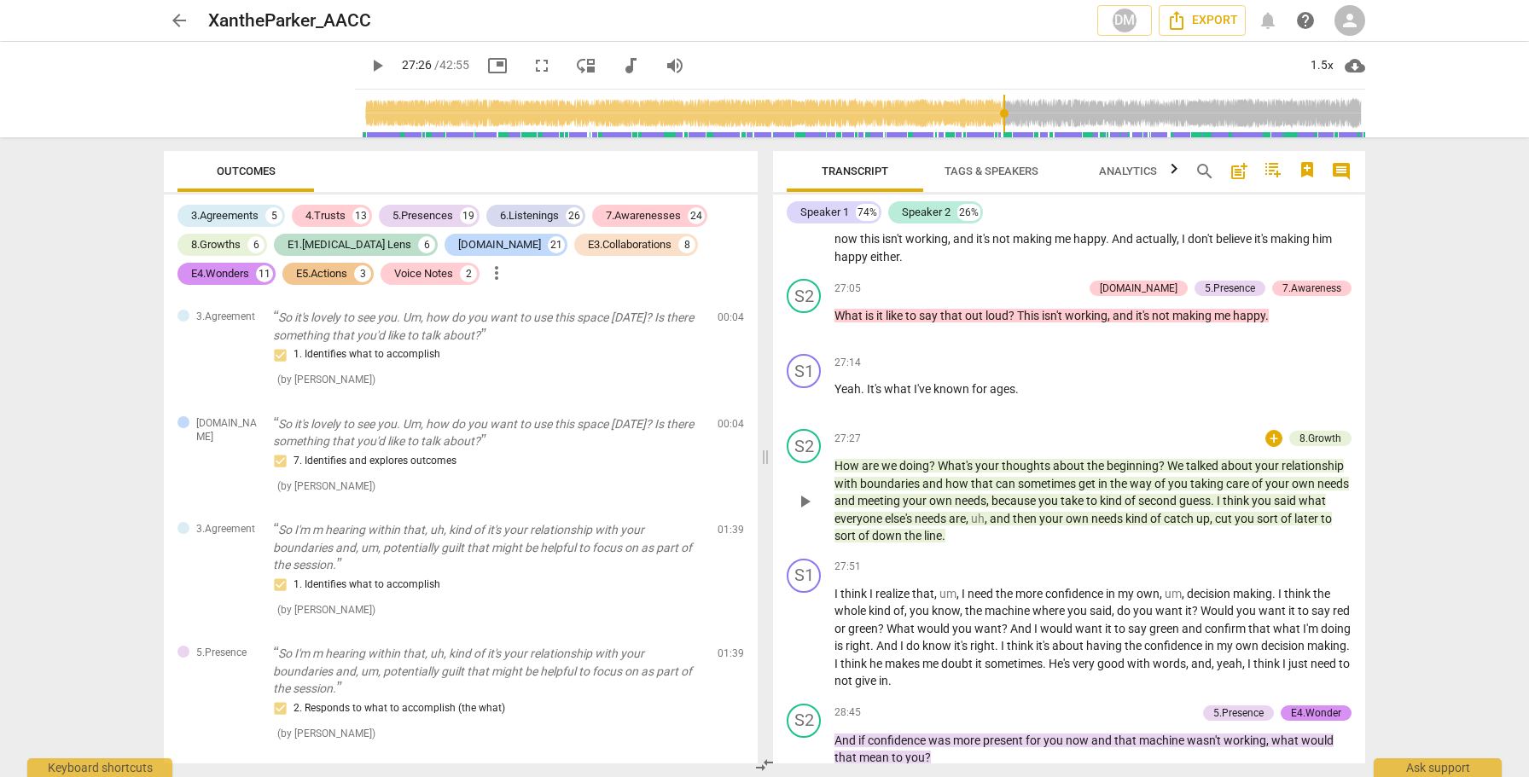
click at [803, 512] on span "play_arrow" at bounding box center [804, 501] width 20 height 20
click at [804, 512] on span "pause" at bounding box center [804, 501] width 20 height 20
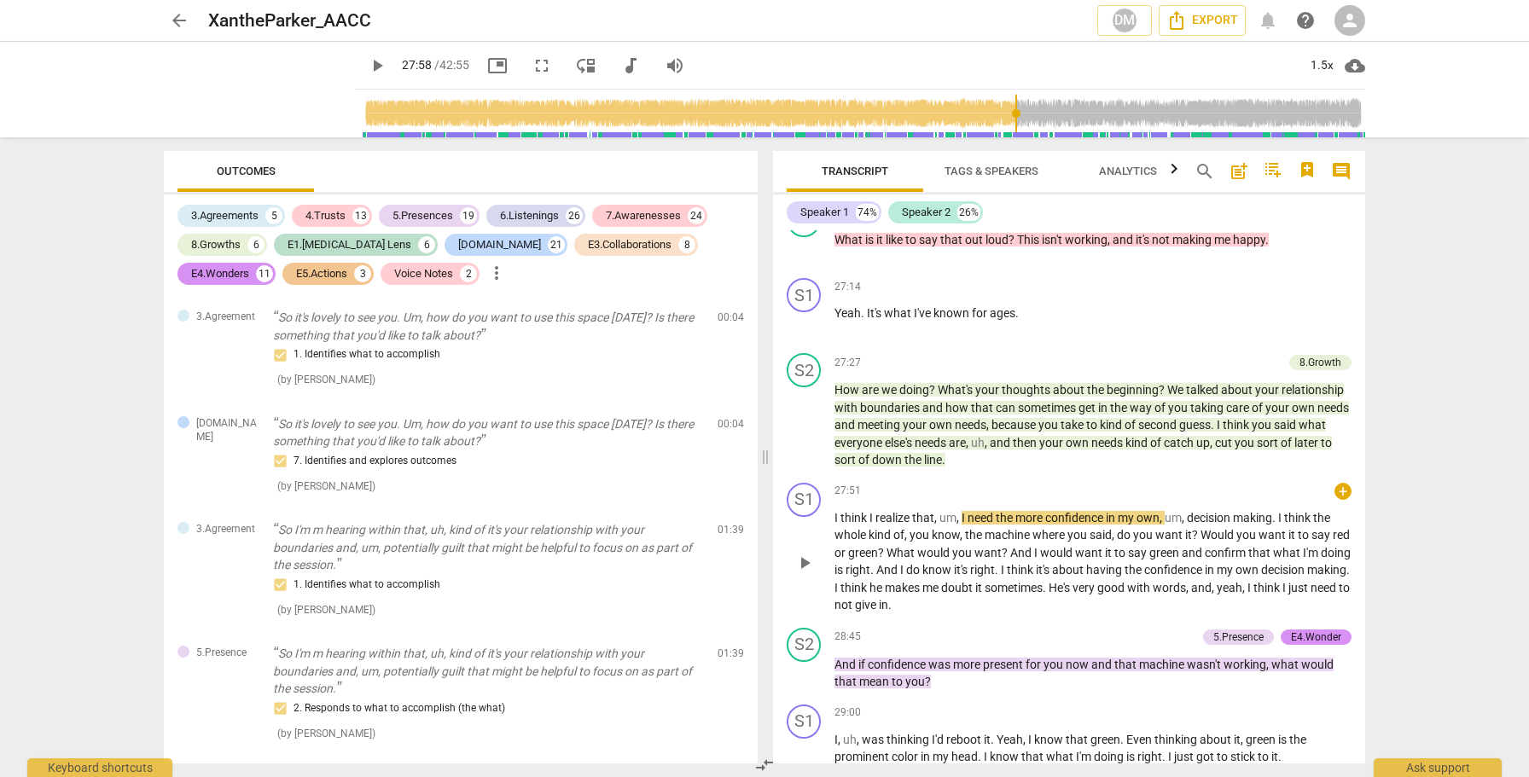
click at [802, 573] on span "play_arrow" at bounding box center [804, 563] width 20 height 20
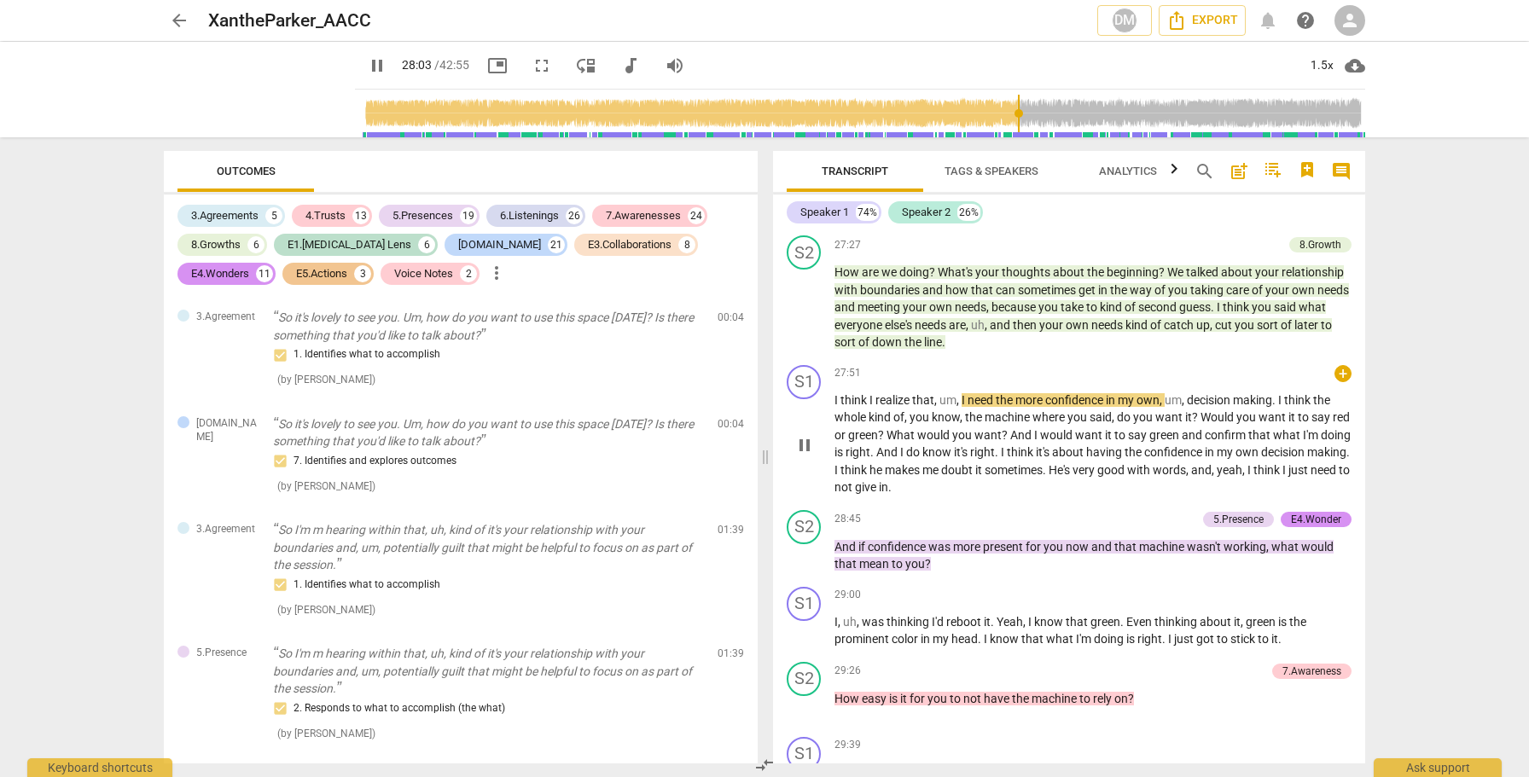
scroll to position [7547, 0]
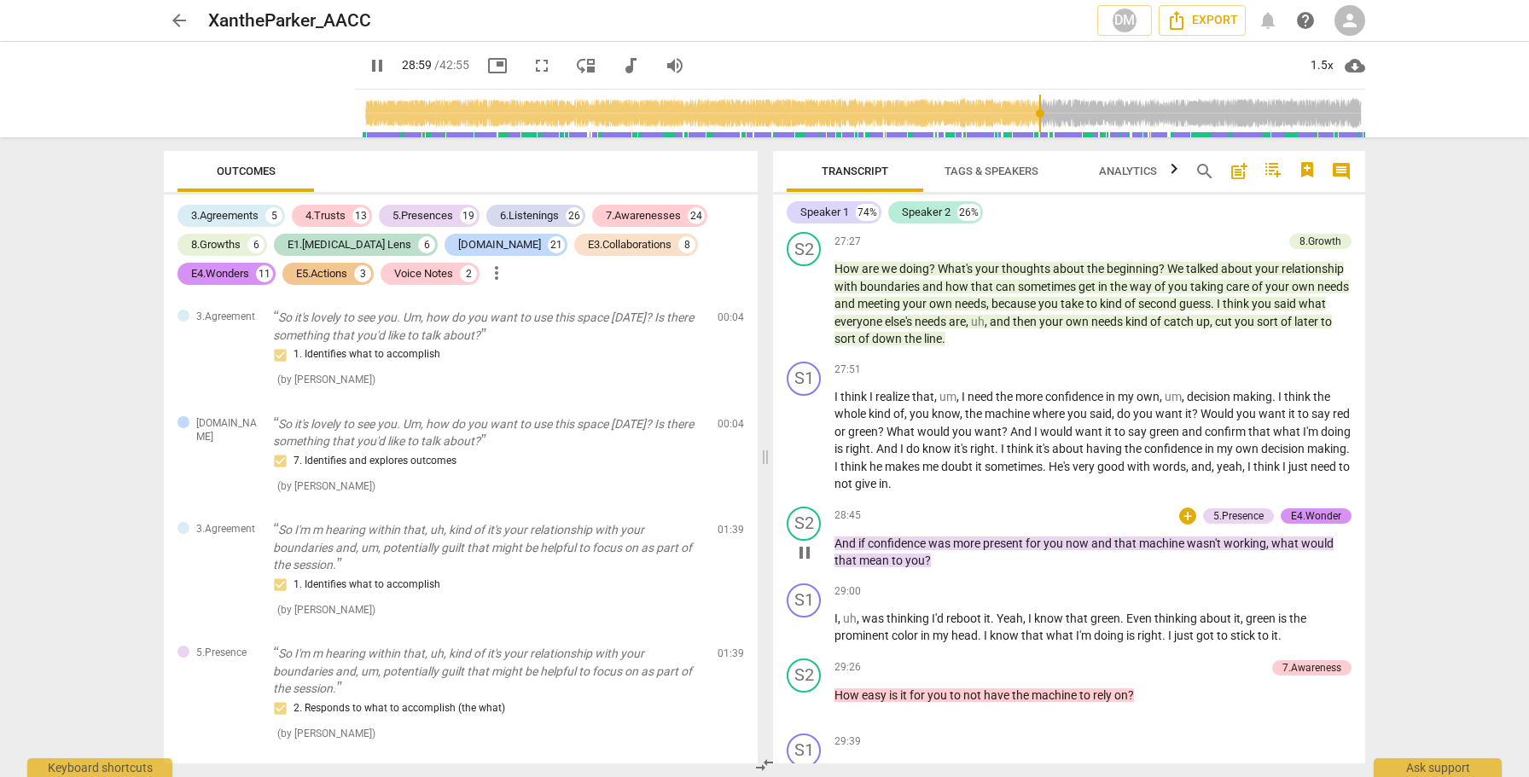
click at [809, 563] on span "pause" at bounding box center [804, 553] width 20 height 20
click at [809, 563] on span "play_arrow" at bounding box center [804, 553] width 20 height 20
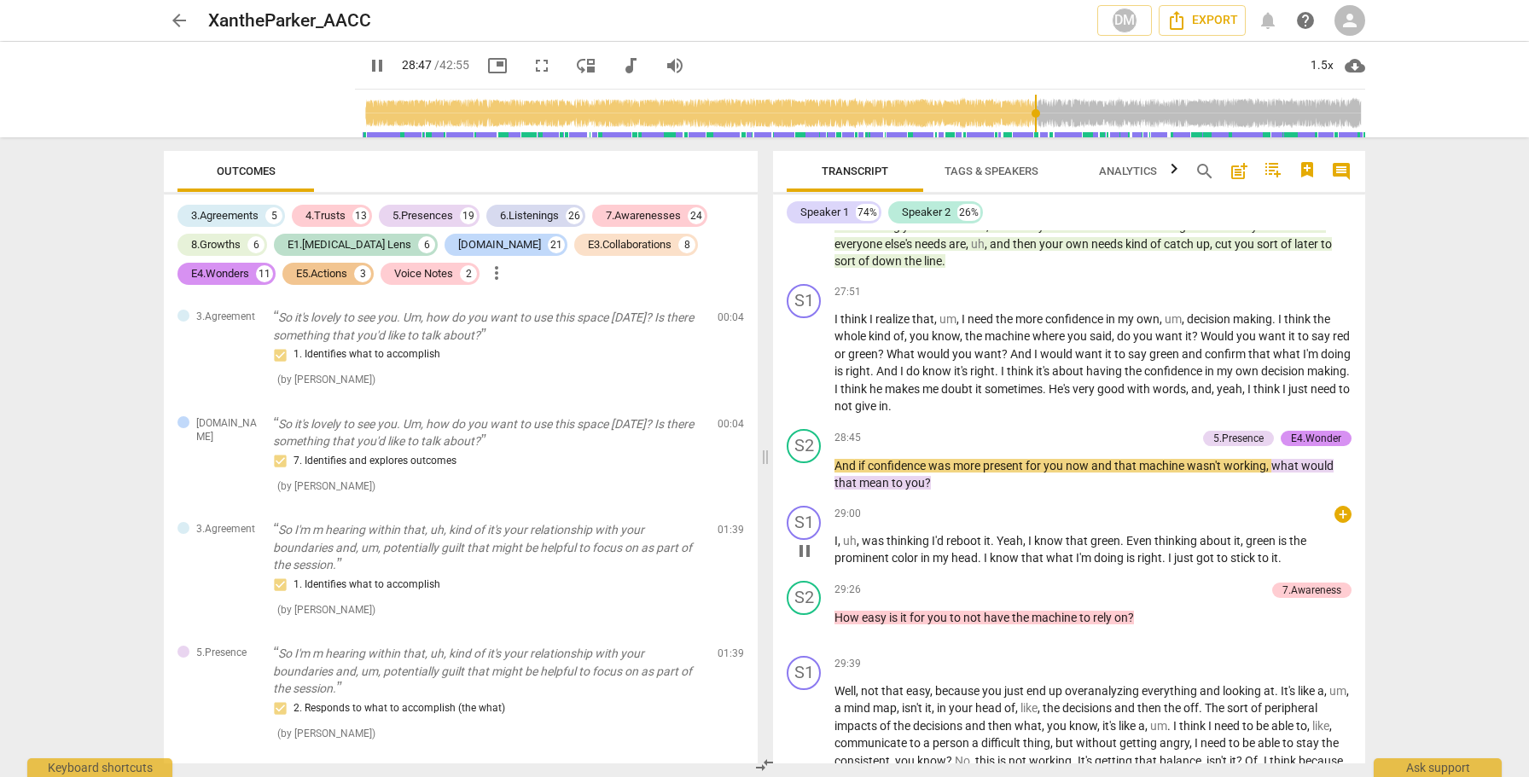
scroll to position [7748, 0]
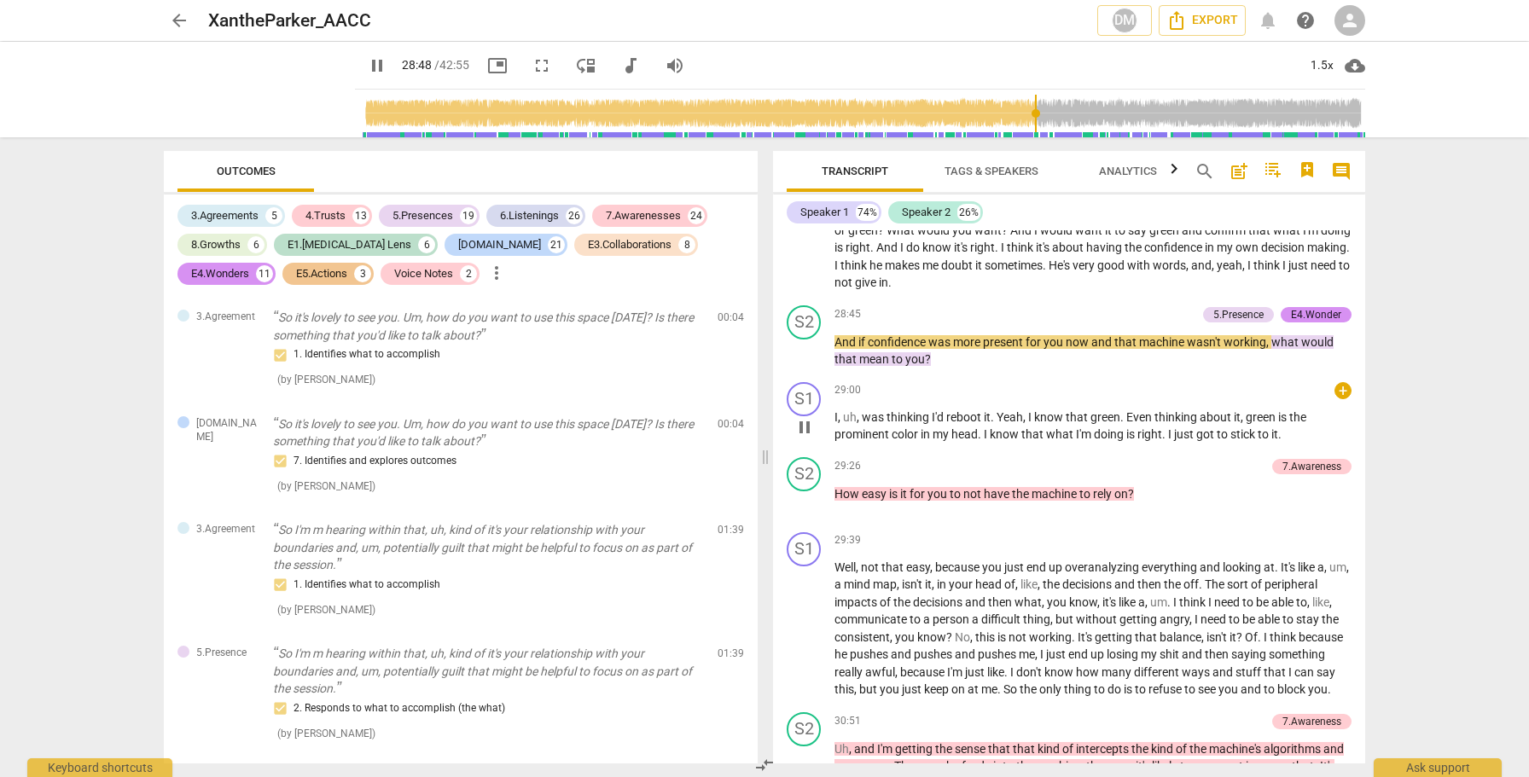
click at [804, 438] on span "pause" at bounding box center [804, 427] width 20 height 20
click at [804, 438] on span "play_arrow" at bounding box center [804, 427] width 20 height 20
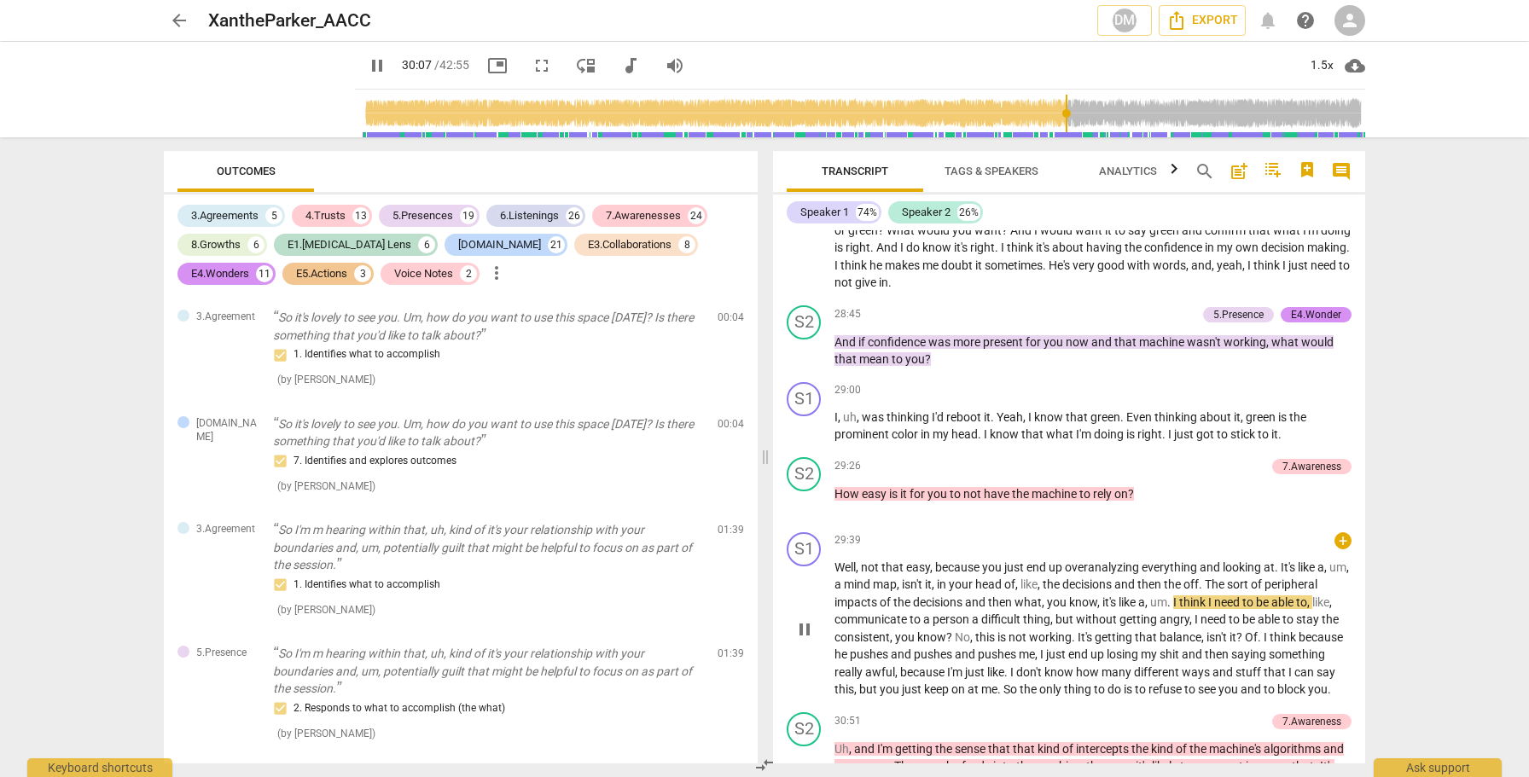
click at [807, 640] on span "pause" at bounding box center [804, 629] width 20 height 20
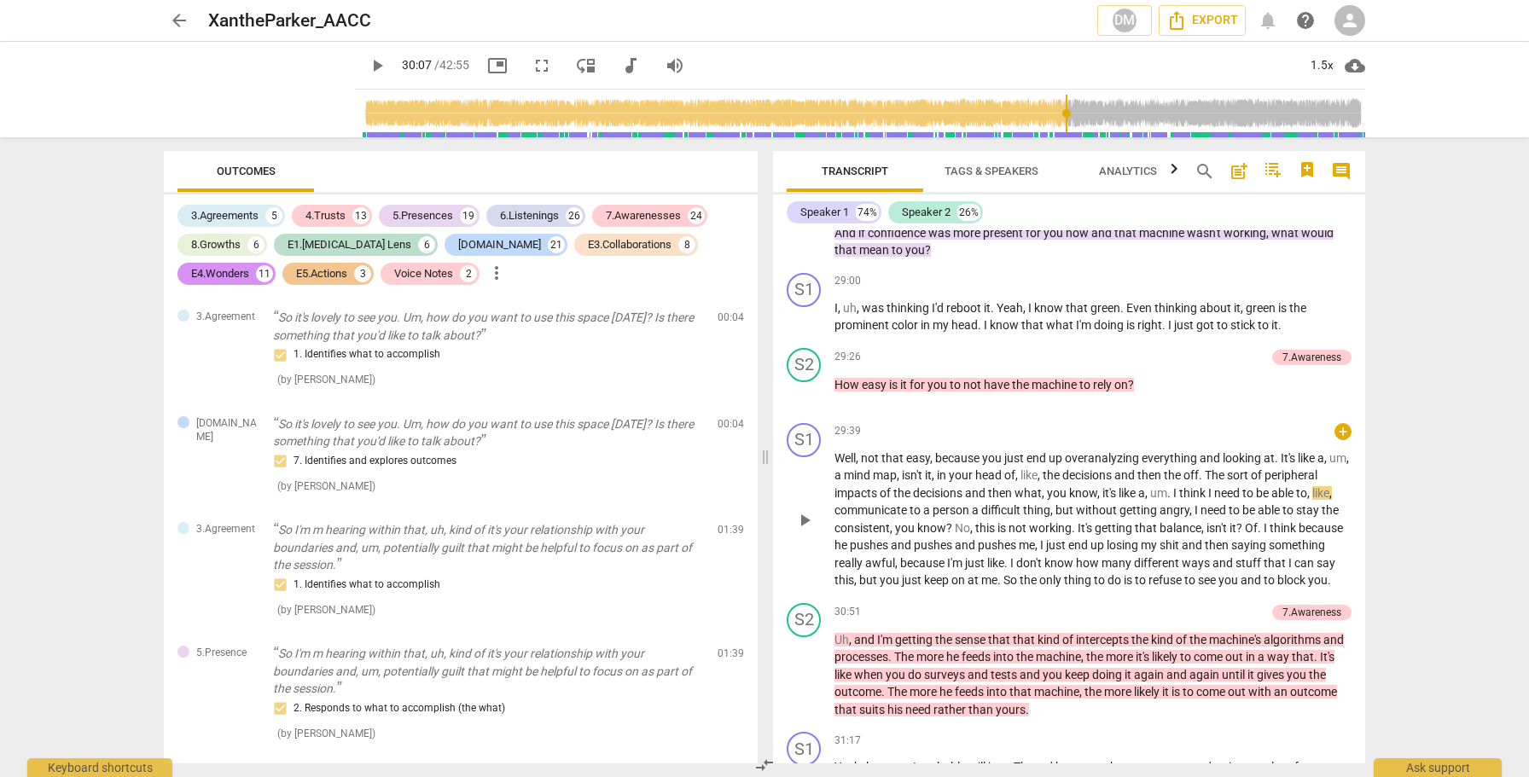
scroll to position [7862, 0]
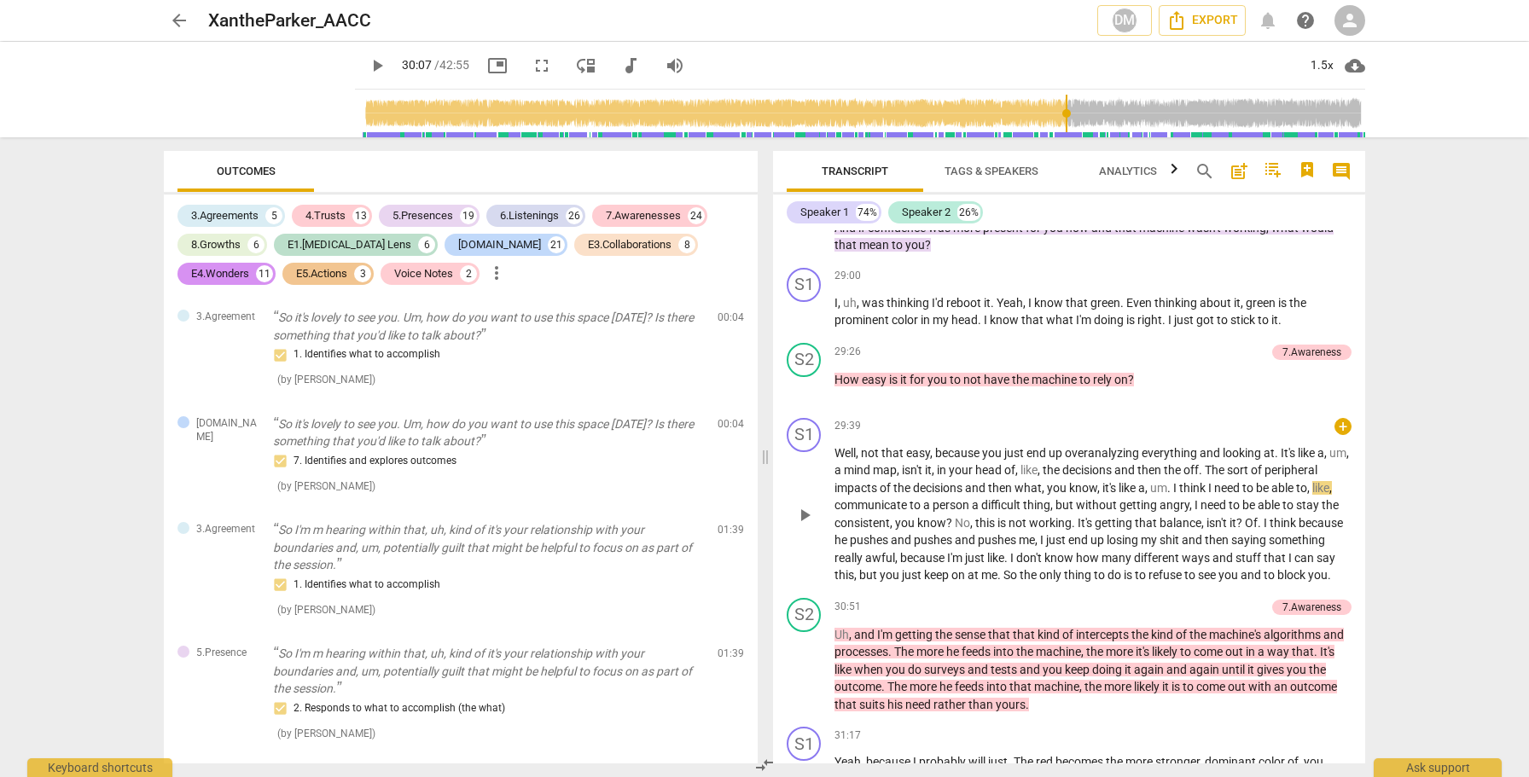
click at [796, 526] on span "play_arrow" at bounding box center [804, 515] width 20 height 20
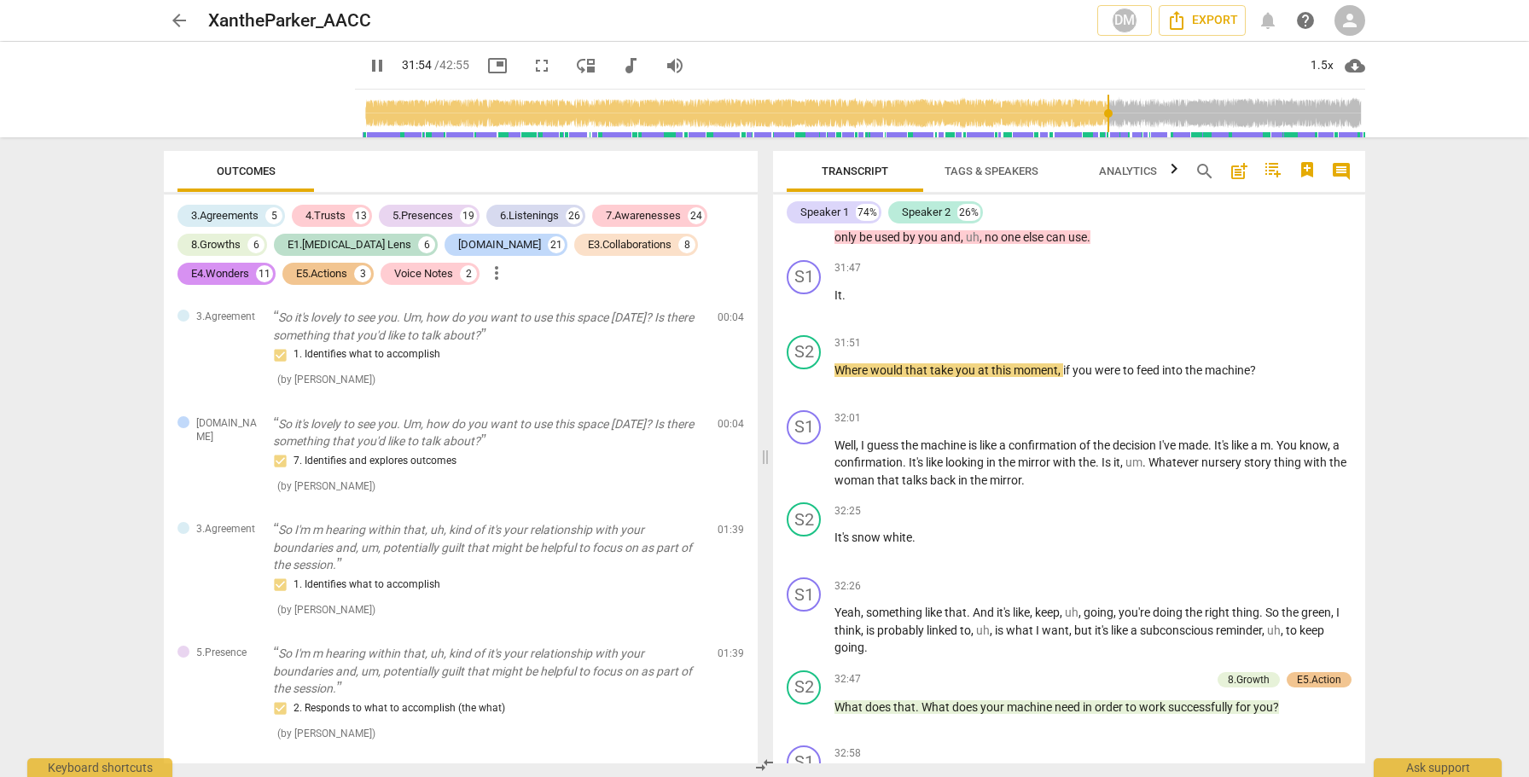
scroll to position [8505, 0]
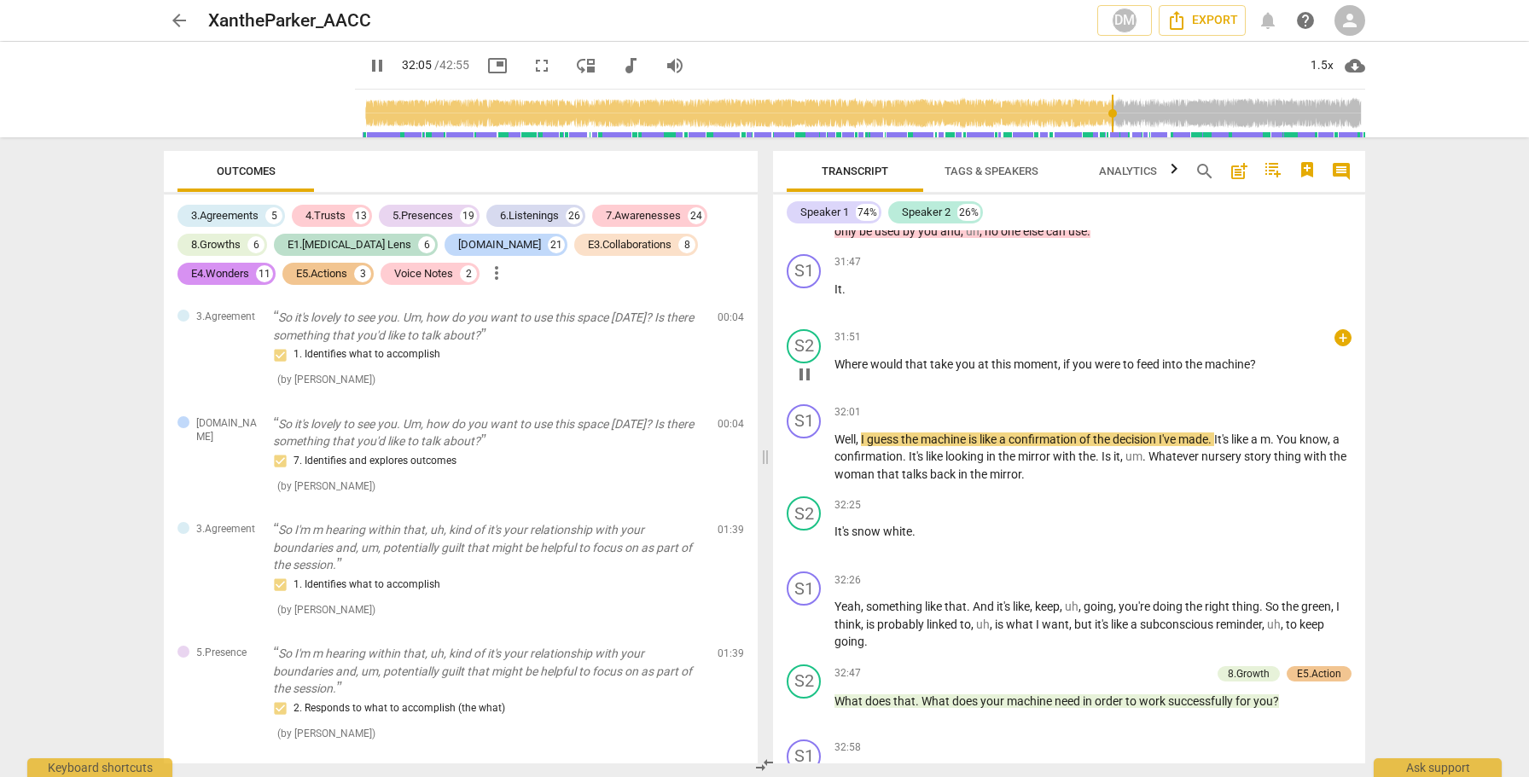
click at [810, 385] on span "pause" at bounding box center [804, 374] width 20 height 20
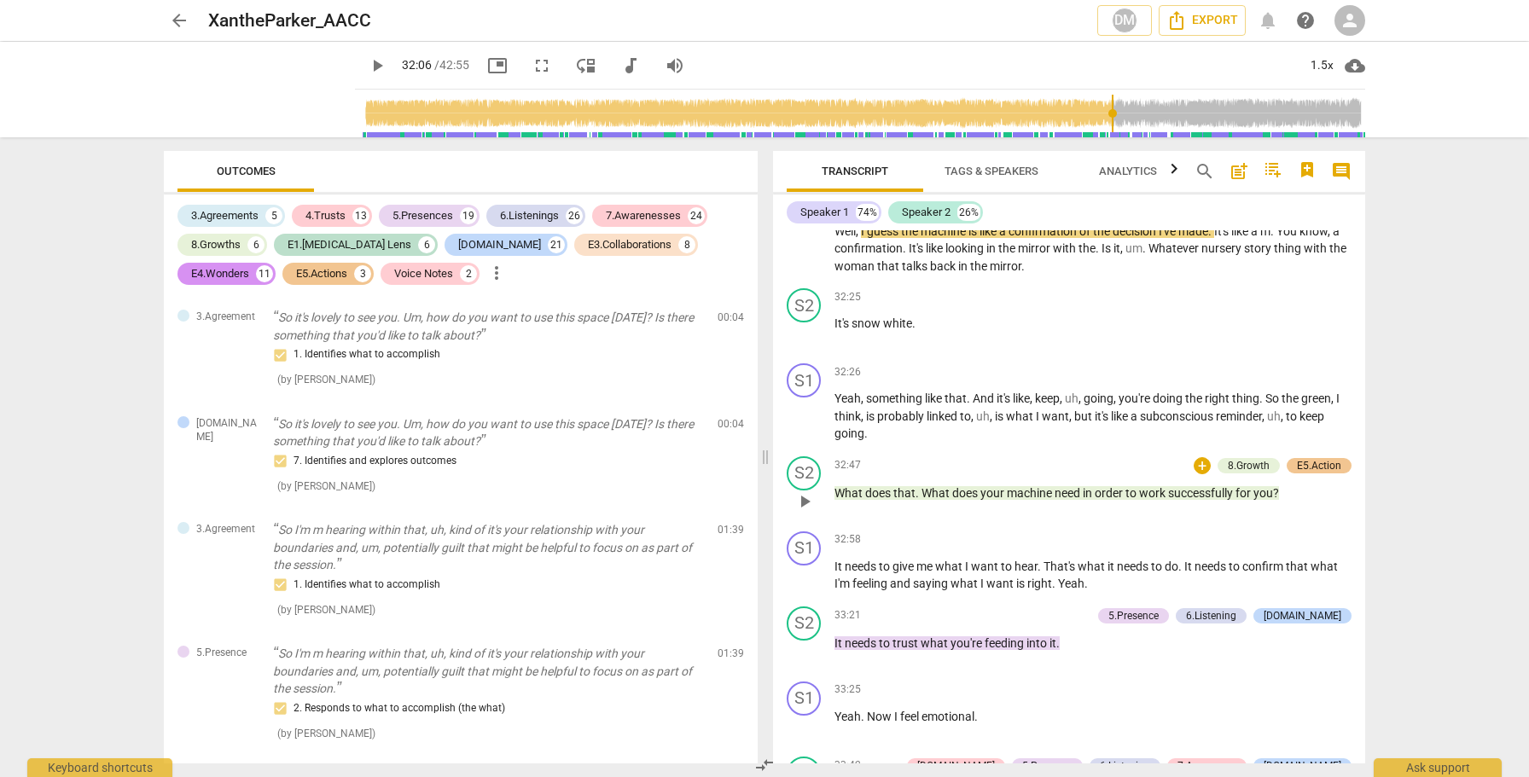
scroll to position [8727, 0]
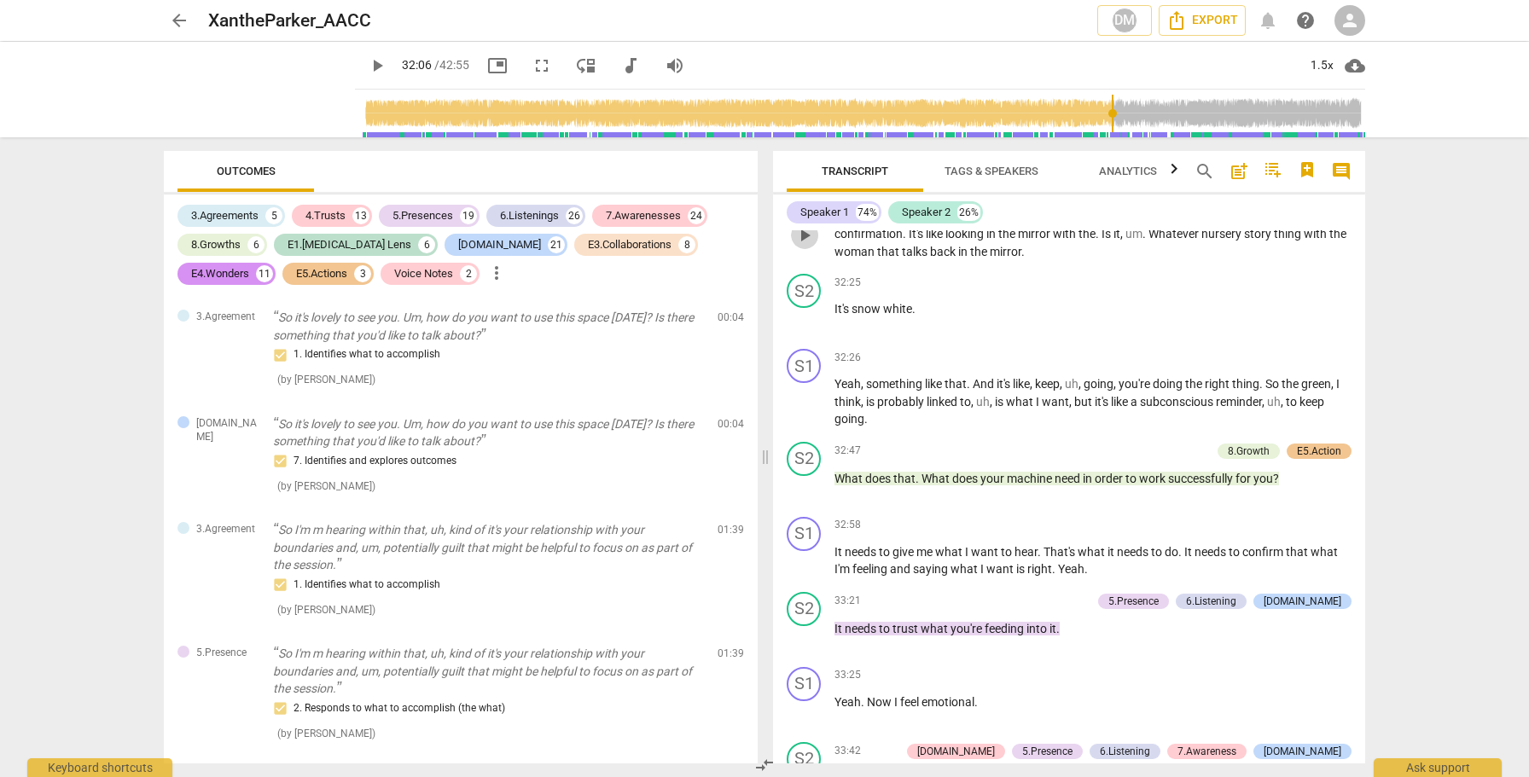
click at [810, 246] on span "play_arrow" at bounding box center [804, 235] width 20 height 20
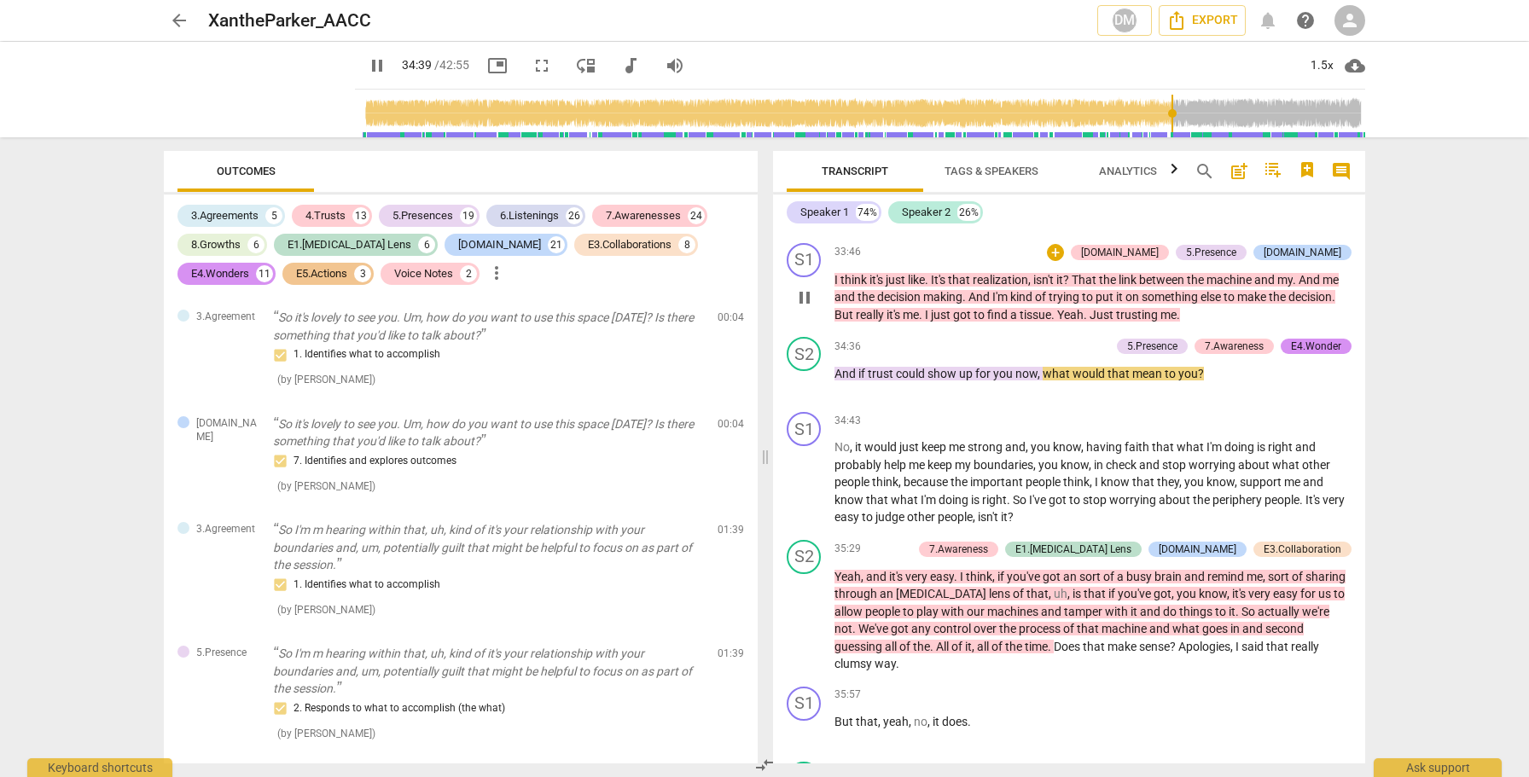
scroll to position [9304, 0]
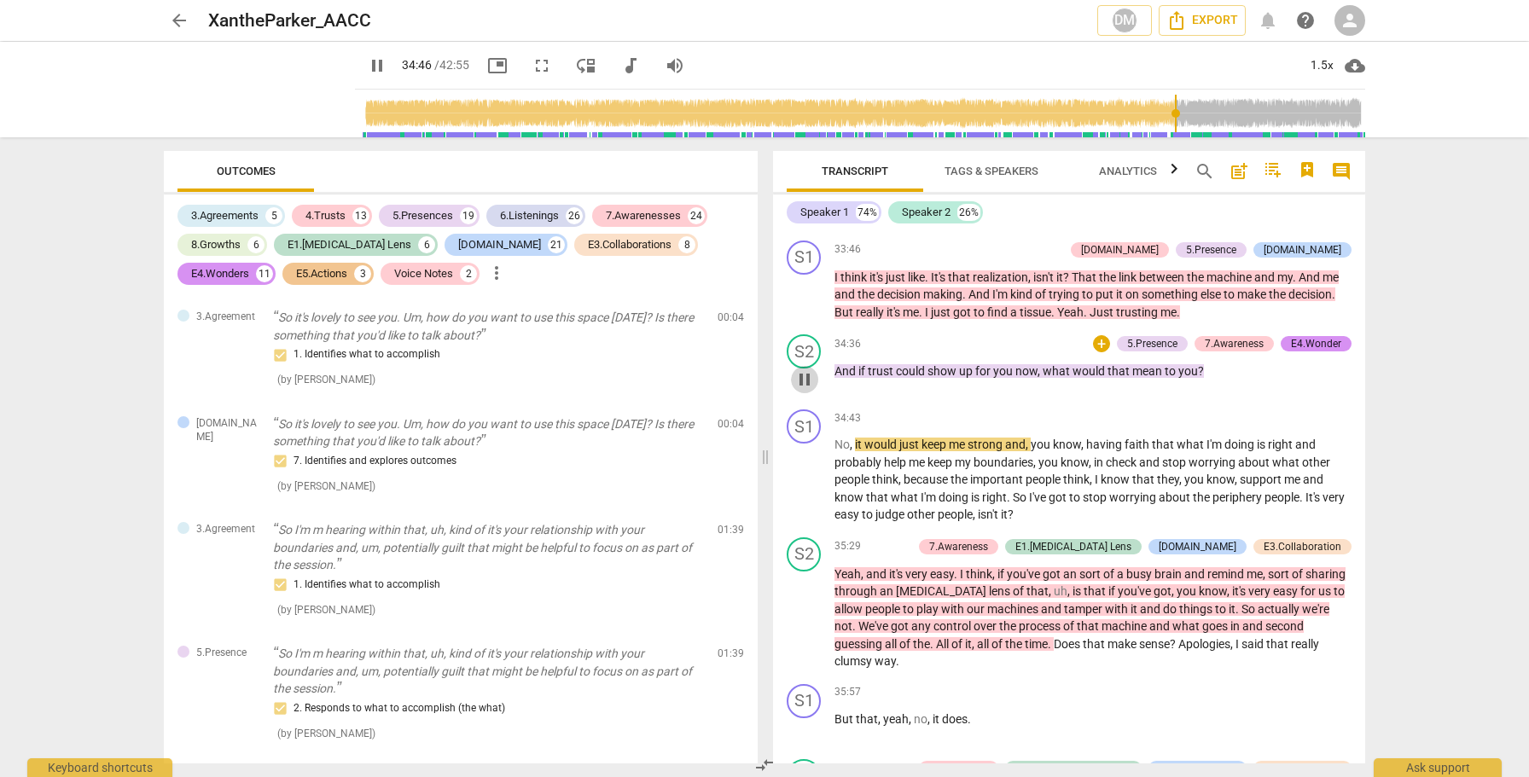
click at [803, 390] on span "pause" at bounding box center [804, 379] width 20 height 20
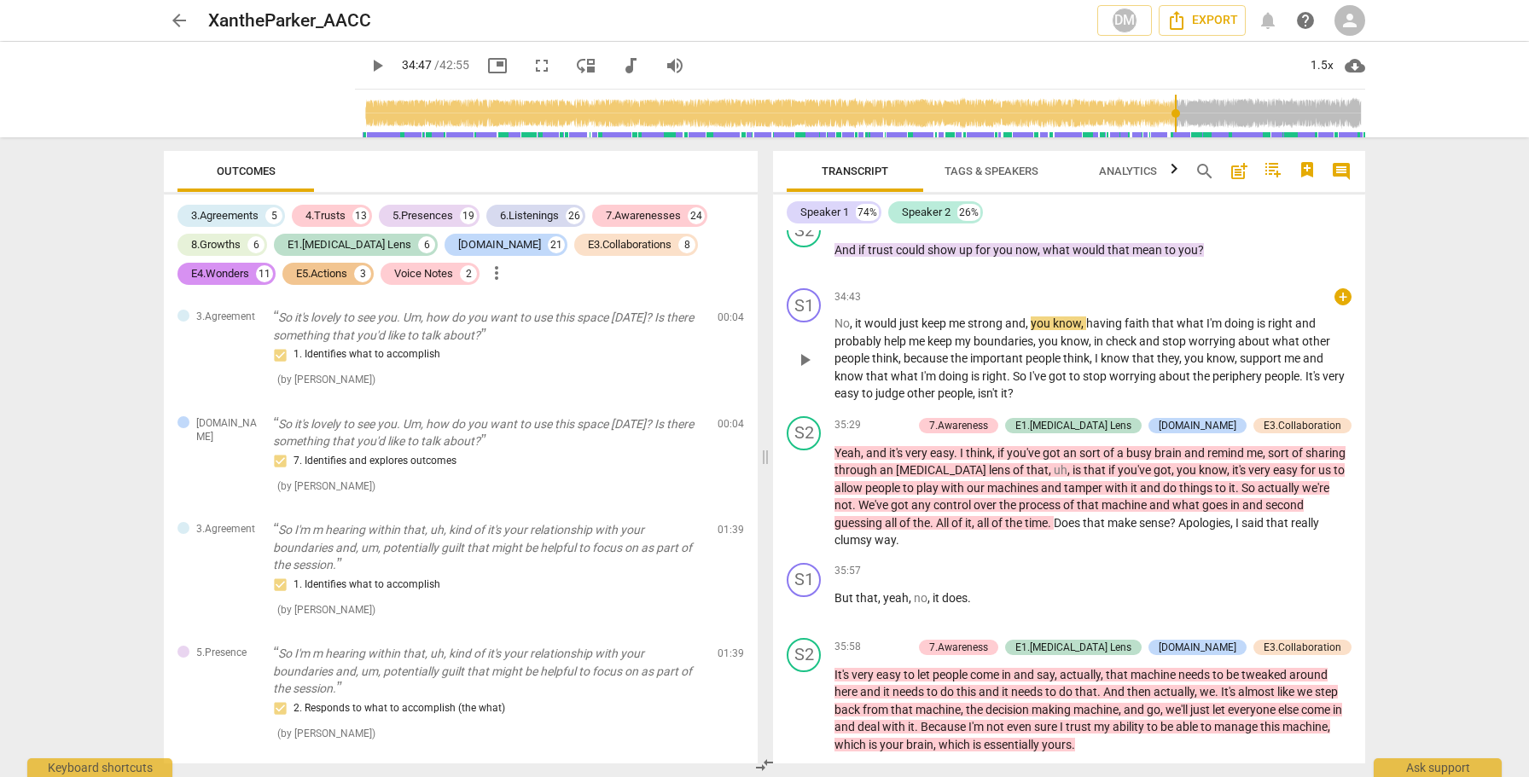
scroll to position [9428, 0]
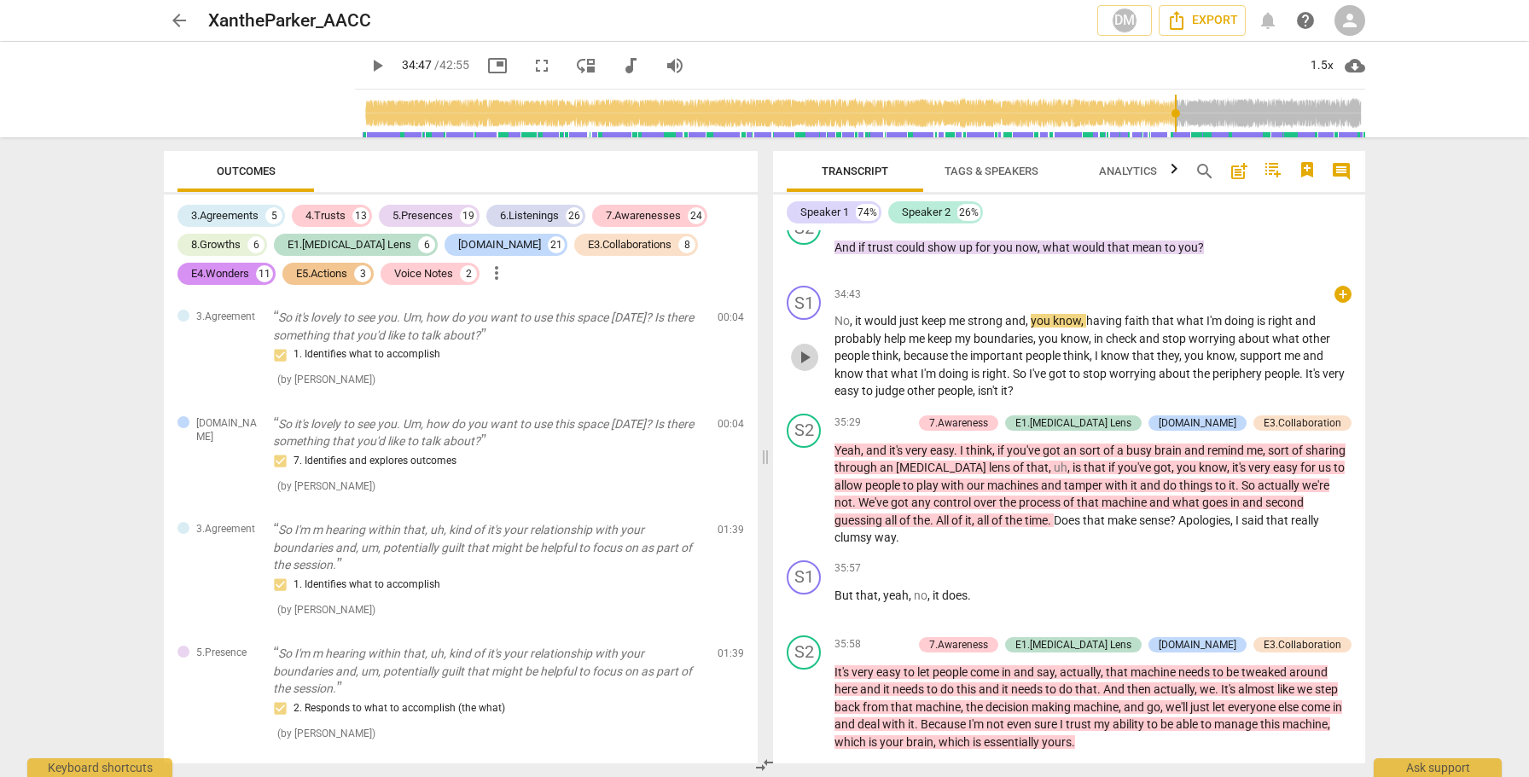
click at [802, 371] on button "play_arrow" at bounding box center [804, 357] width 27 height 27
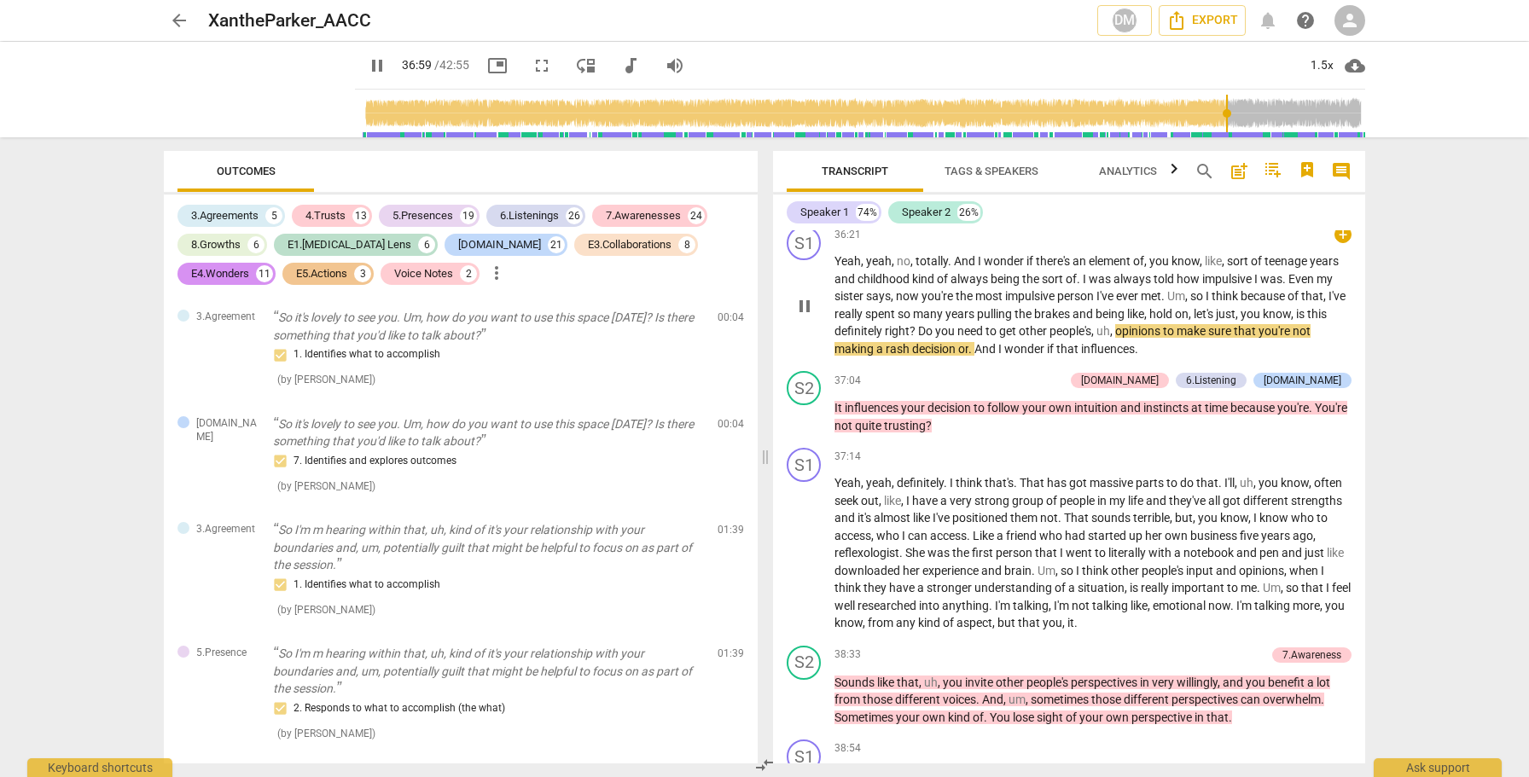
click at [811, 317] on span "pause" at bounding box center [804, 306] width 20 height 20
click at [809, 179] on span "play_arrow" at bounding box center [804, 169] width 20 height 20
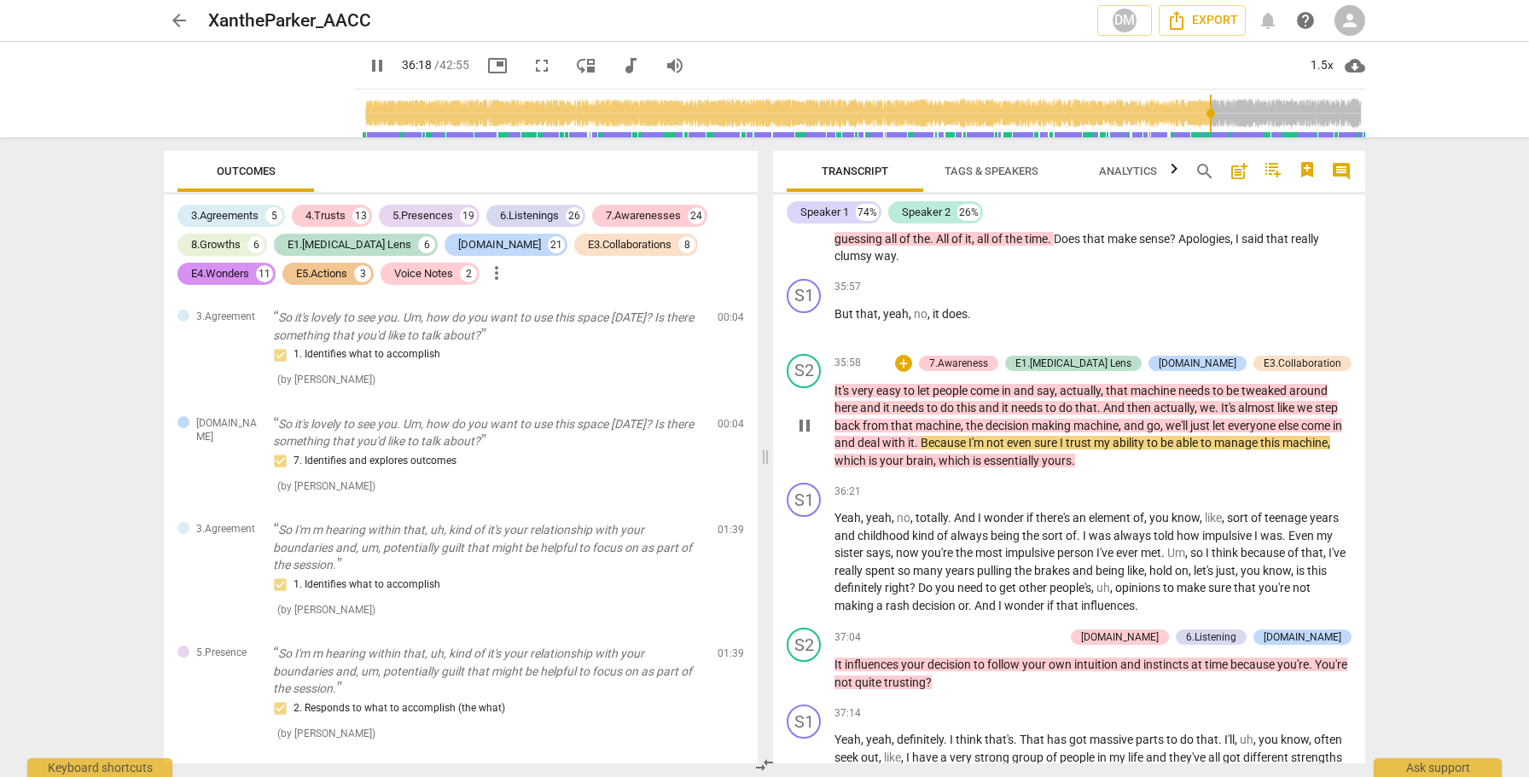
scroll to position [9690, 0]
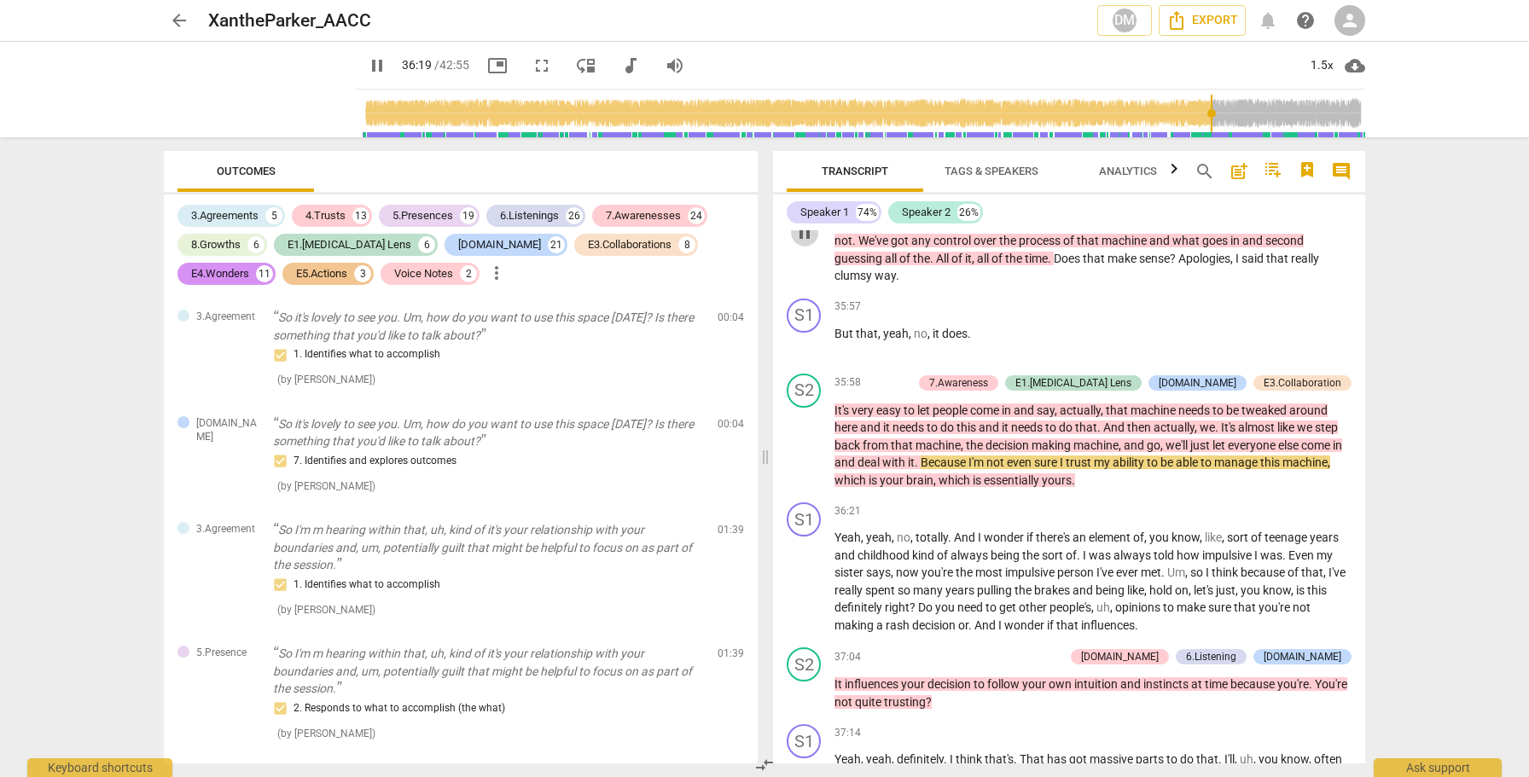
click at [810, 243] on span "pause" at bounding box center [804, 233] width 20 height 20
click at [810, 243] on span "play_arrow" at bounding box center [804, 233] width 20 height 20
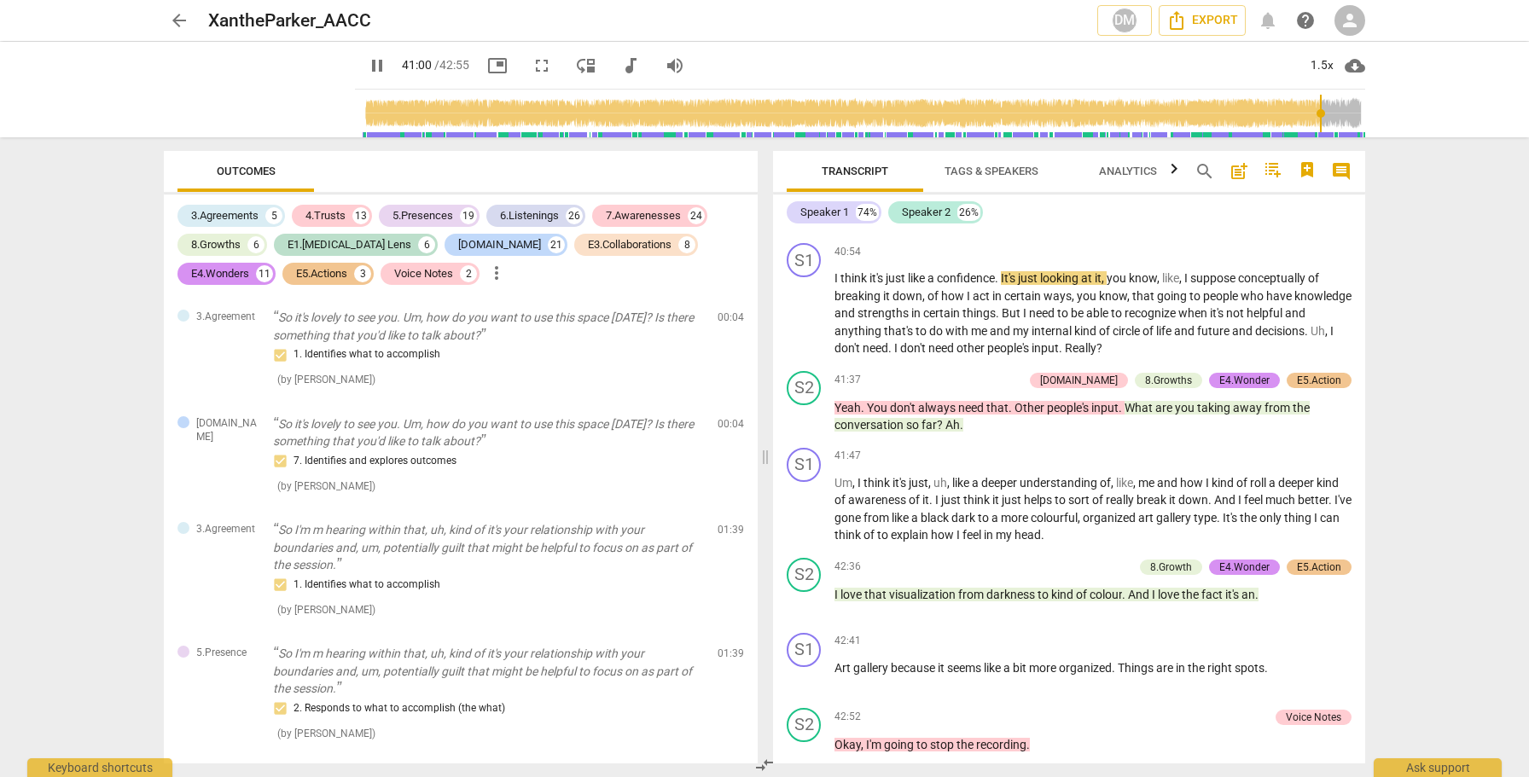
scroll to position [11066, 0]
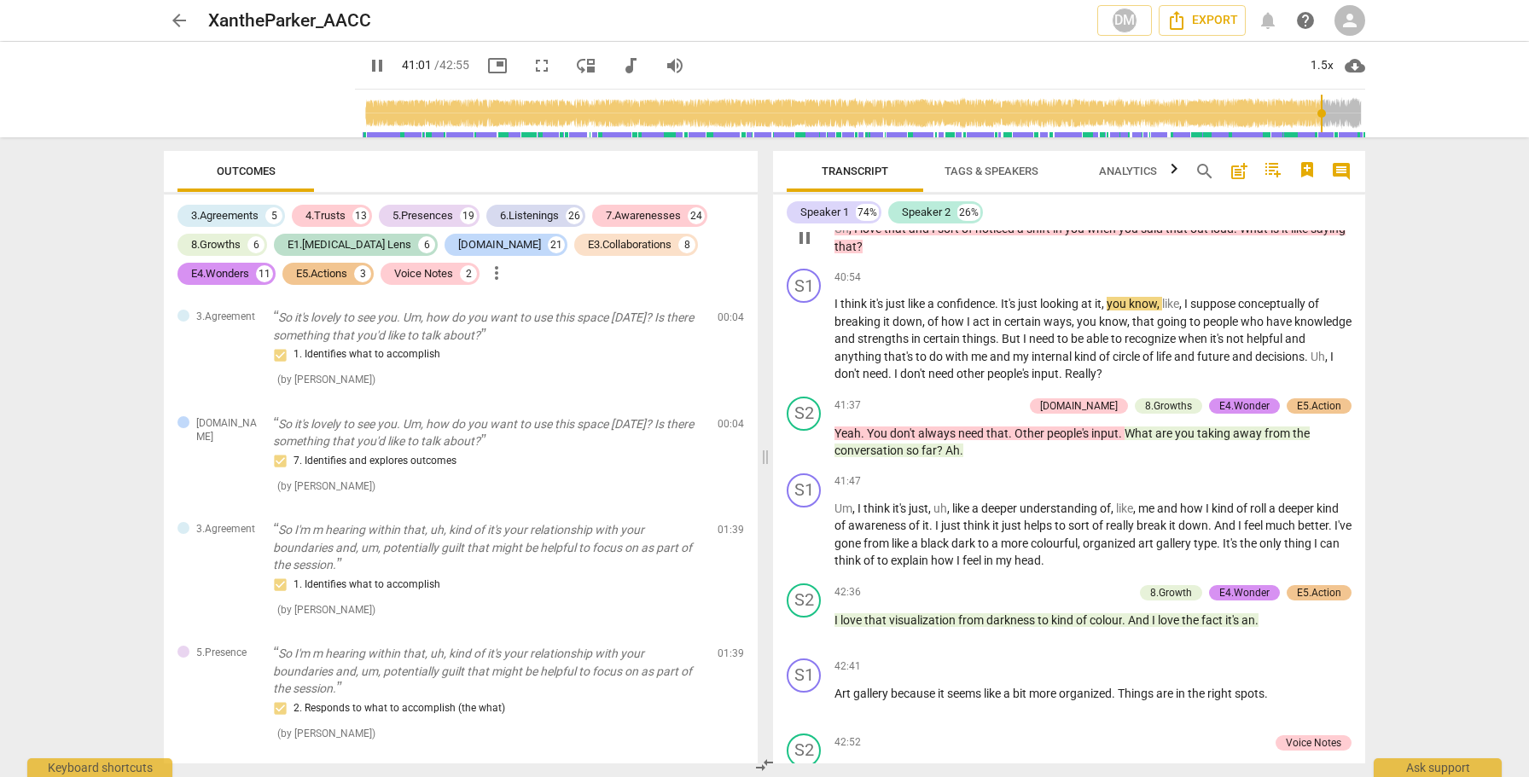
click at [804, 248] on span "pause" at bounding box center [804, 238] width 20 height 20
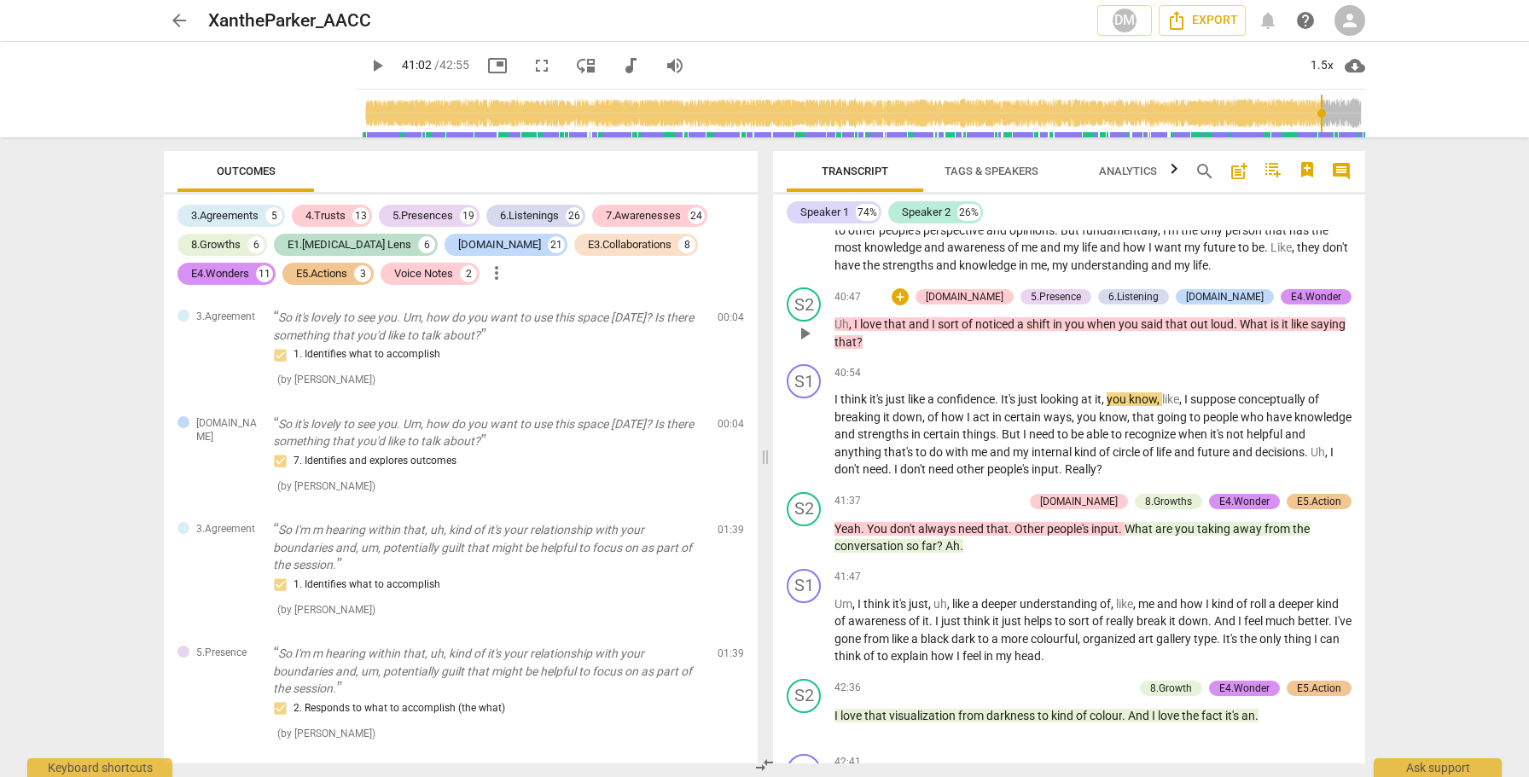
scroll to position [10967, 0]
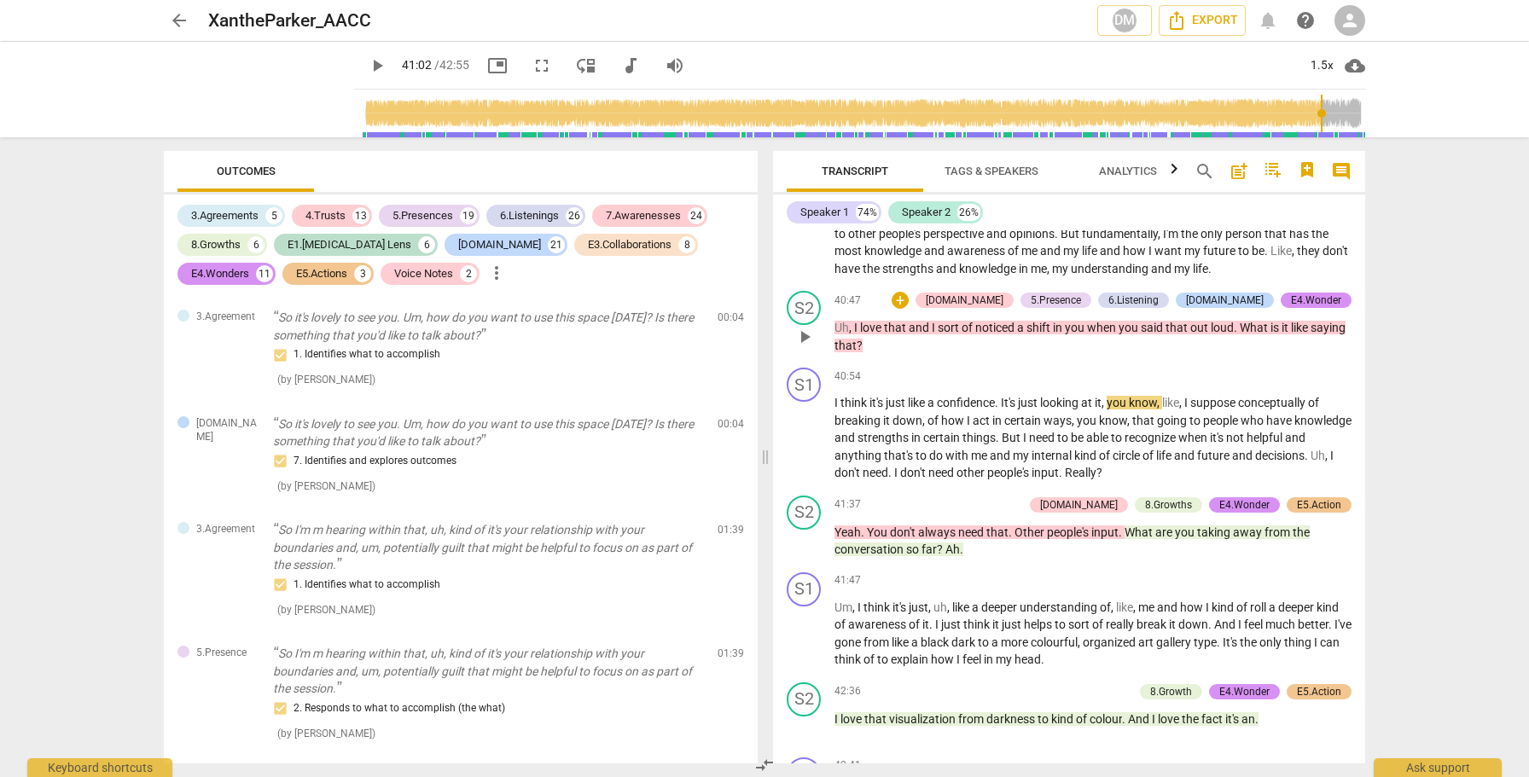
click at [804, 245] on span "play_arrow" at bounding box center [804, 234] width 20 height 20
click at [804, 273] on div "play_arrow pause" at bounding box center [813, 235] width 44 height 75
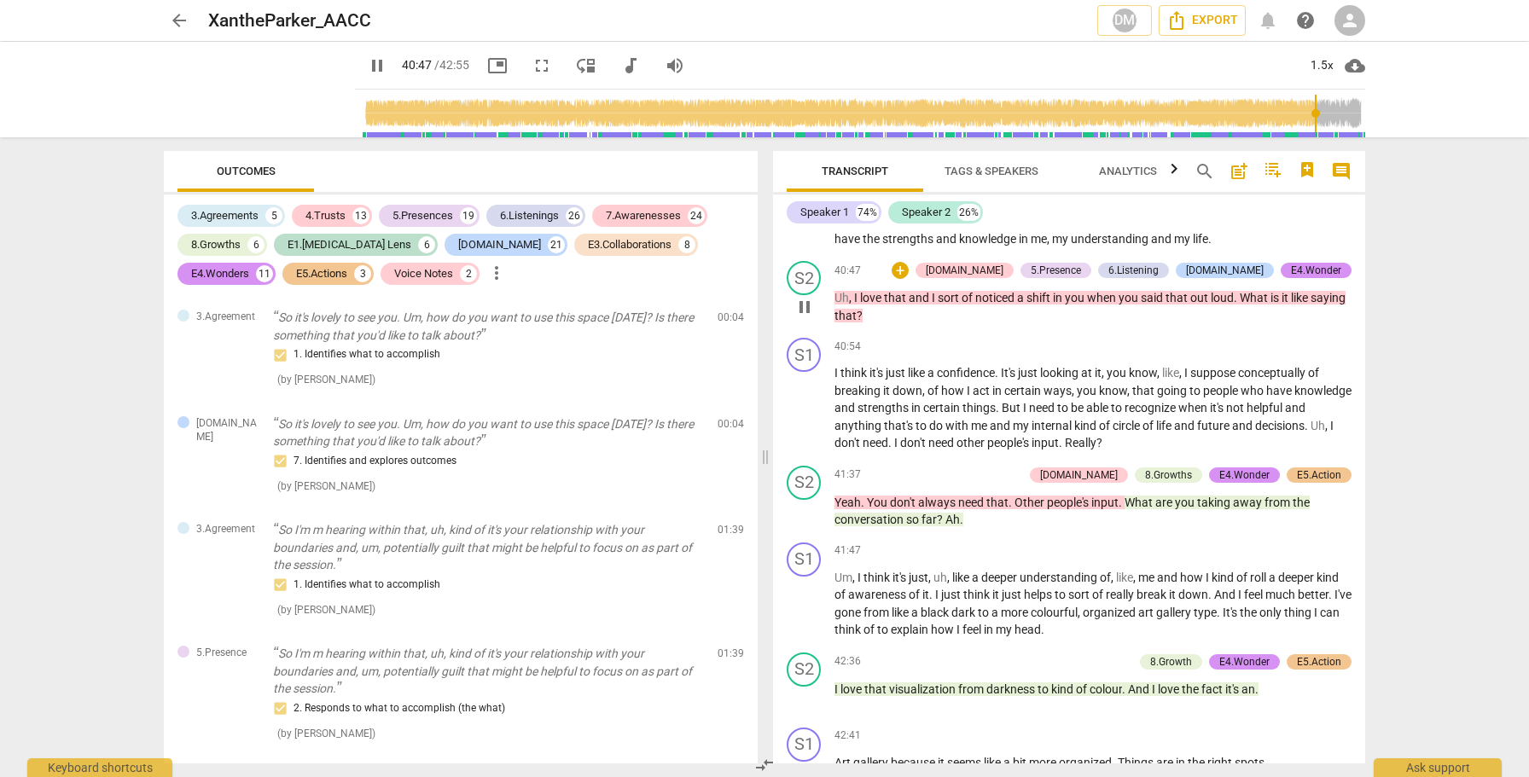
scroll to position [11003, 0]
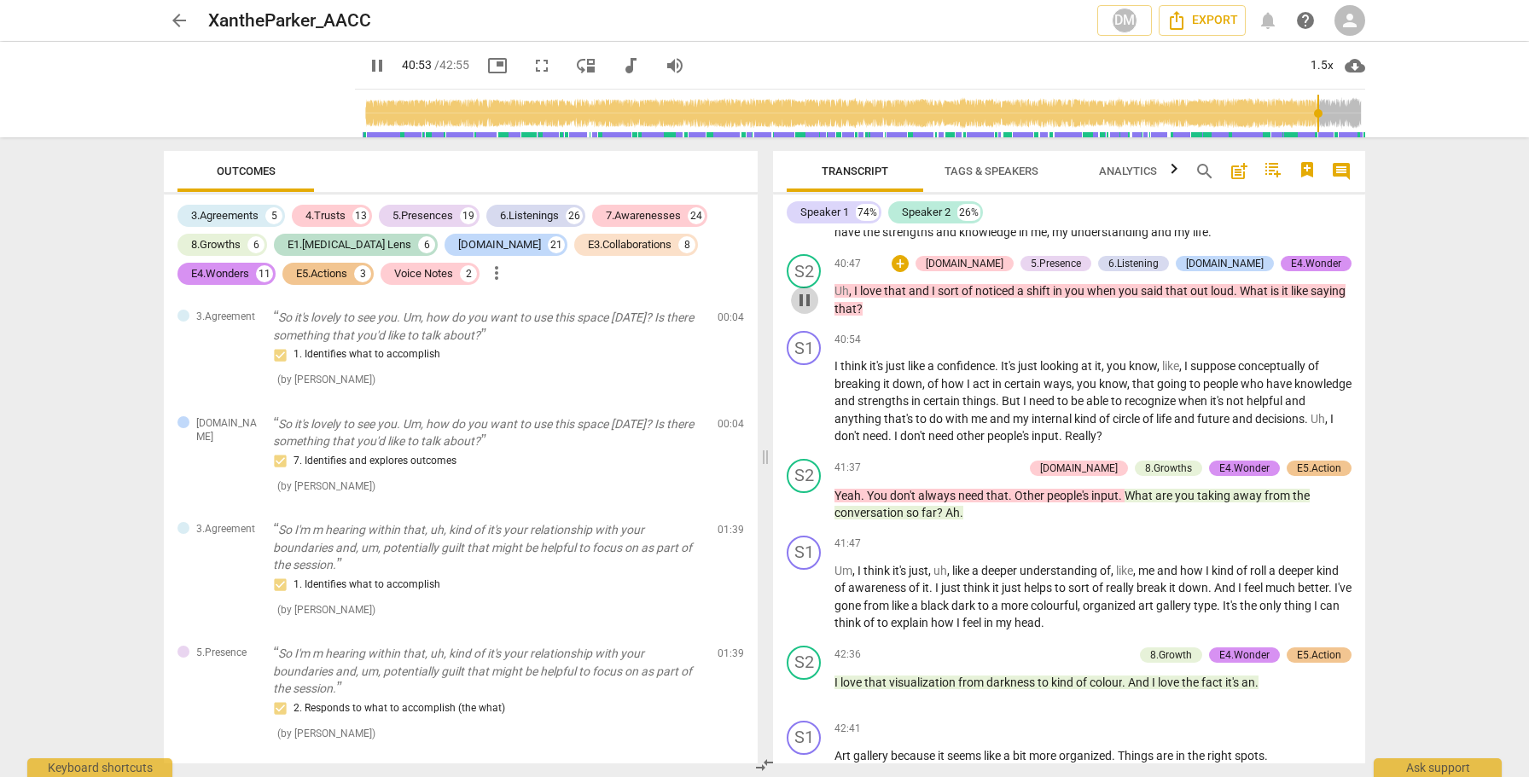
click at [806, 311] on span "pause" at bounding box center [804, 300] width 20 height 20
click at [811, 413] on span "play_arrow" at bounding box center [804, 402] width 20 height 20
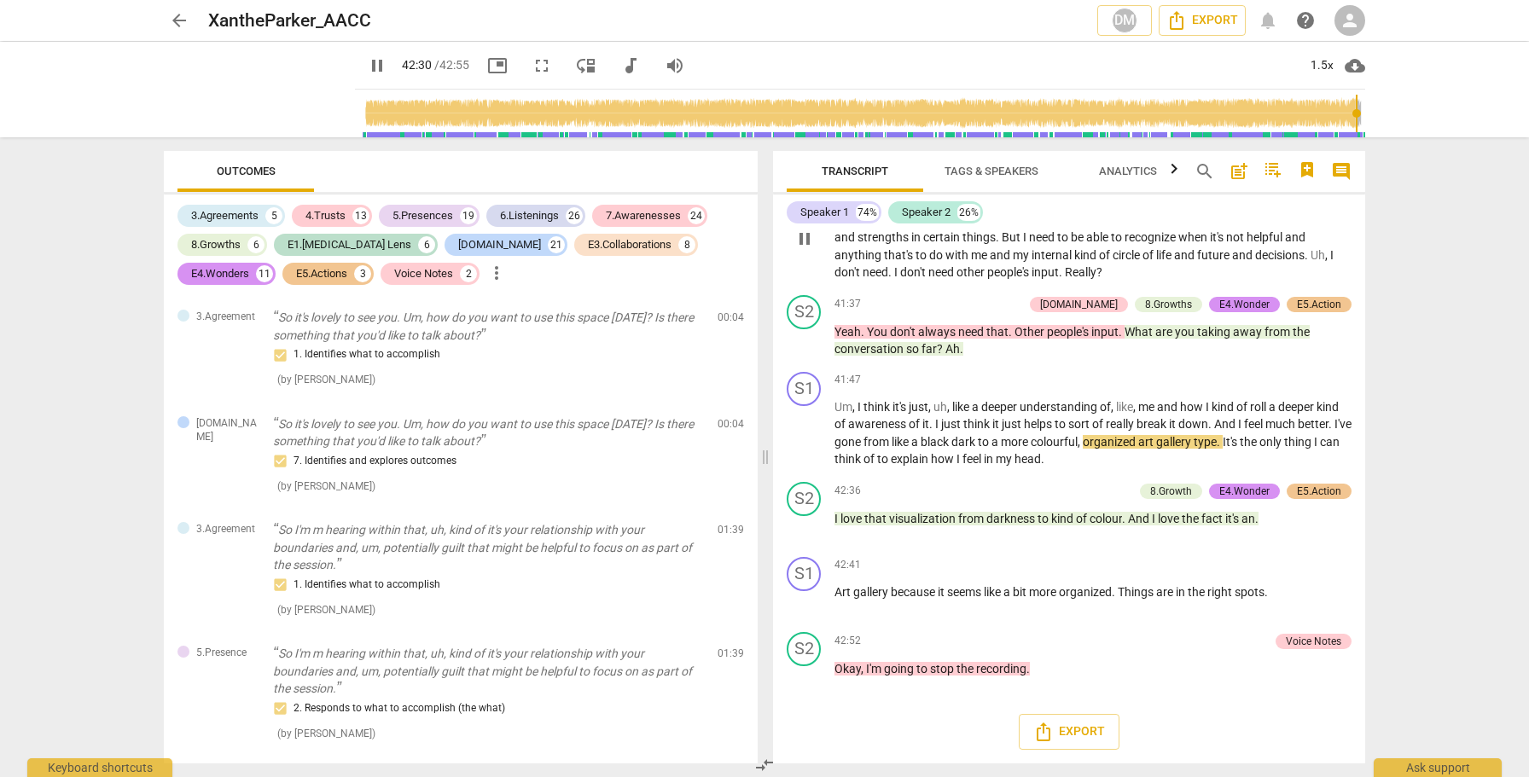
scroll to position [11253, 0]
type input "2575"
click at [1299, 641] on div "Voice Notes" at bounding box center [1313, 641] width 55 height 15
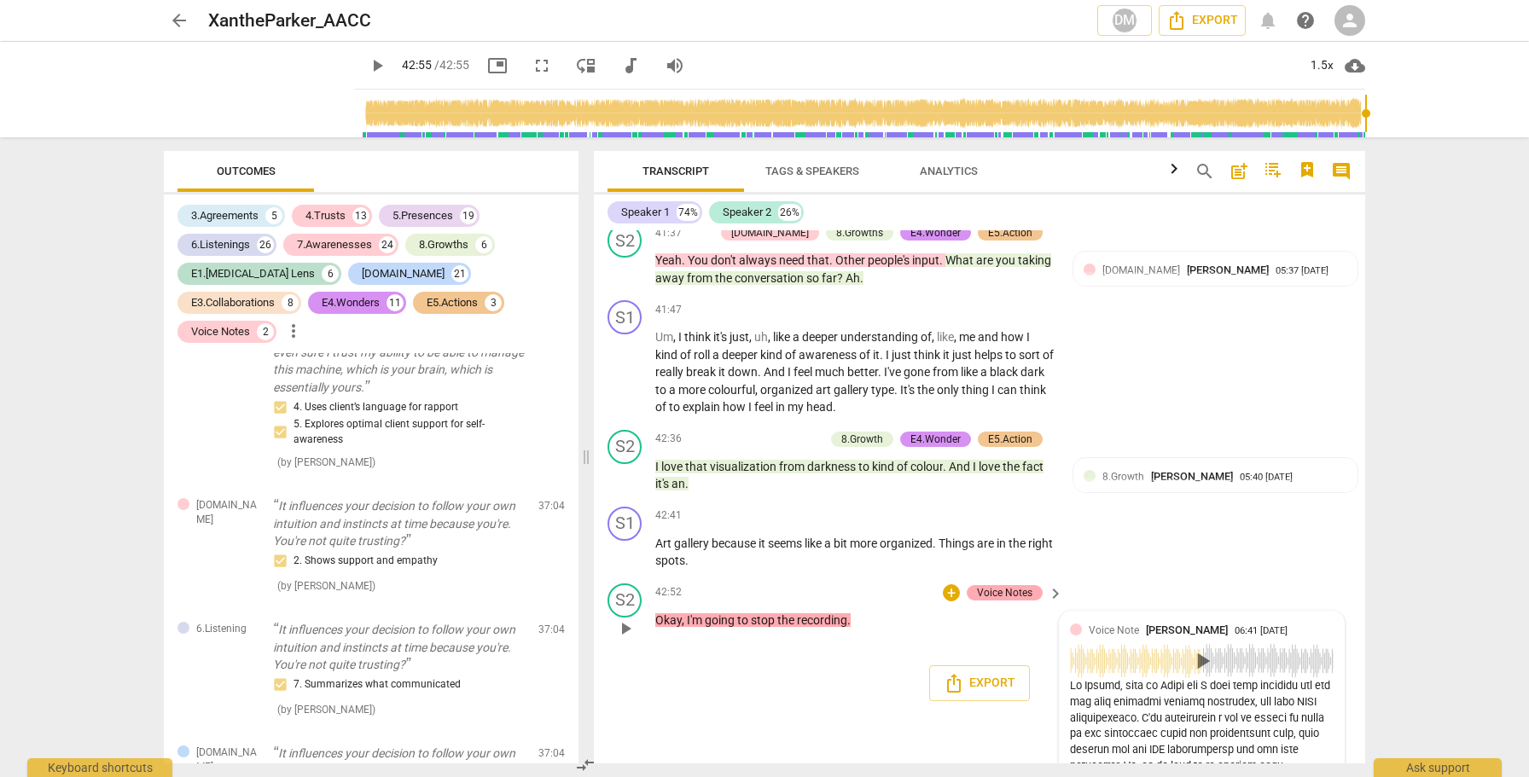
scroll to position [18926, 0]
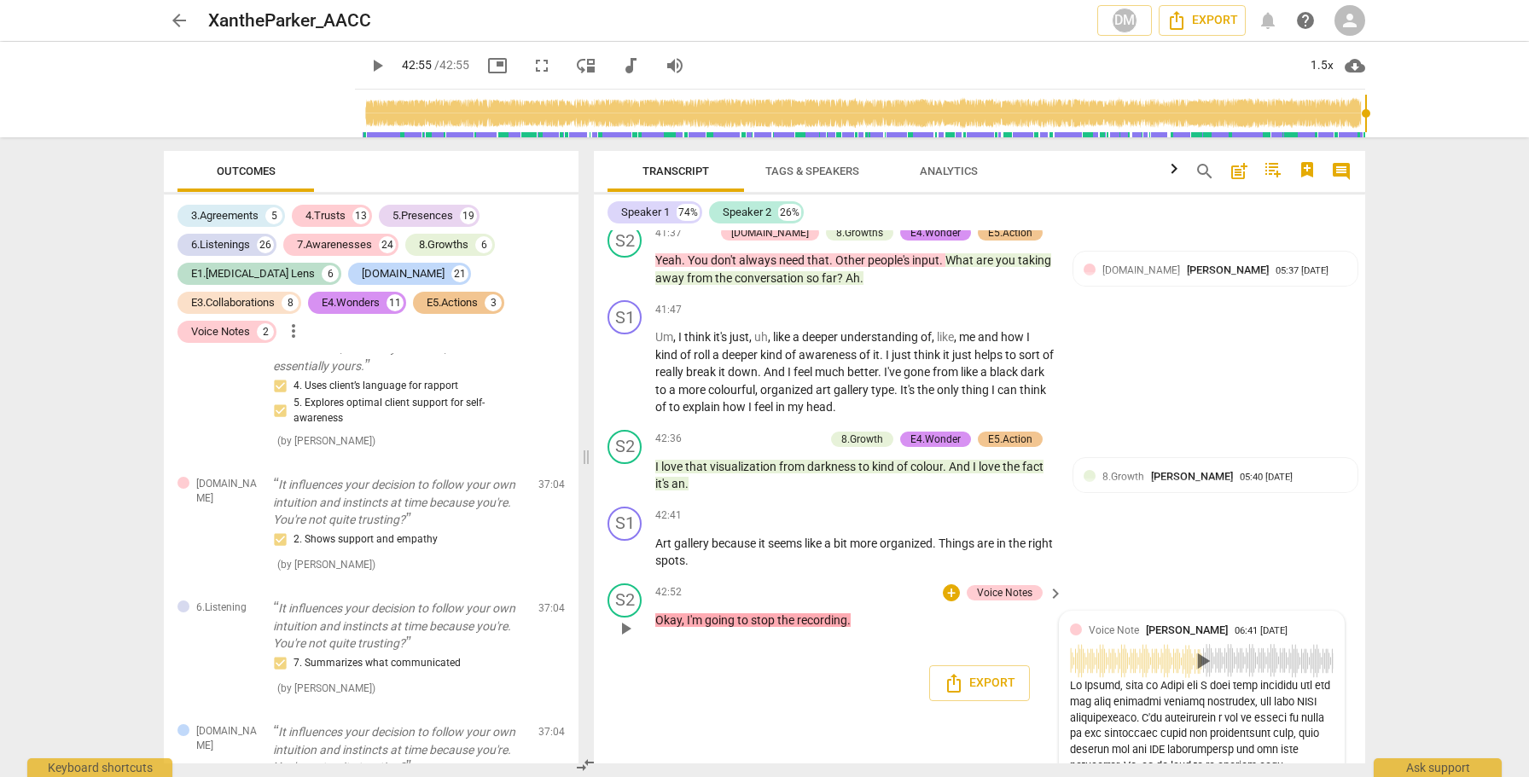
click at [1195, 675] on span "play_arrow" at bounding box center [1201, 661] width 27 height 27
click at [1032, 601] on div "Voice Notes" at bounding box center [1005, 592] width 76 height 15
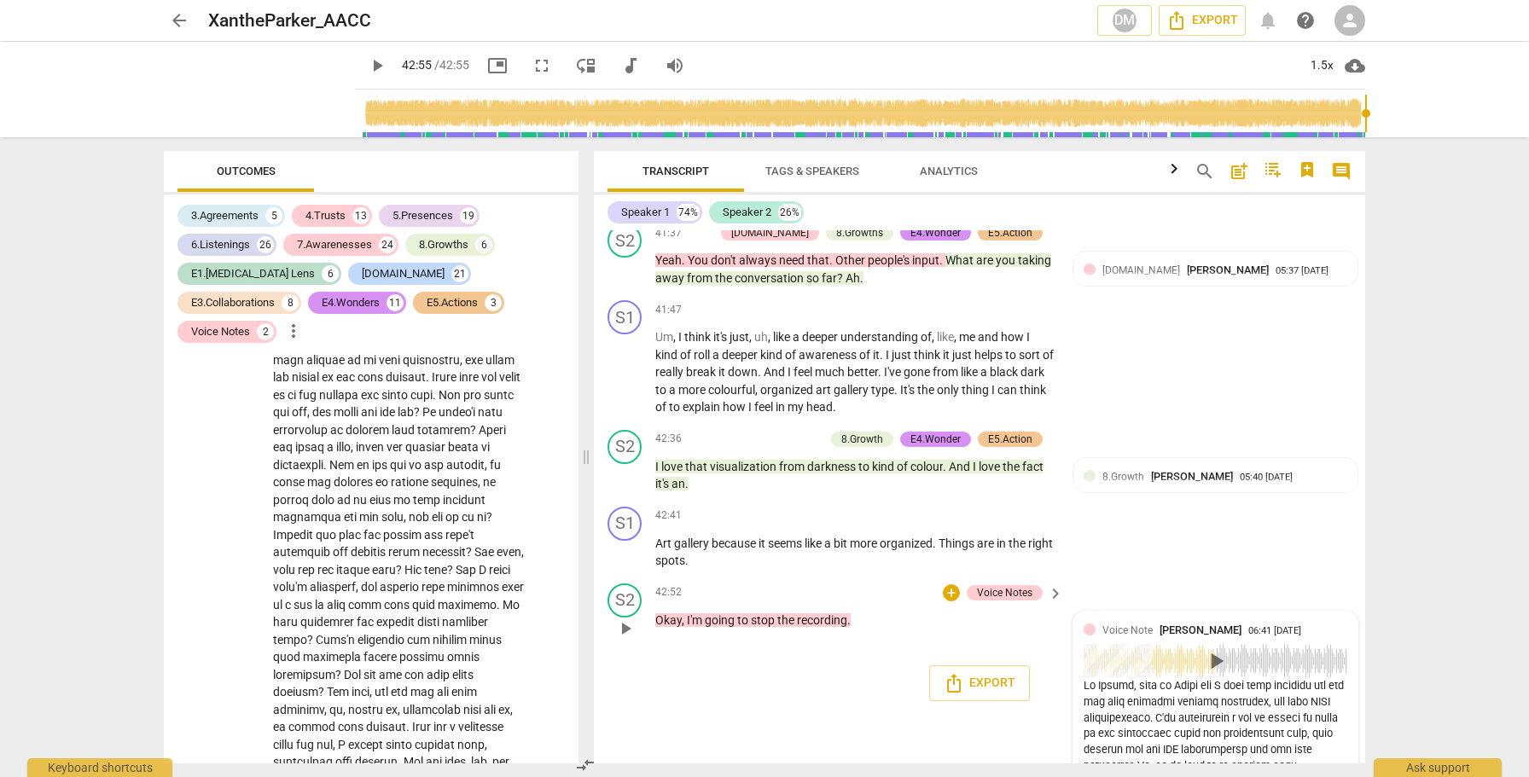
scroll to position [24101, 0]
click at [1211, 675] on span "play_arrow" at bounding box center [1215, 661] width 27 height 27
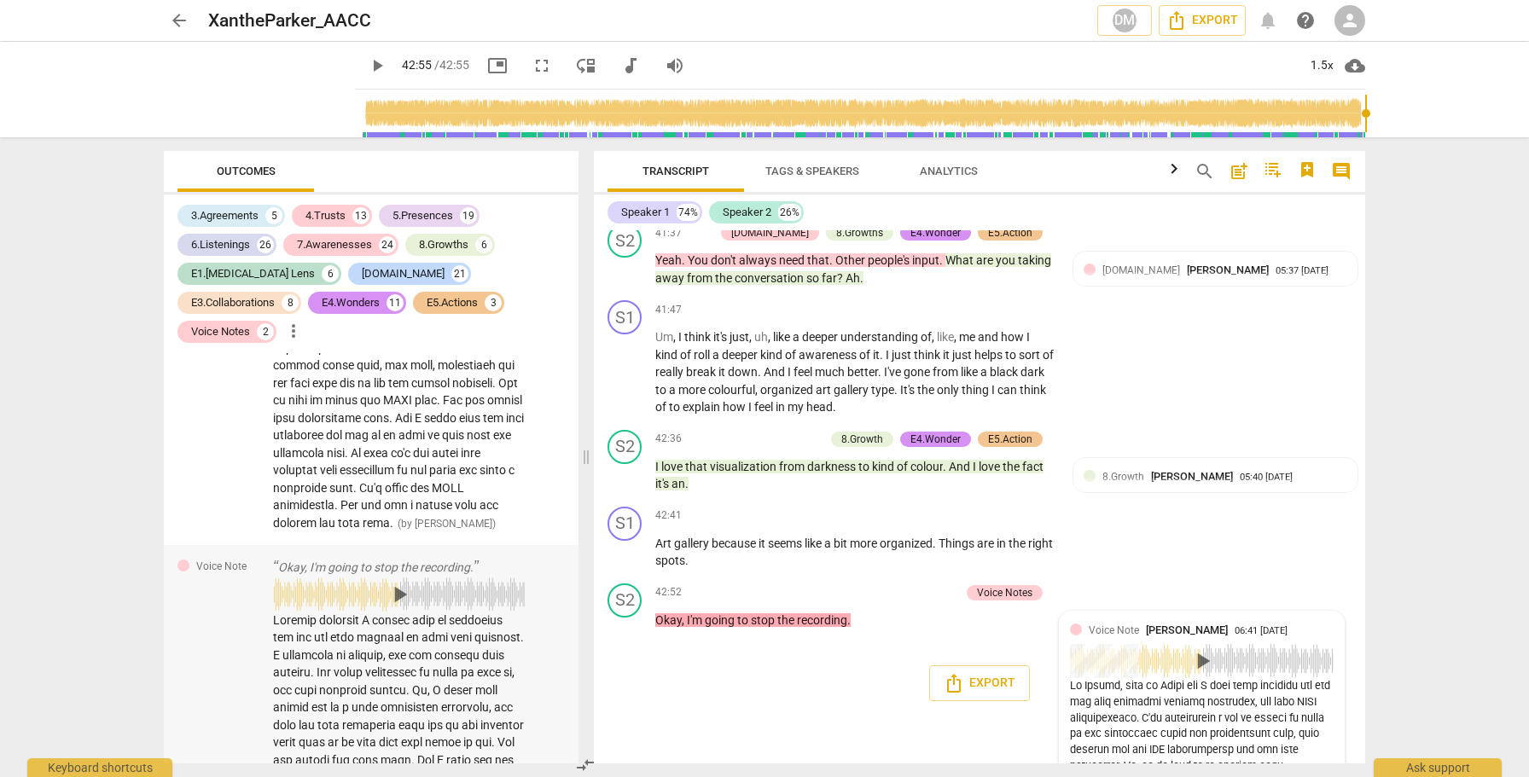
scroll to position [23172, 0]
click at [393, 607] on span "play_arrow" at bounding box center [399, 593] width 27 height 27
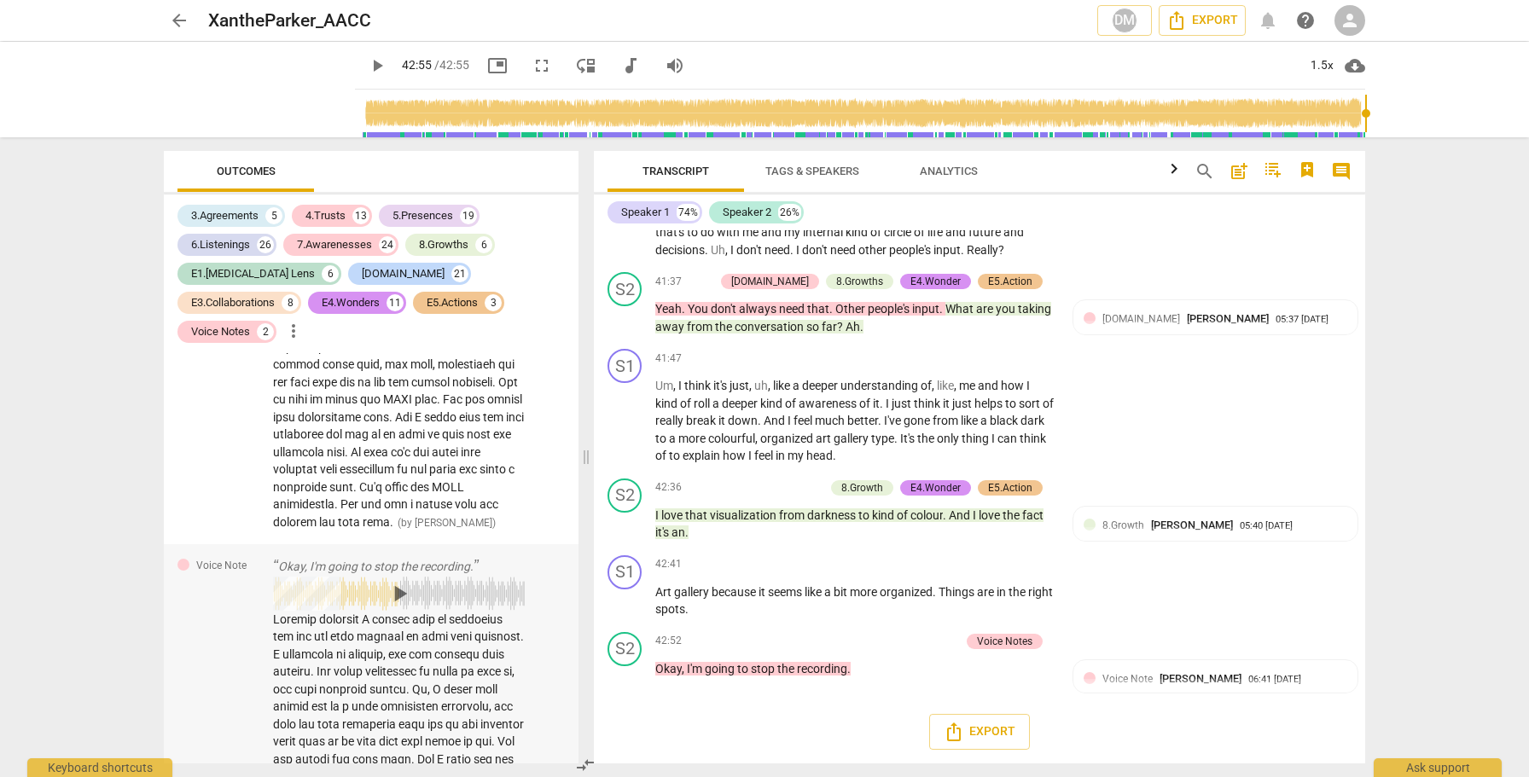
click at [394, 607] on span "play_arrow" at bounding box center [399, 593] width 27 height 27
click at [400, 607] on span "play_arrow" at bounding box center [399, 593] width 27 height 27
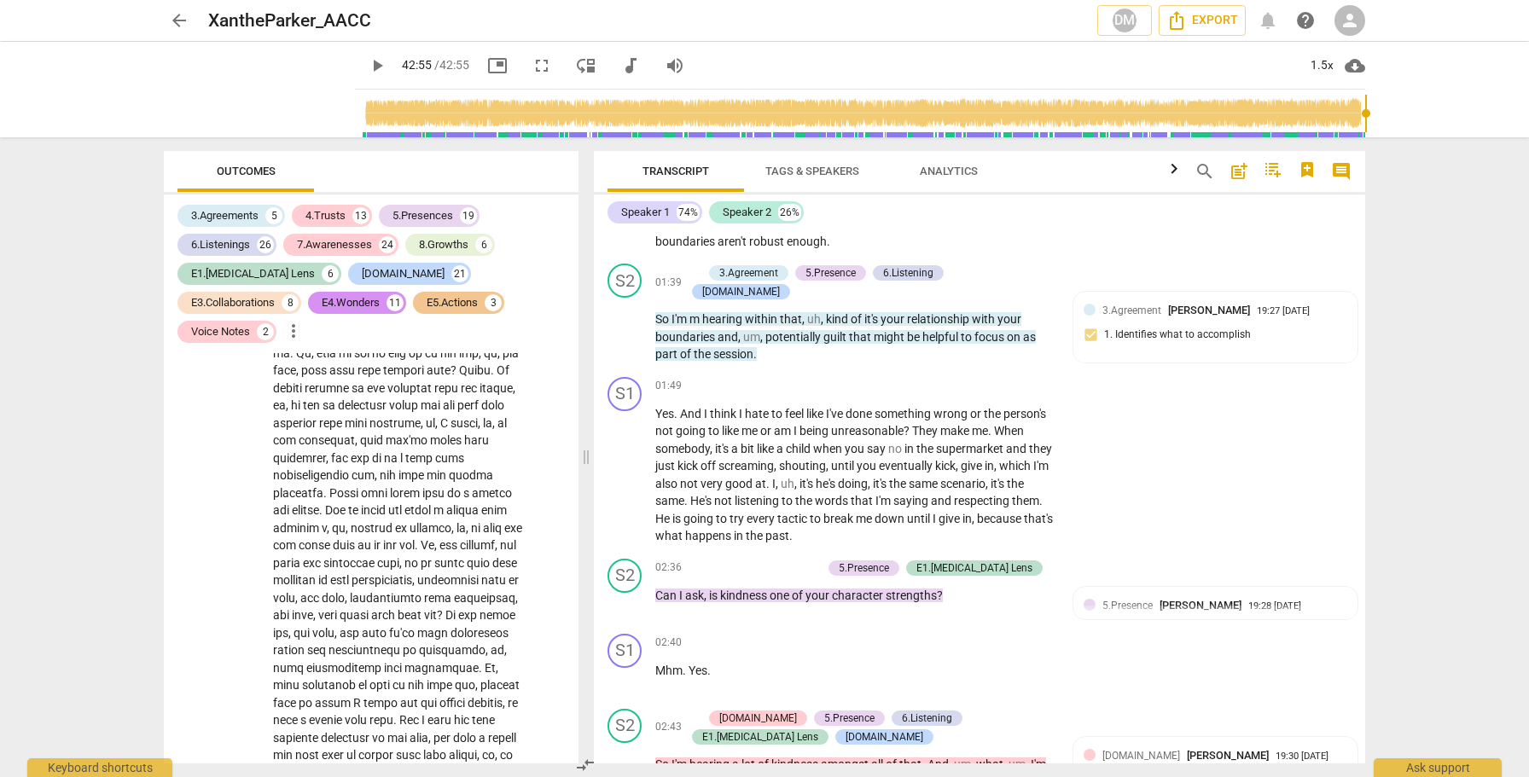
scroll to position [0, 0]
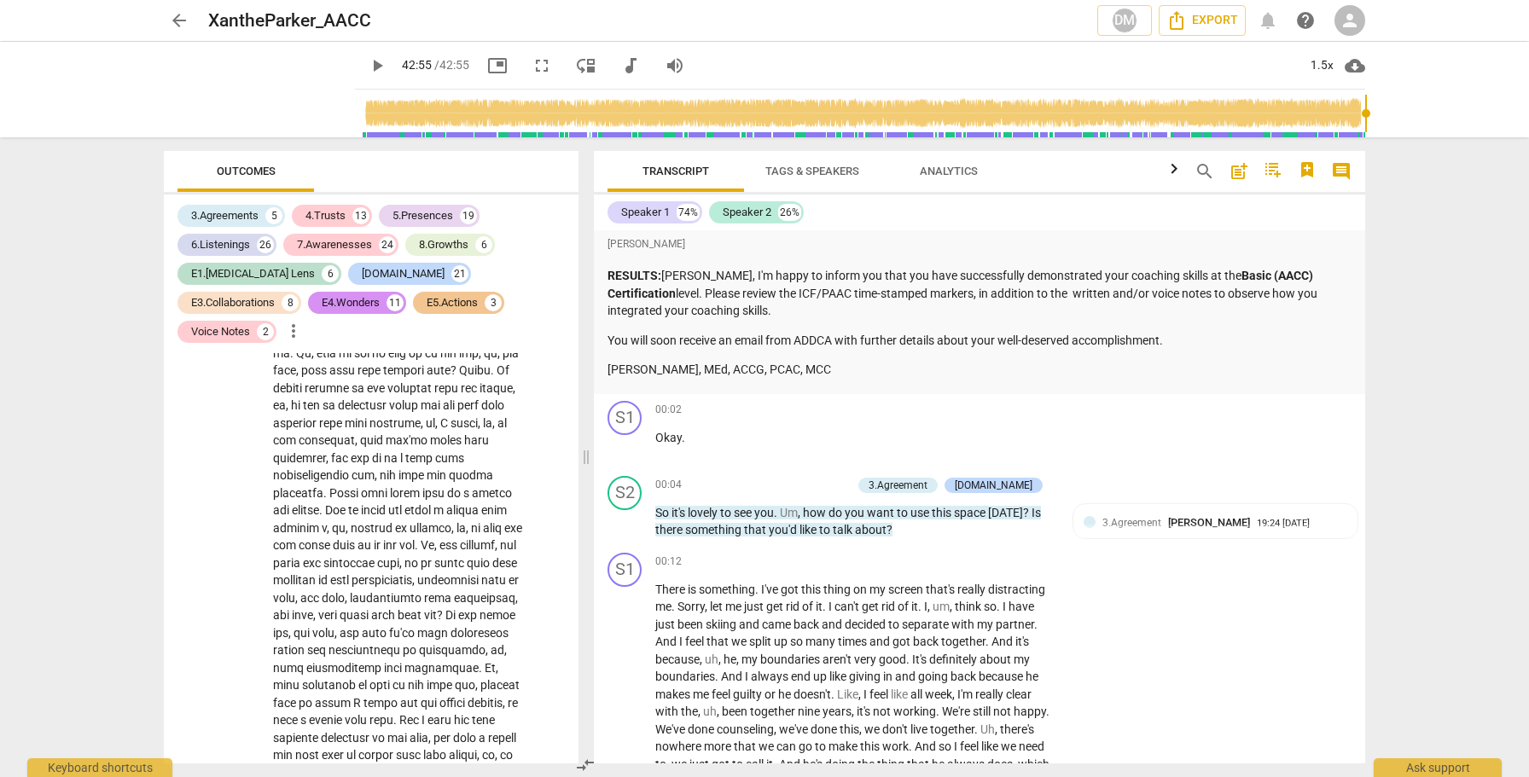
click at [1354, 68] on span "cloud_download" at bounding box center [1355, 65] width 20 height 20
click at [1303, 372] on div at bounding box center [764, 388] width 1529 height 777
click at [707, 298] on p "RESULTS: [PERSON_NAME], I'm happy to inform you that you have successfully demo…" at bounding box center [979, 293] width 744 height 53
click at [1171, 172] on icon "button" at bounding box center [1174, 169] width 20 height 20
click at [1281, 174] on span "button" at bounding box center [1272, 172] width 27 height 24
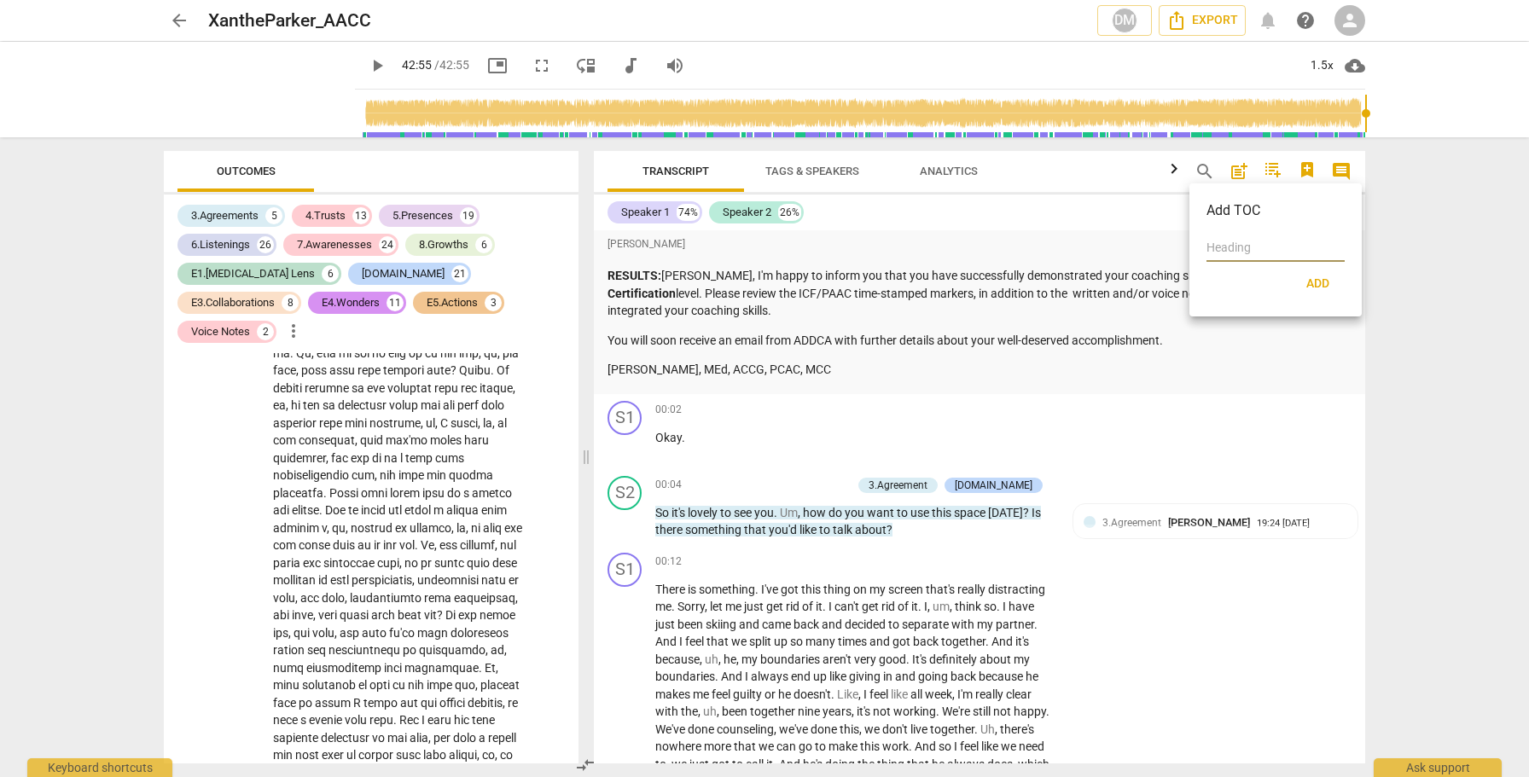
click at [1490, 212] on div at bounding box center [764, 388] width 1529 height 777
click at [1341, 177] on span "comment" at bounding box center [1341, 171] width 20 height 20
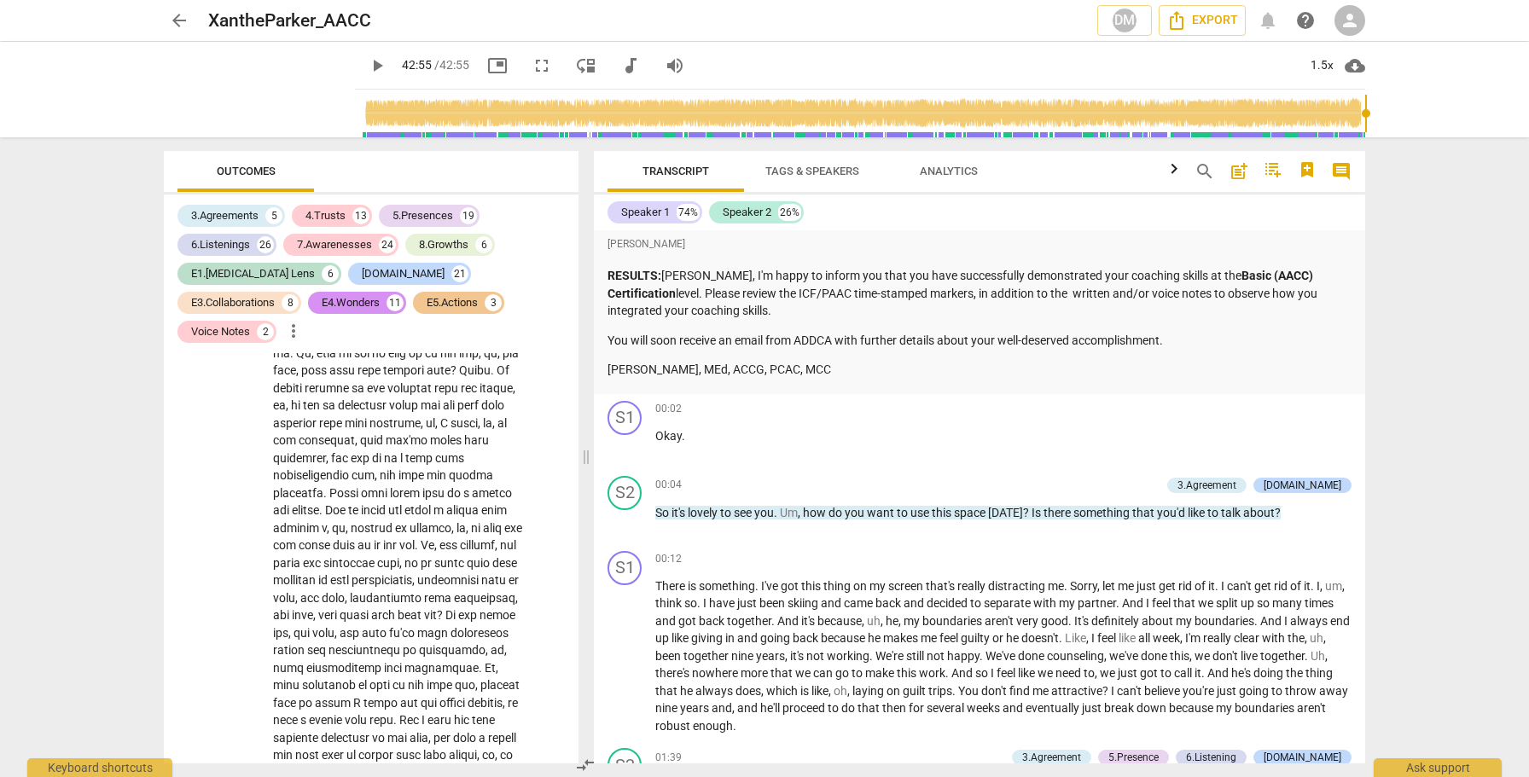
scroll to position [18811, 0]
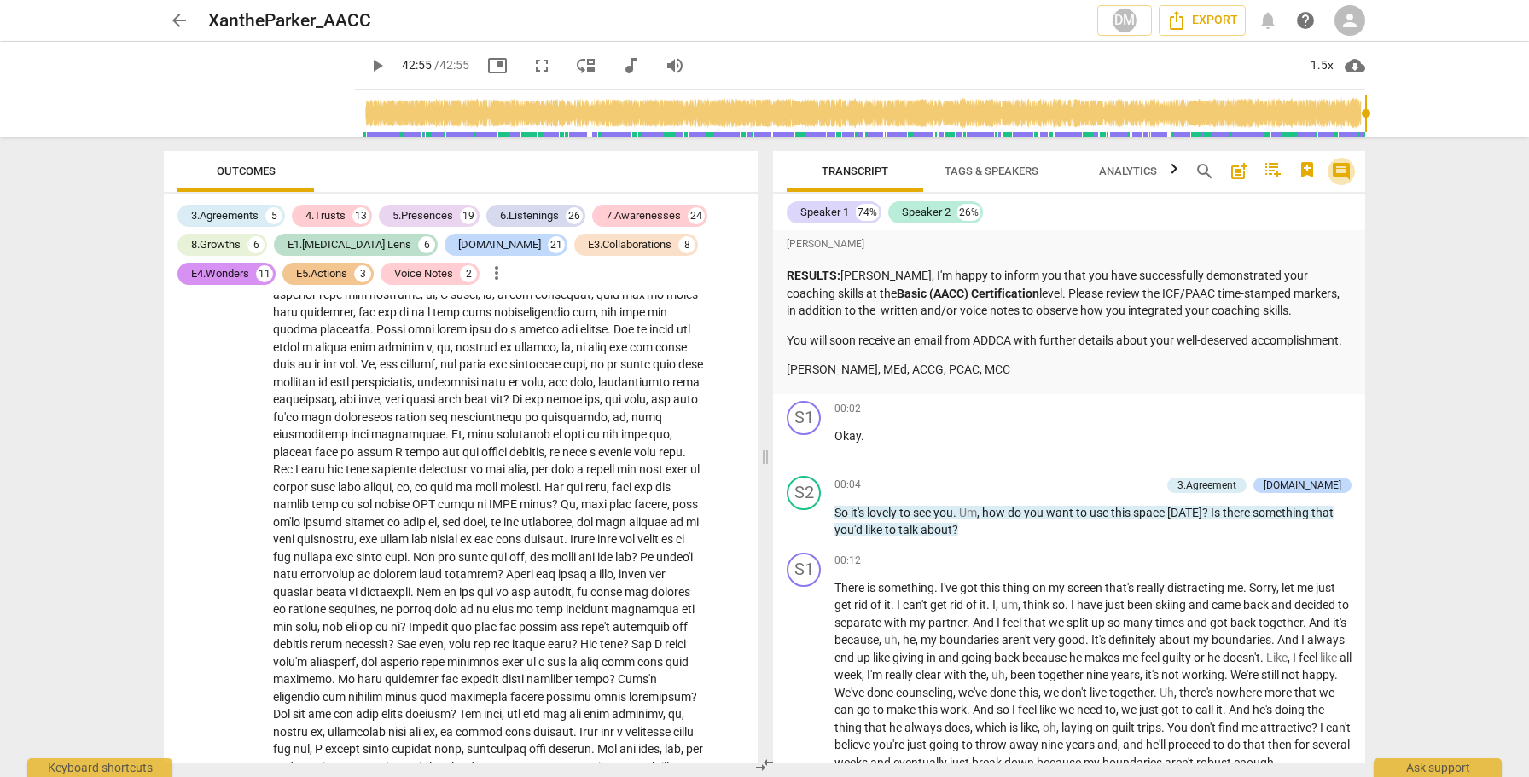
click at [1341, 177] on span "comment" at bounding box center [1341, 171] width 20 height 20
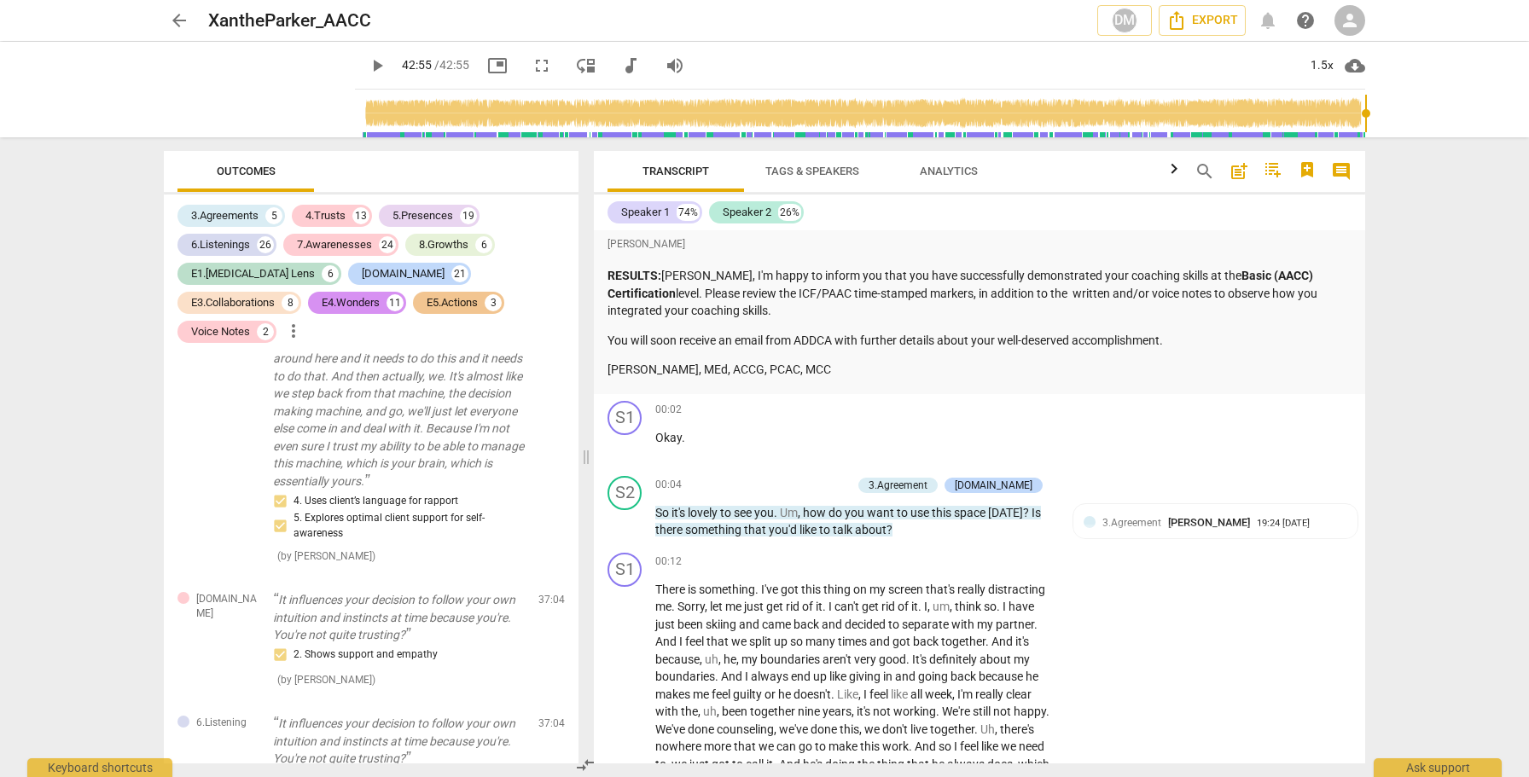
scroll to position [23613, 0]
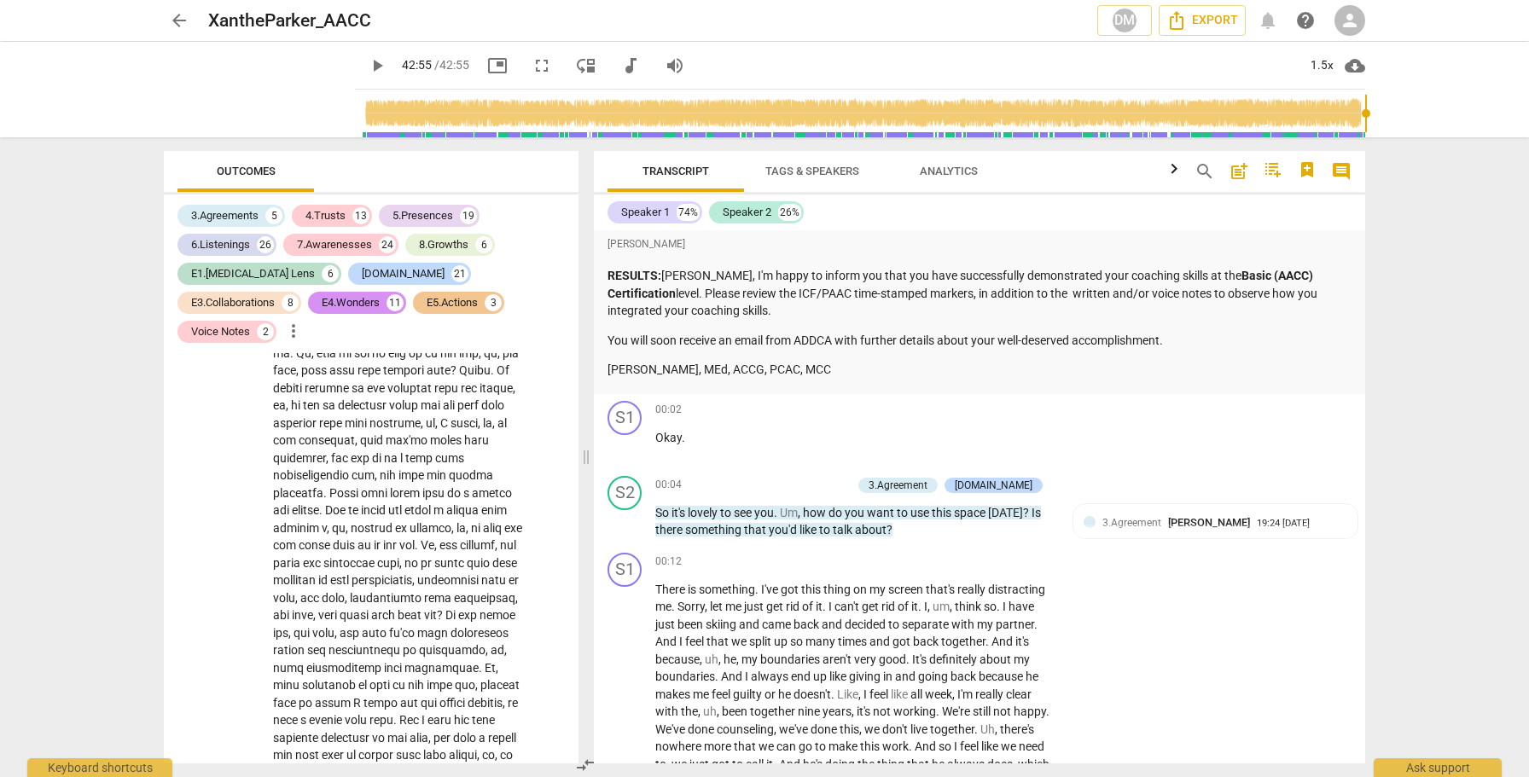
click at [741, 290] on p "RESULTS: [PERSON_NAME], I'm happy to inform you that you have successfully demo…" at bounding box center [979, 293] width 744 height 53
click at [657, 443] on span "Okay" at bounding box center [668, 438] width 26 height 14
click at [688, 165] on span "Transcript" at bounding box center [675, 171] width 67 height 13
click at [831, 174] on span "Tags & Speakers" at bounding box center [812, 171] width 94 height 13
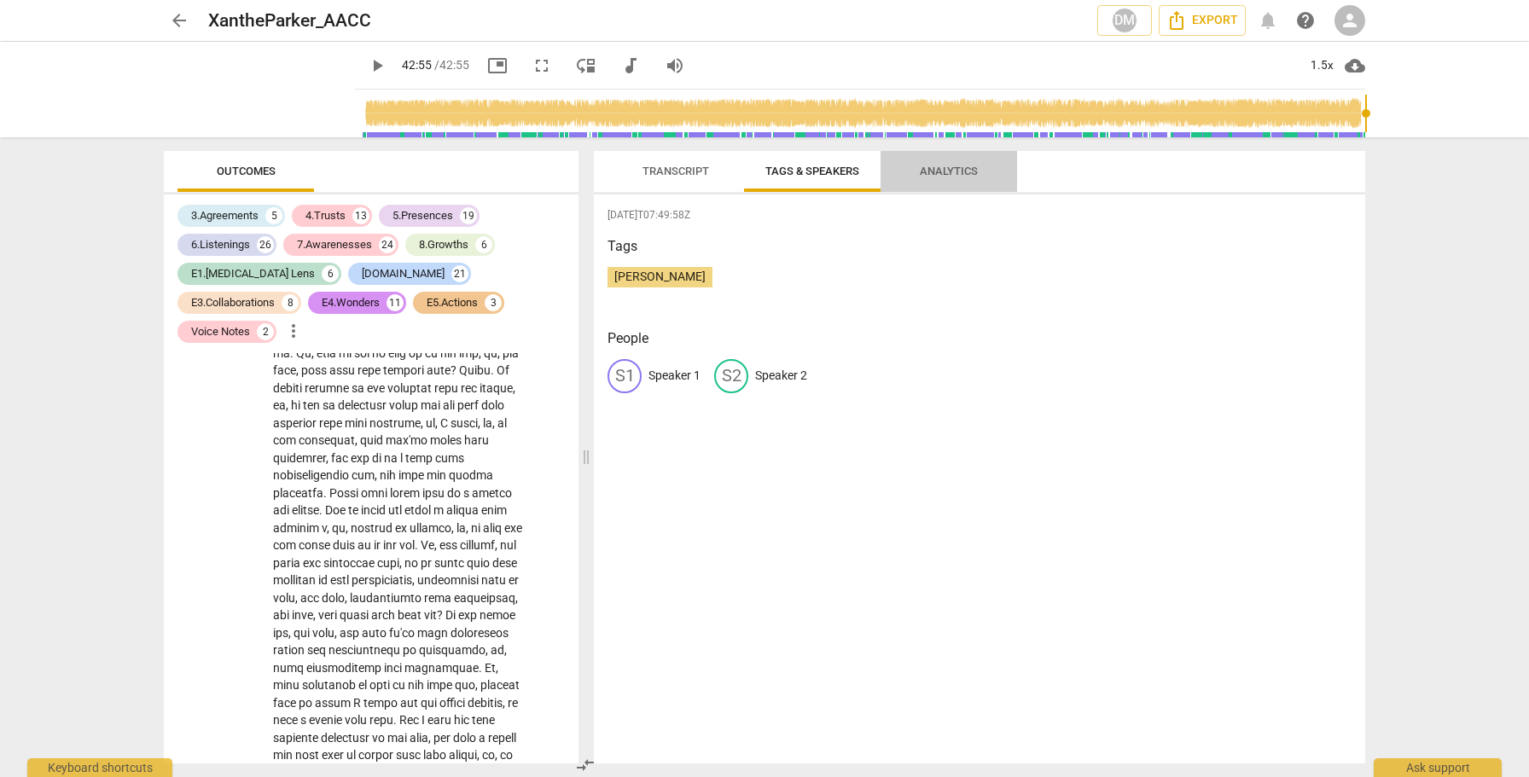
click at [914, 177] on span "Analytics" at bounding box center [948, 171] width 99 height 23
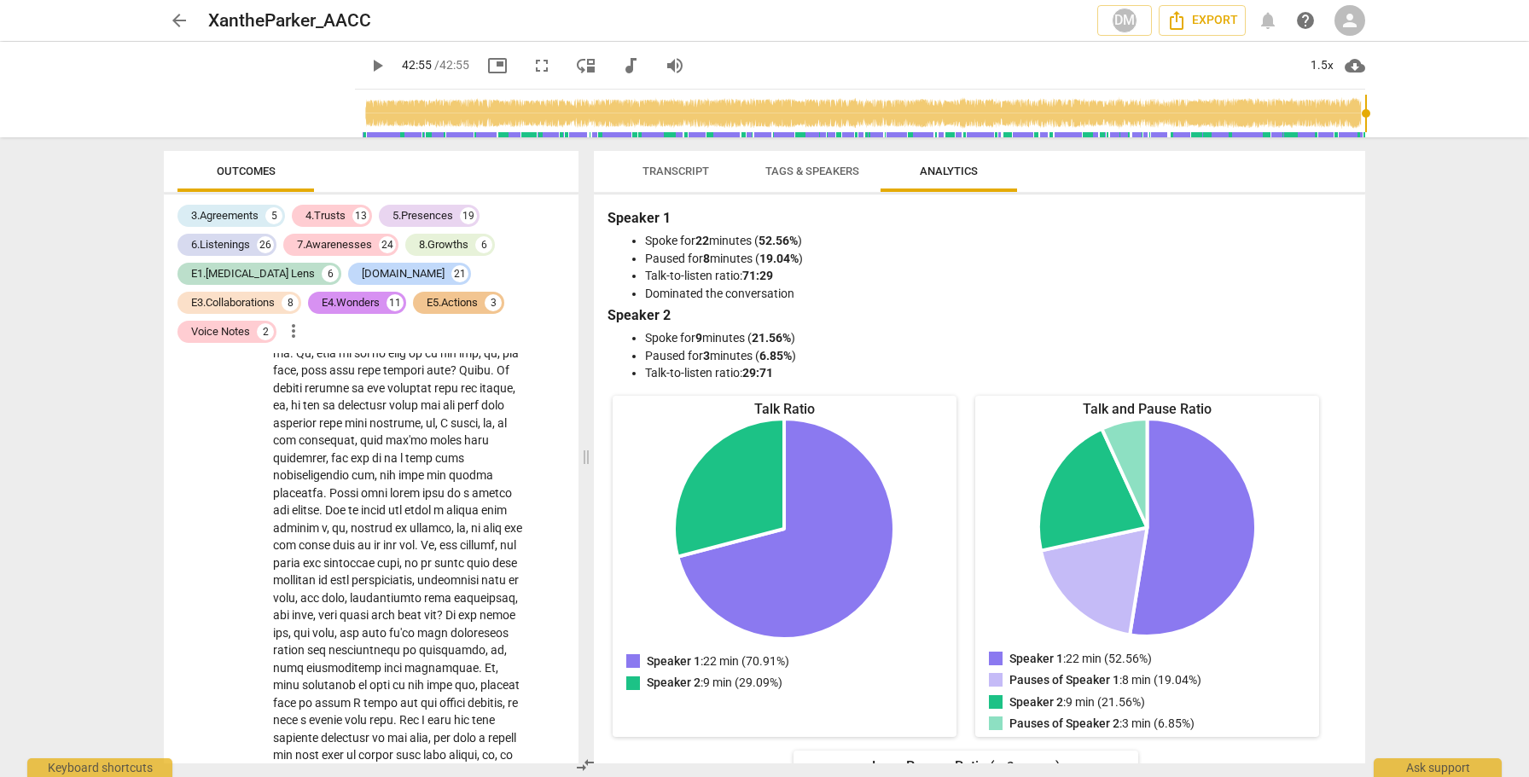
click at [684, 170] on span "Transcript" at bounding box center [675, 171] width 67 height 13
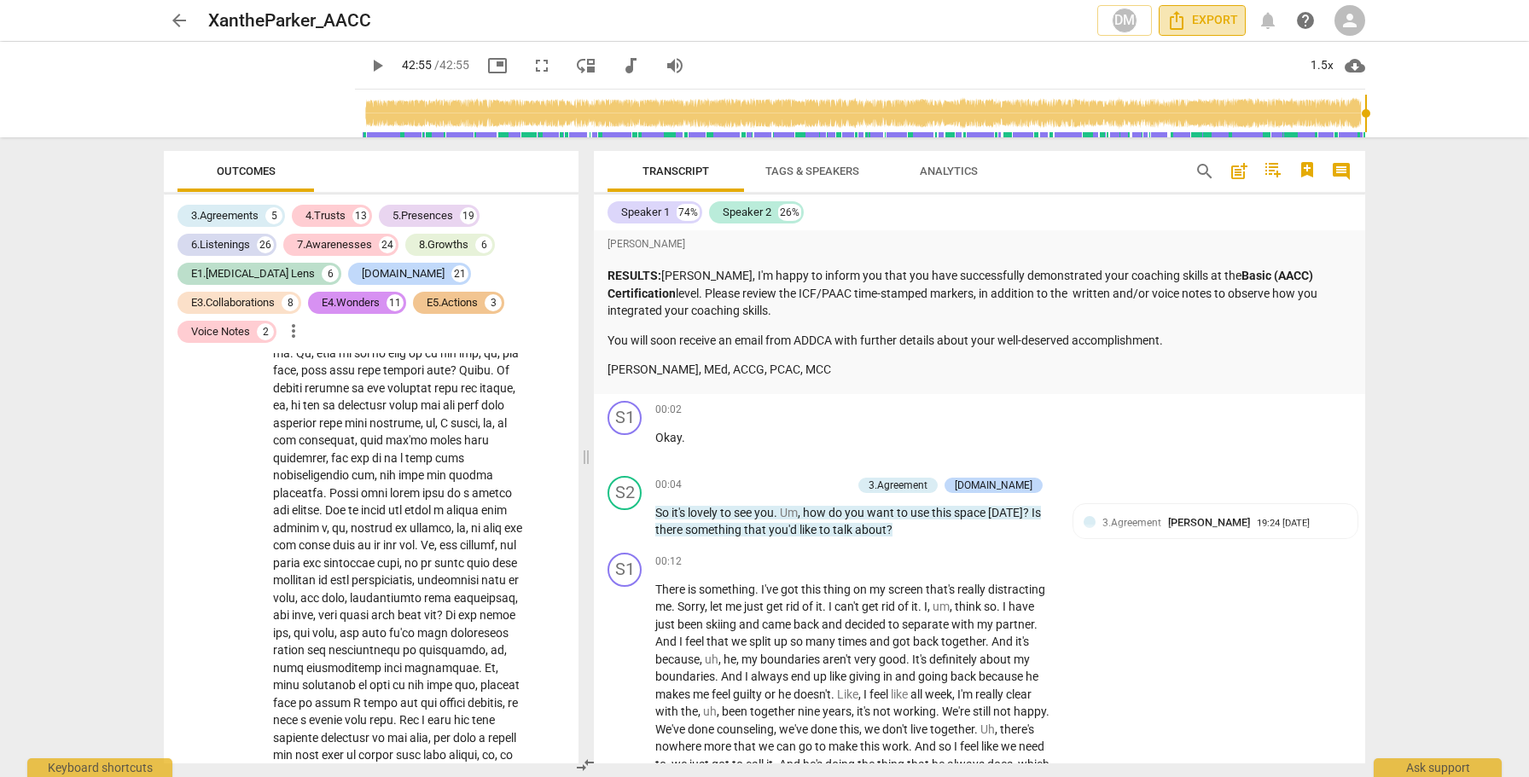
click at [1187, 25] on span "Export" at bounding box center [1202, 20] width 72 height 20
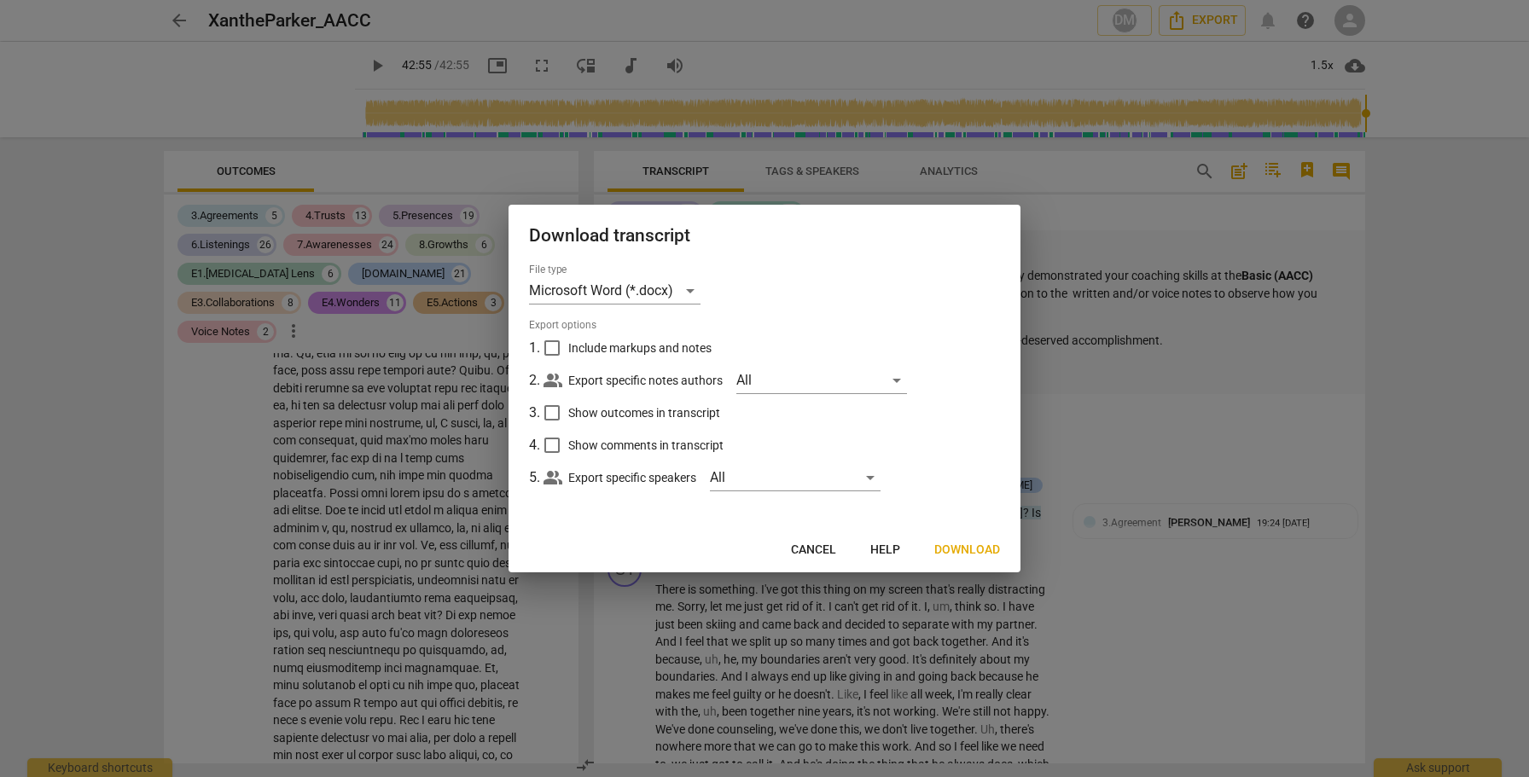
click at [977, 552] on span "Download" at bounding box center [967, 550] width 66 height 17
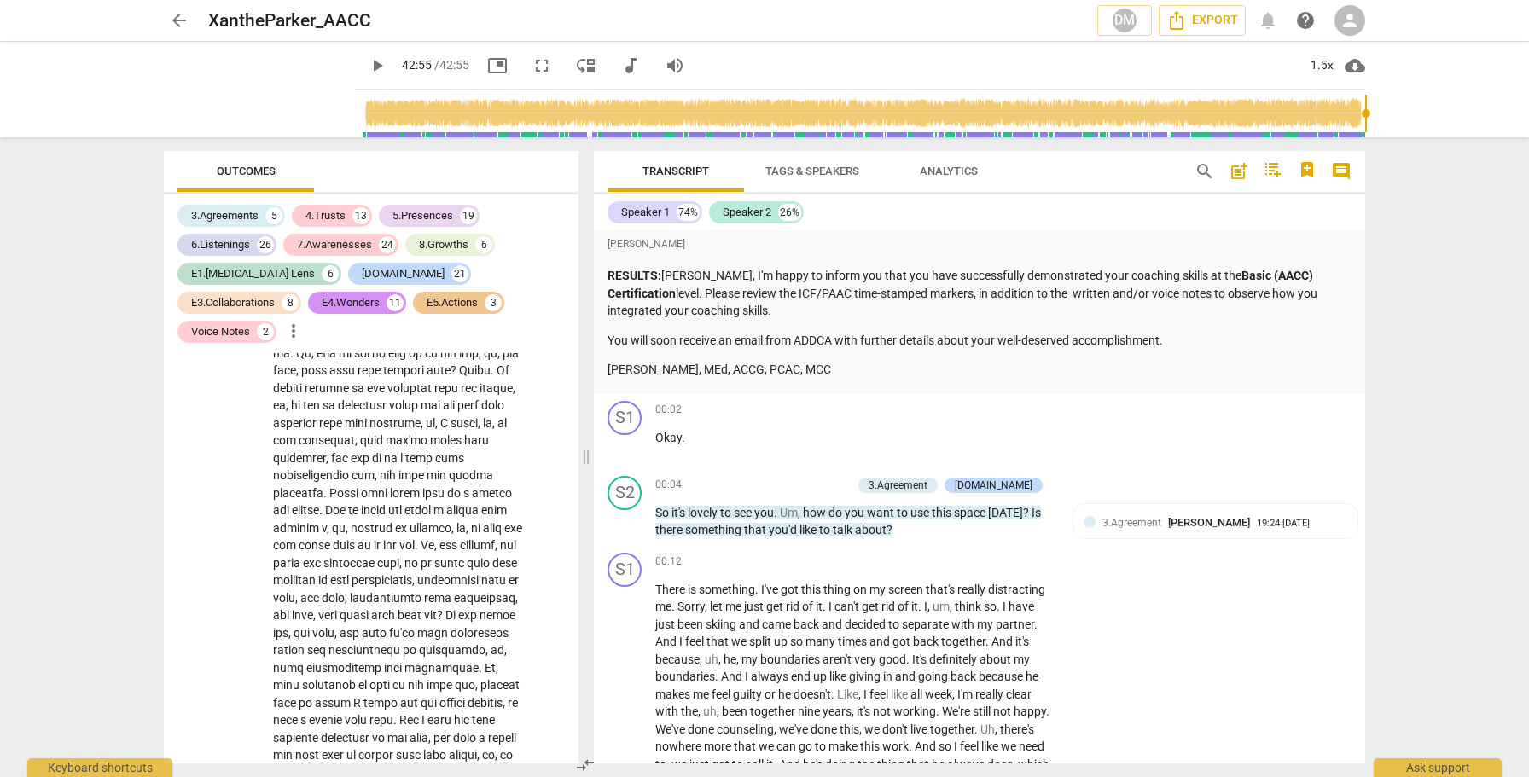
click at [1223, 1] on div "arrow_back XantheParker_AACC DM Export notifications help person" at bounding box center [764, 20] width 1501 height 41
